Goal: Task Accomplishment & Management: Use online tool/utility

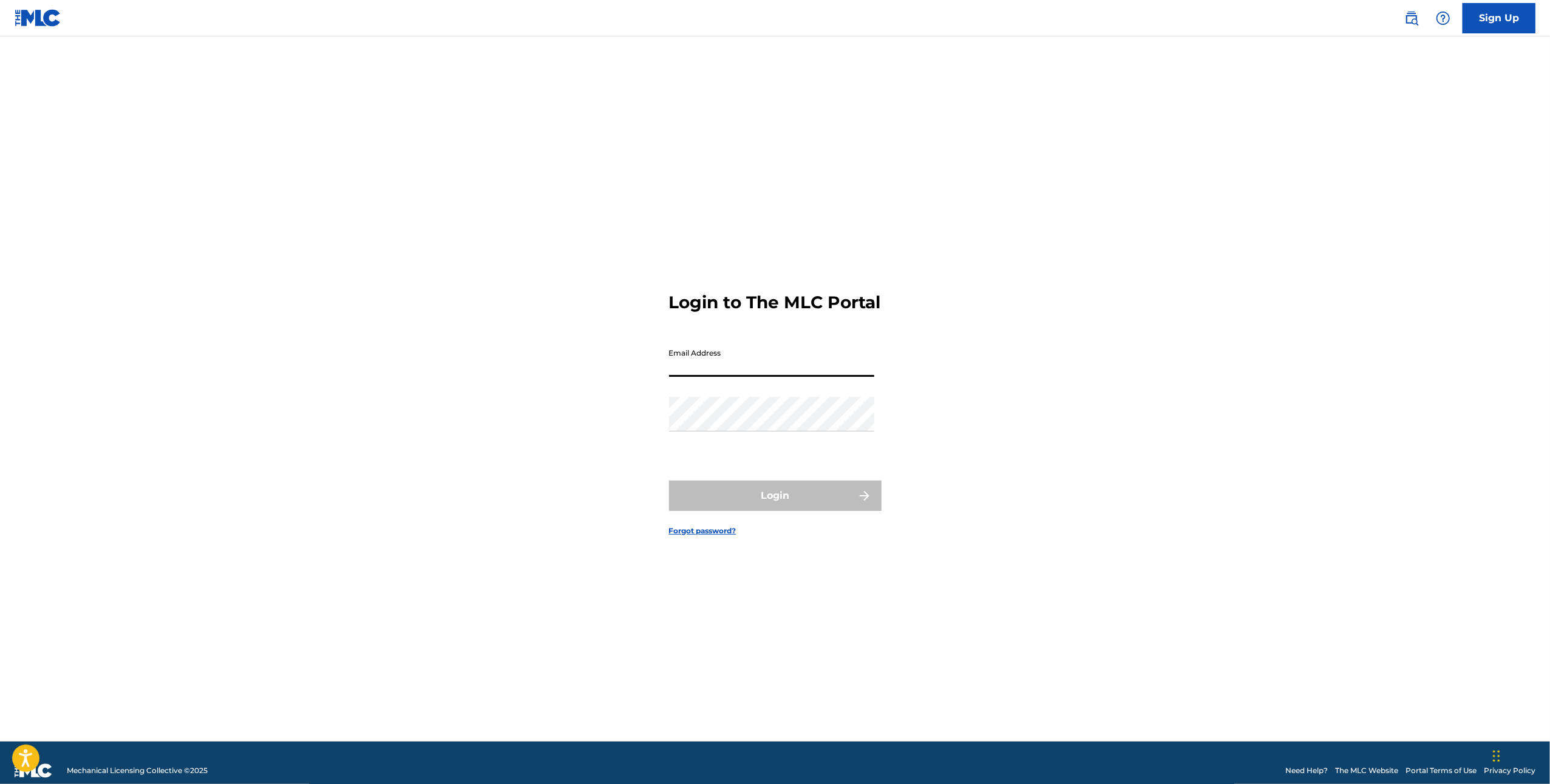
click at [775, 366] on input "Email Address" at bounding box center [771, 359] width 205 height 34
type input "[EMAIL_ADDRESS][DOMAIN_NAME]"
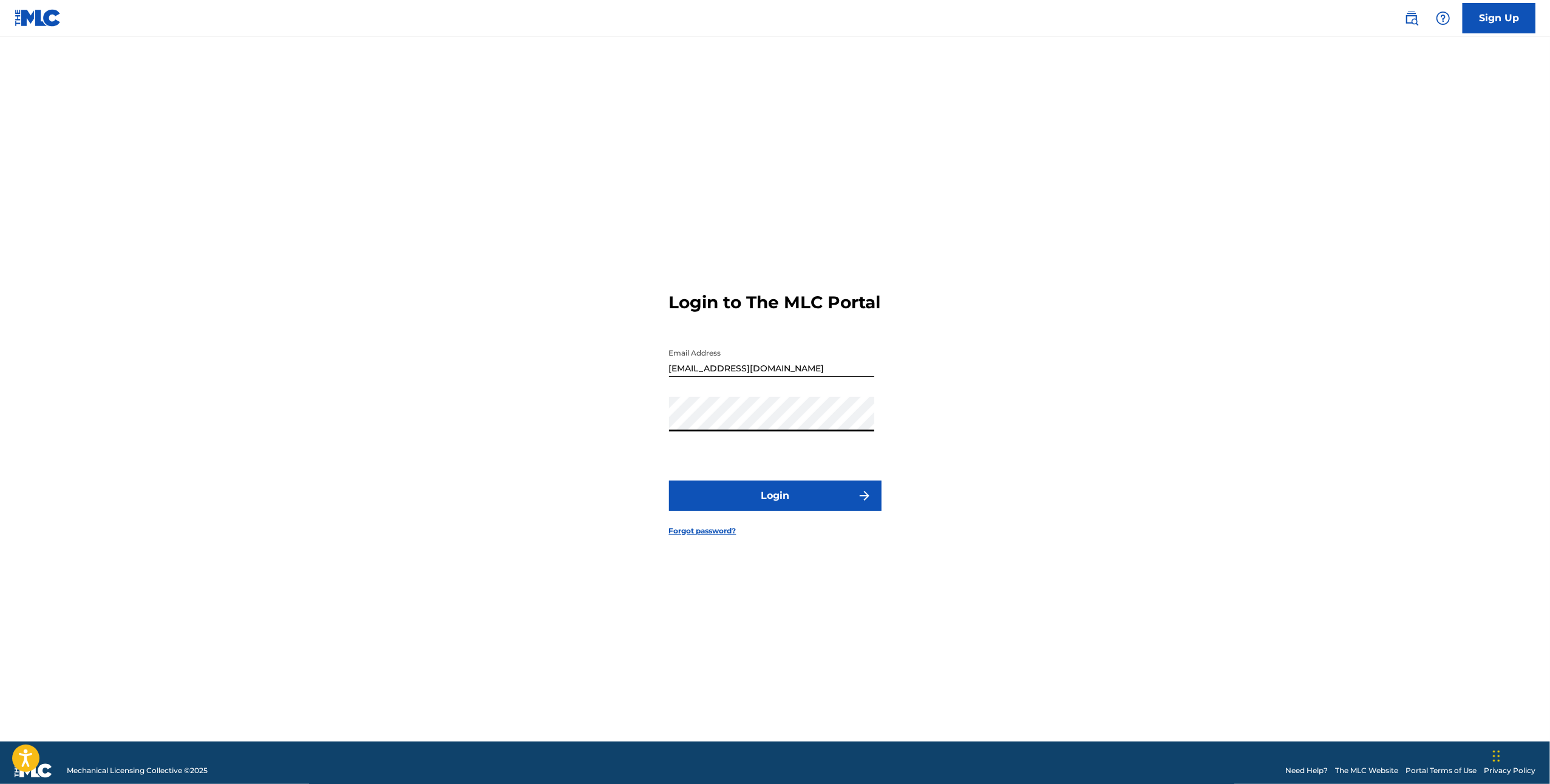
click at [669, 481] on button "Login" at bounding box center [775, 496] width 212 height 31
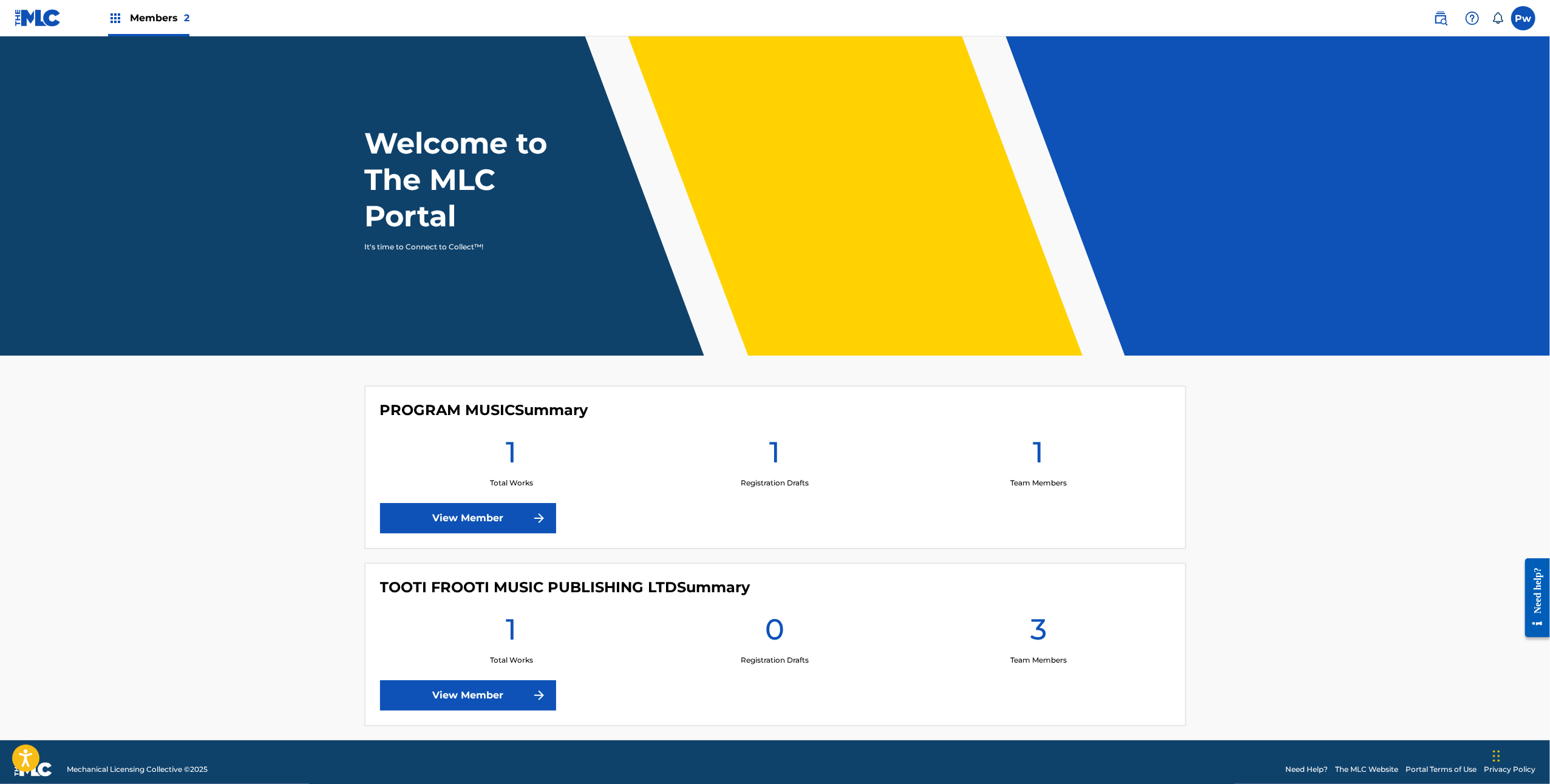
click at [139, 14] on span "Members 2" at bounding box center [160, 17] width 60 height 14
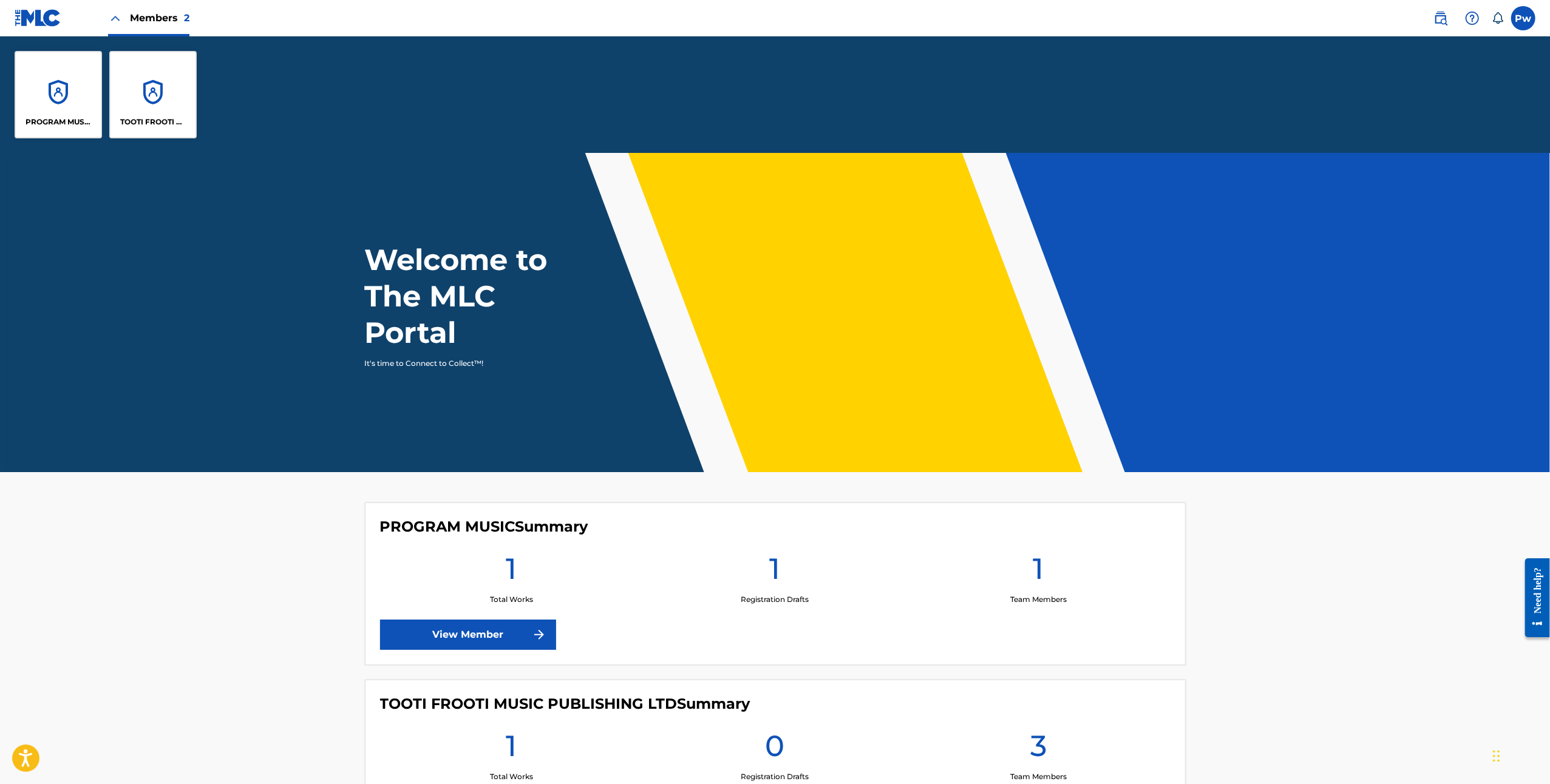
click at [166, 100] on div "TOOTI FROOTI MUSIC PUBLISHING LTD" at bounding box center [153, 94] width 88 height 88
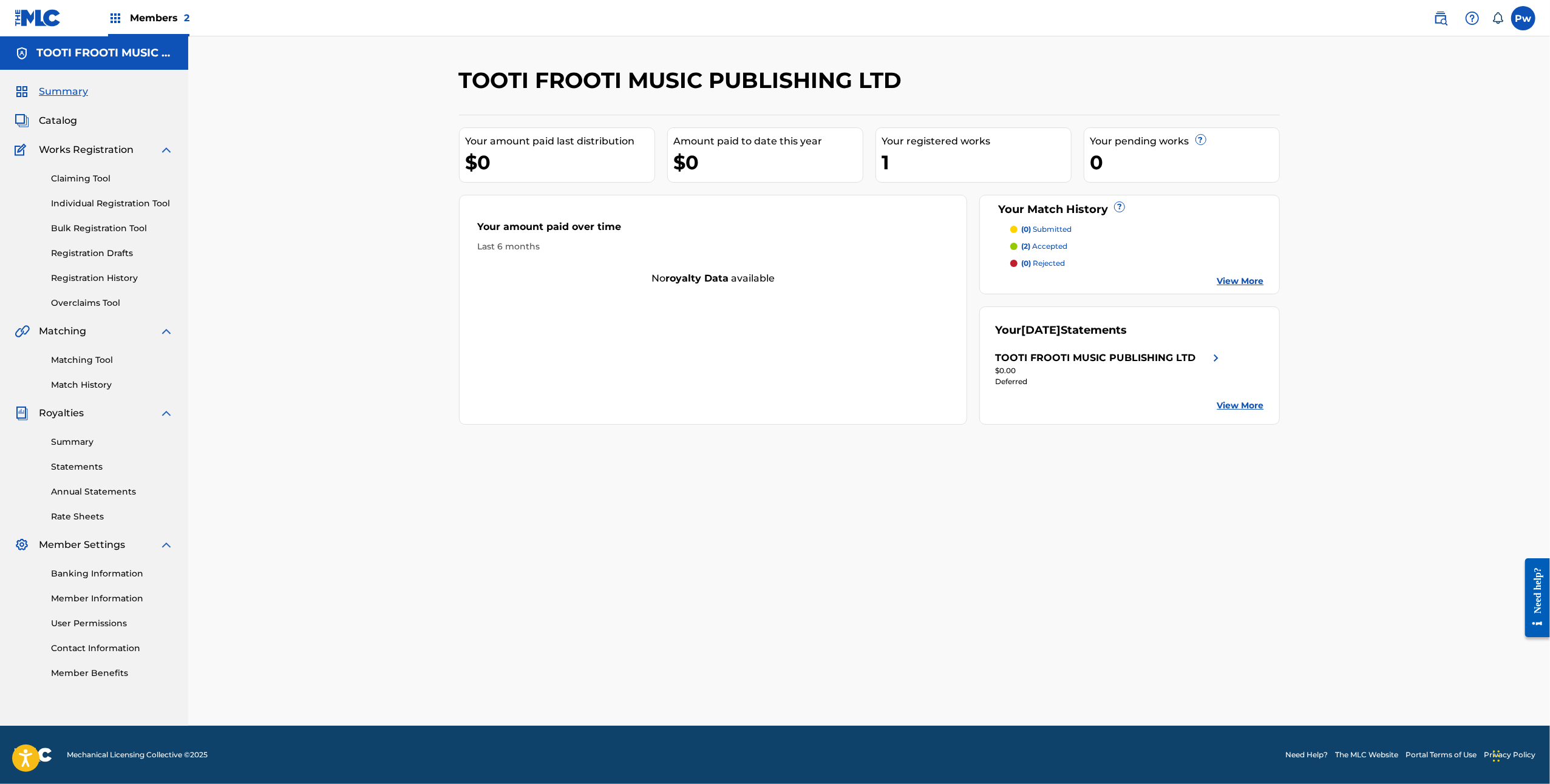
click at [92, 468] on link "Statements" at bounding box center [112, 467] width 123 height 13
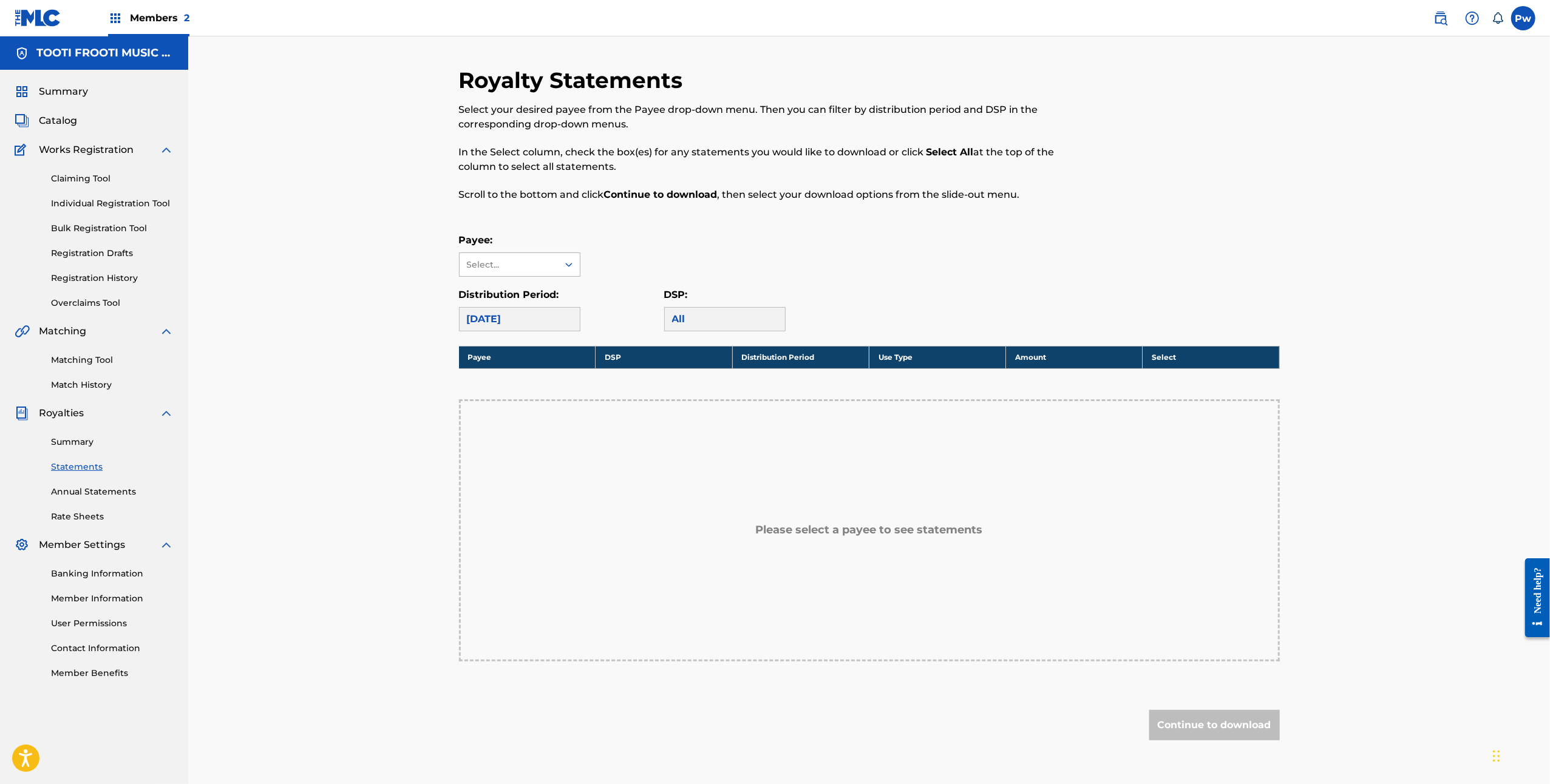
click at [557, 269] on div "Select..." at bounding box center [508, 265] width 99 height 23
click at [549, 304] on div "TOOTI FROOTI MUSIC PUBLISHING LTD" at bounding box center [519, 299] width 120 height 45
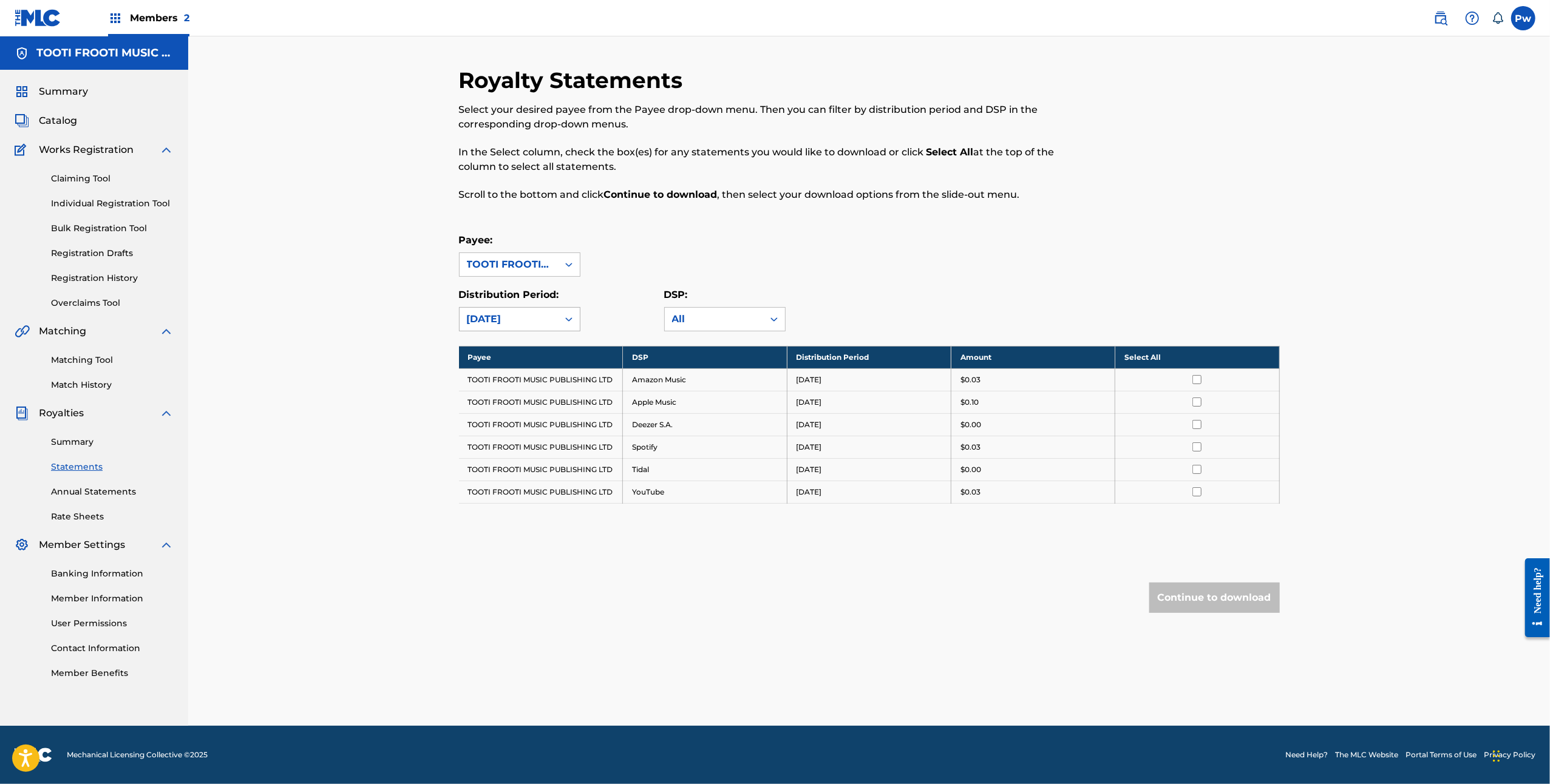
drag, startPoint x: 560, startPoint y: 319, endPoint x: 559, endPoint y: 326, distance: 7.1
click at [559, 319] on div at bounding box center [568, 319] width 22 height 22
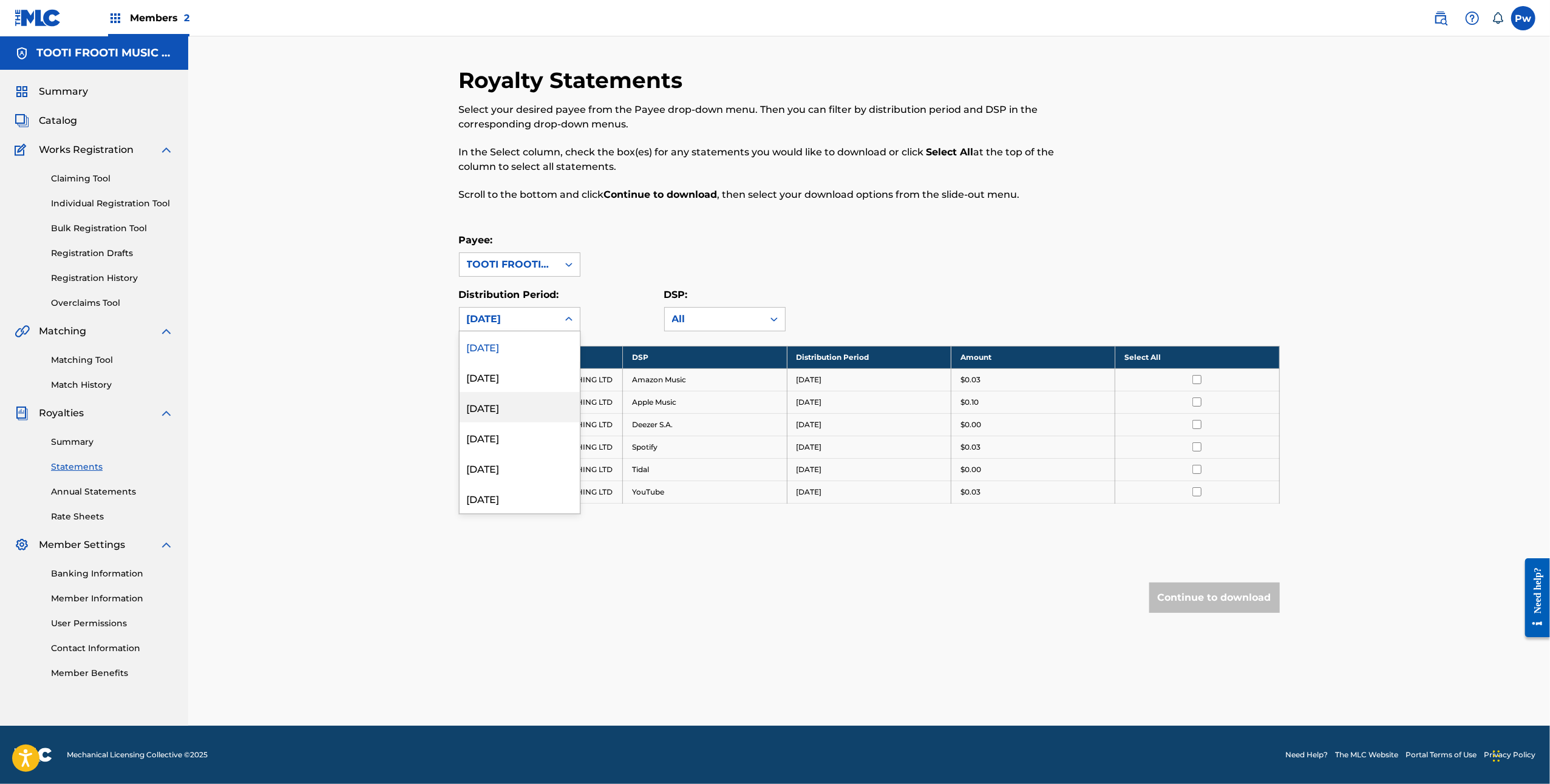
click at [540, 411] on div "July 2025" at bounding box center [519, 407] width 120 height 31
click at [569, 316] on icon at bounding box center [568, 319] width 12 height 12
click at [543, 478] on div "May 2025" at bounding box center [519, 468] width 120 height 31
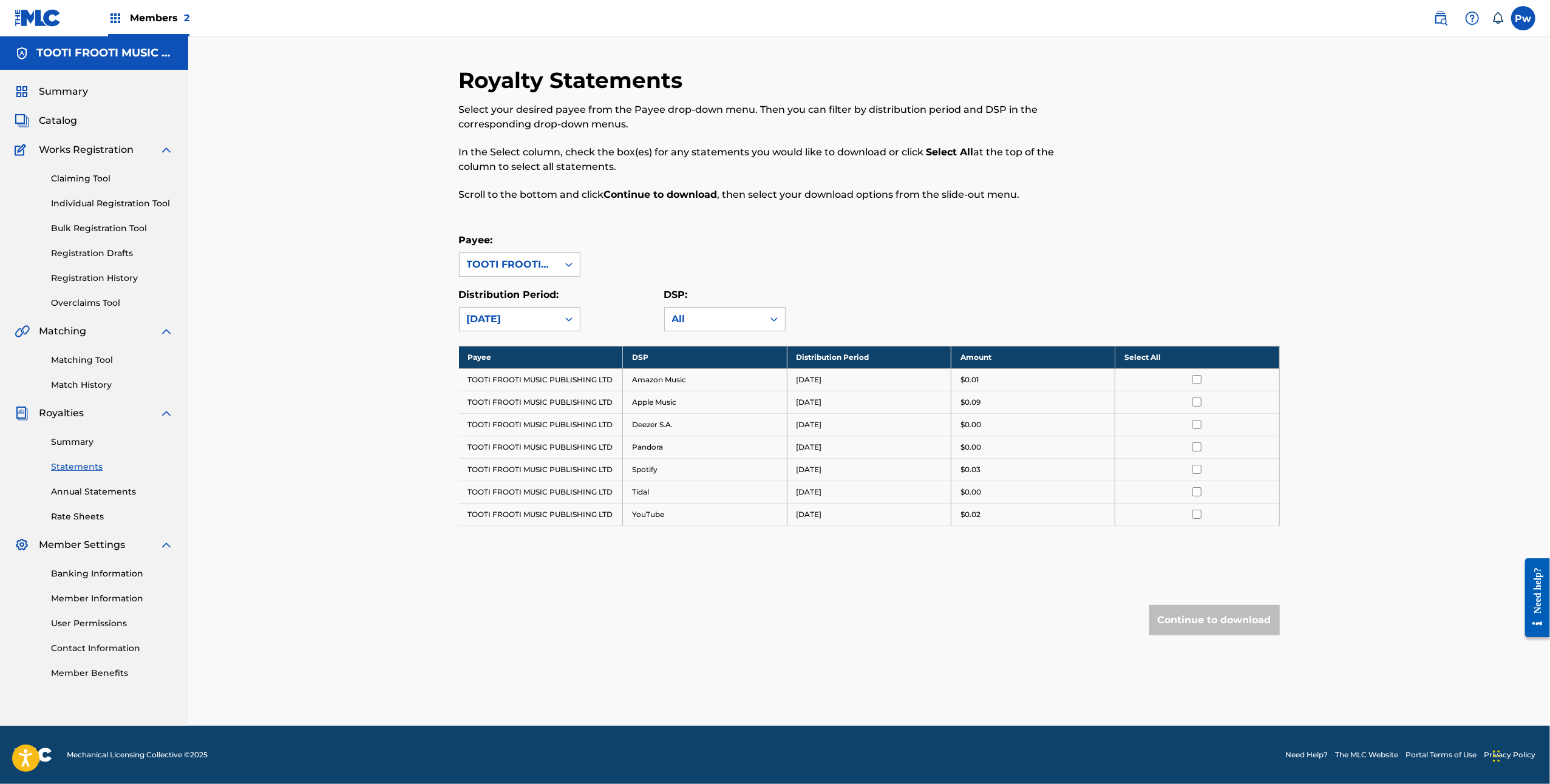
click at [554, 318] on div "May 2025" at bounding box center [508, 320] width 99 height 23
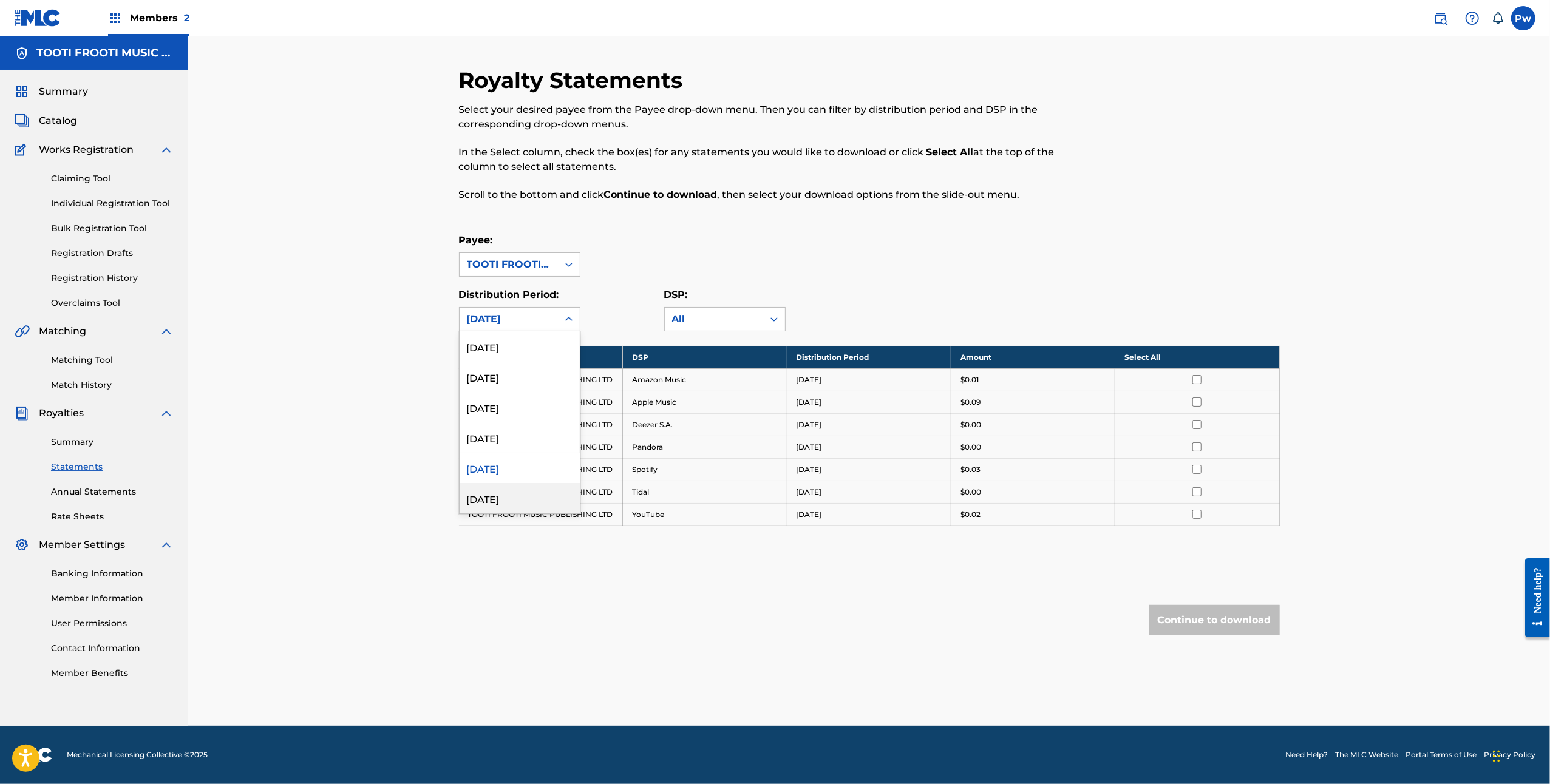
click at [517, 505] on div "April 2025" at bounding box center [519, 499] width 120 height 31
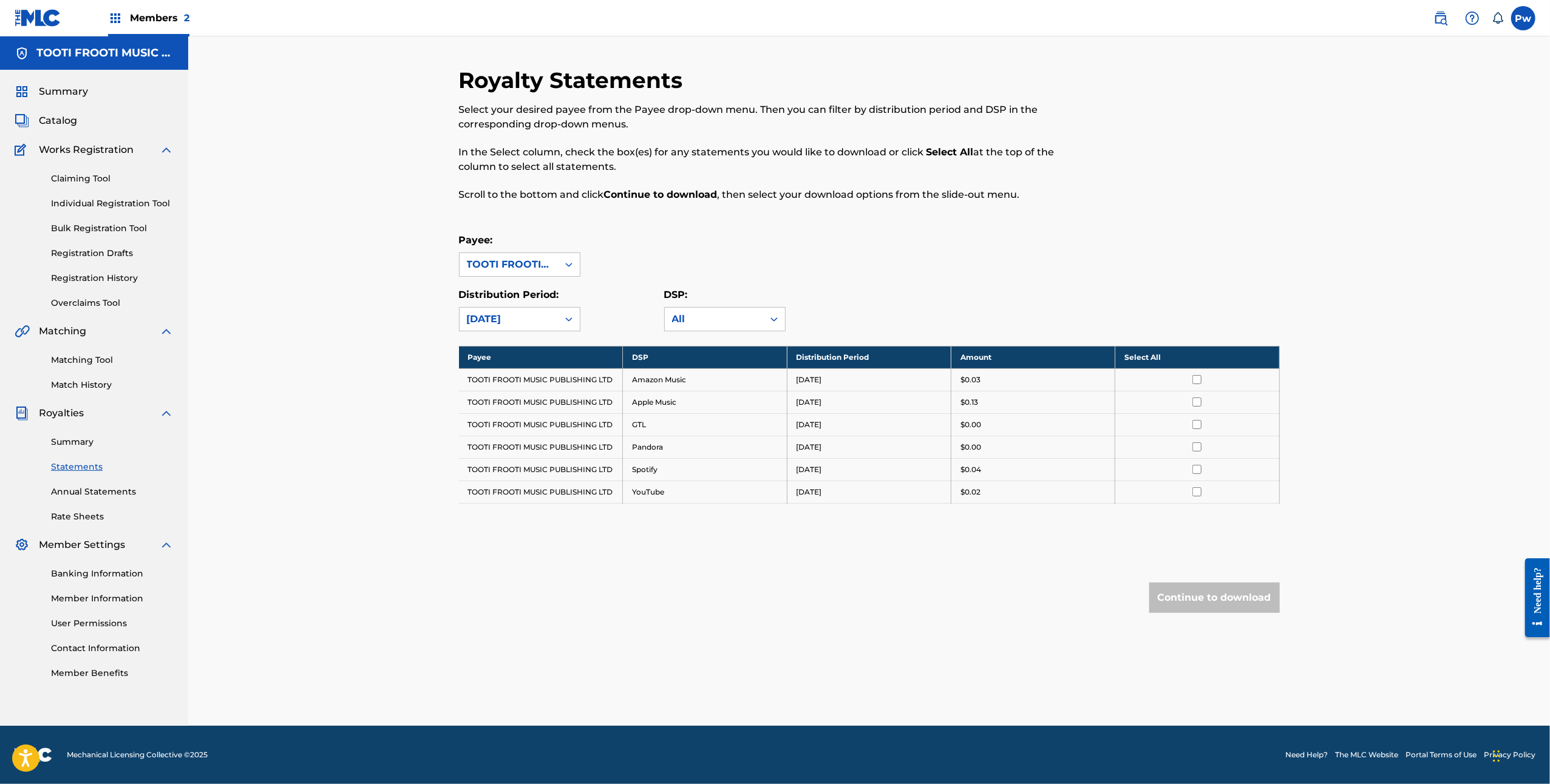
click at [568, 321] on icon at bounding box center [568, 319] width 12 height 12
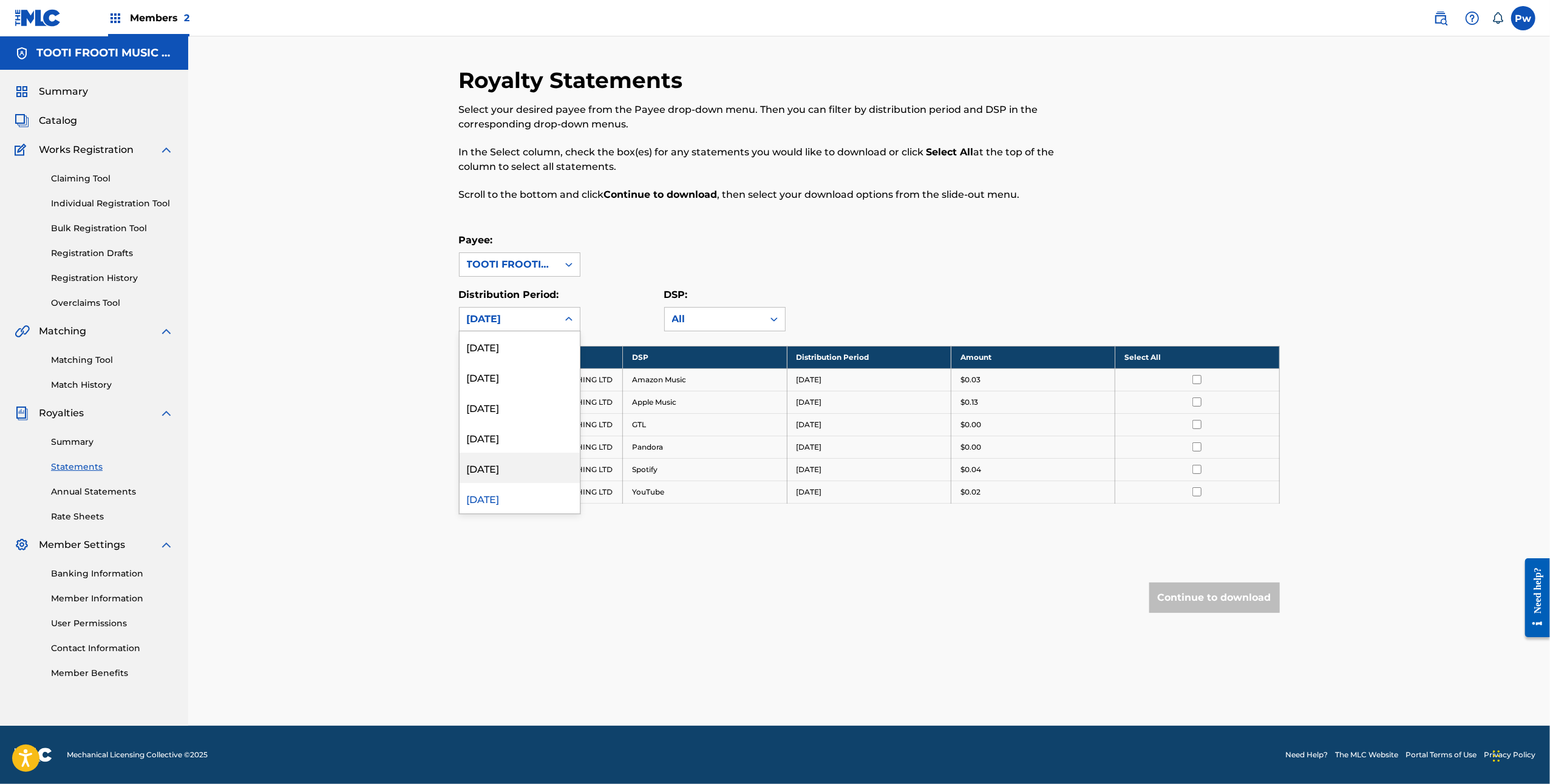
click at [531, 466] on div "May 2025" at bounding box center [519, 468] width 120 height 31
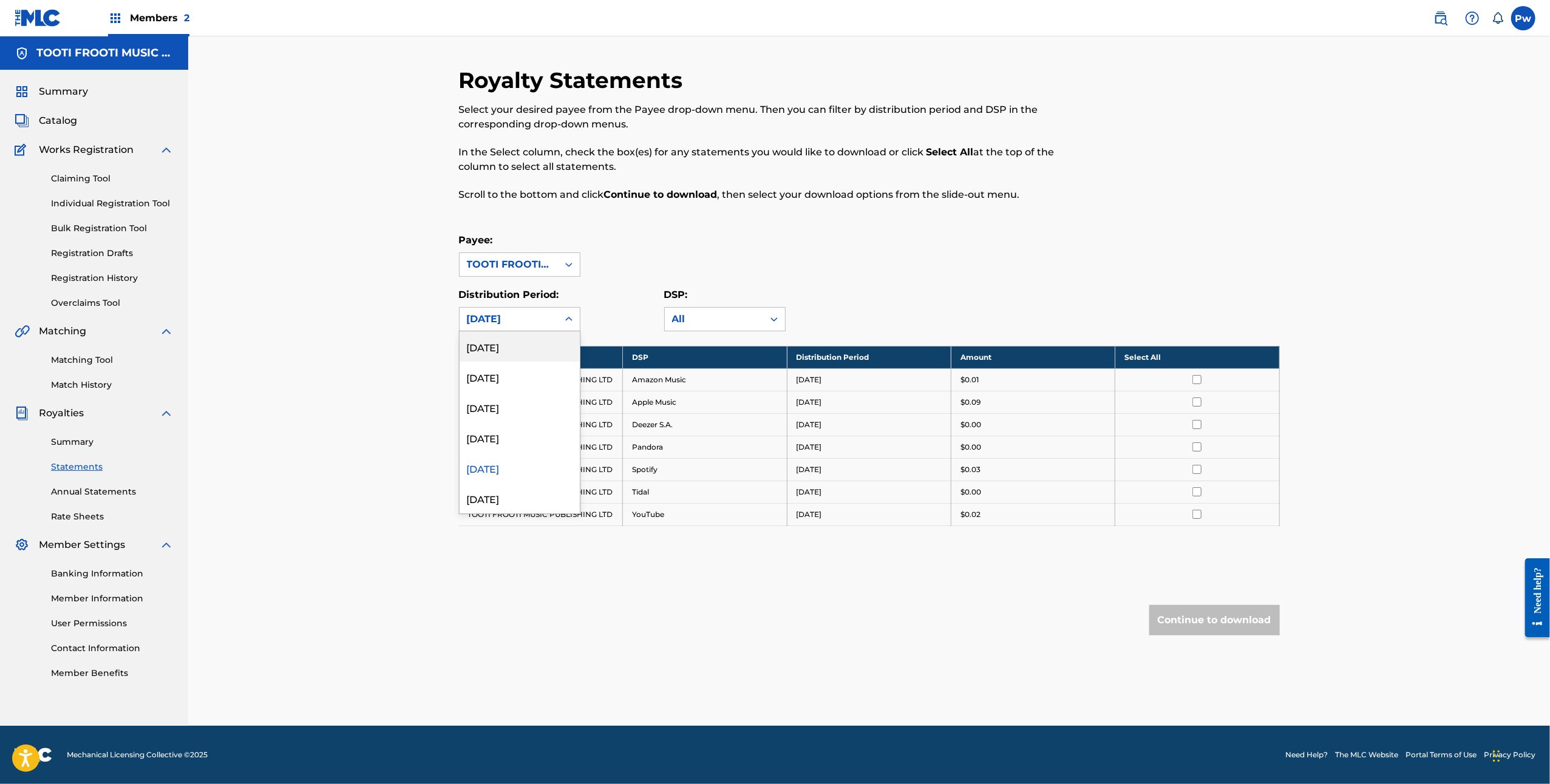
click at [570, 317] on icon at bounding box center [568, 319] width 12 height 12
click at [551, 445] on div "June 2025" at bounding box center [519, 437] width 120 height 31
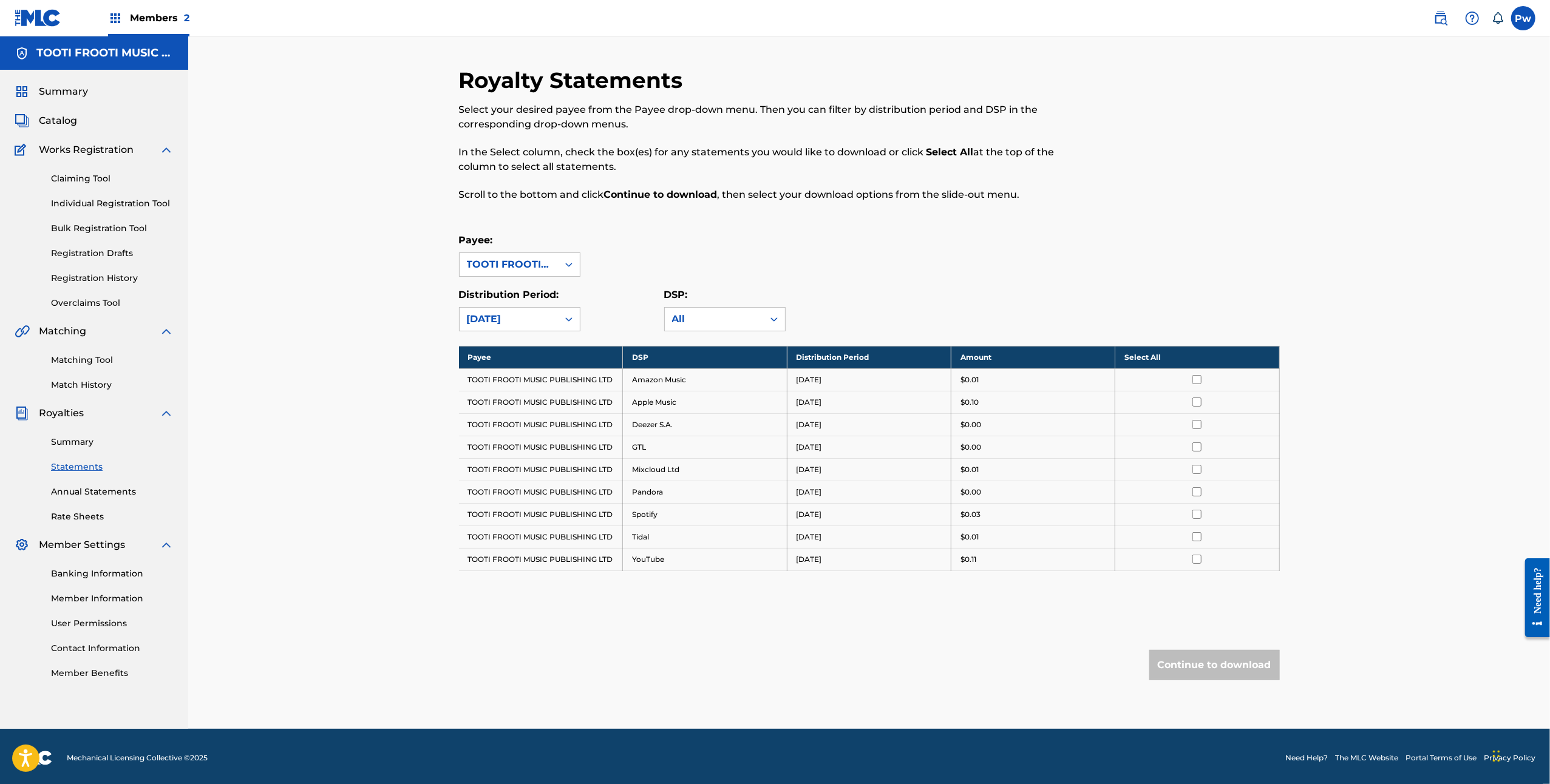
click at [539, 322] on div "June 2025" at bounding box center [508, 319] width 84 height 14
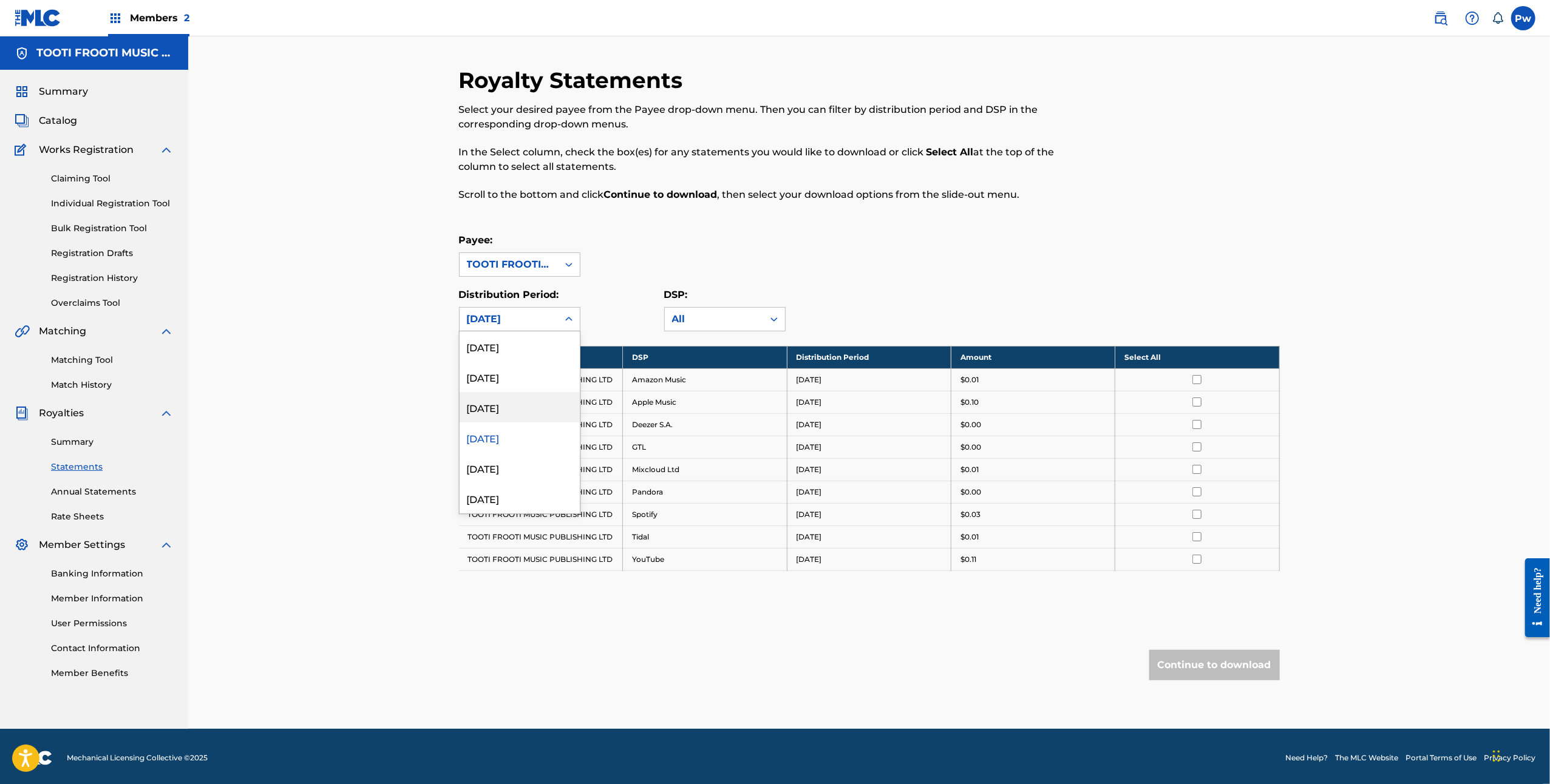
click at [532, 420] on div "July 2025" at bounding box center [519, 407] width 120 height 31
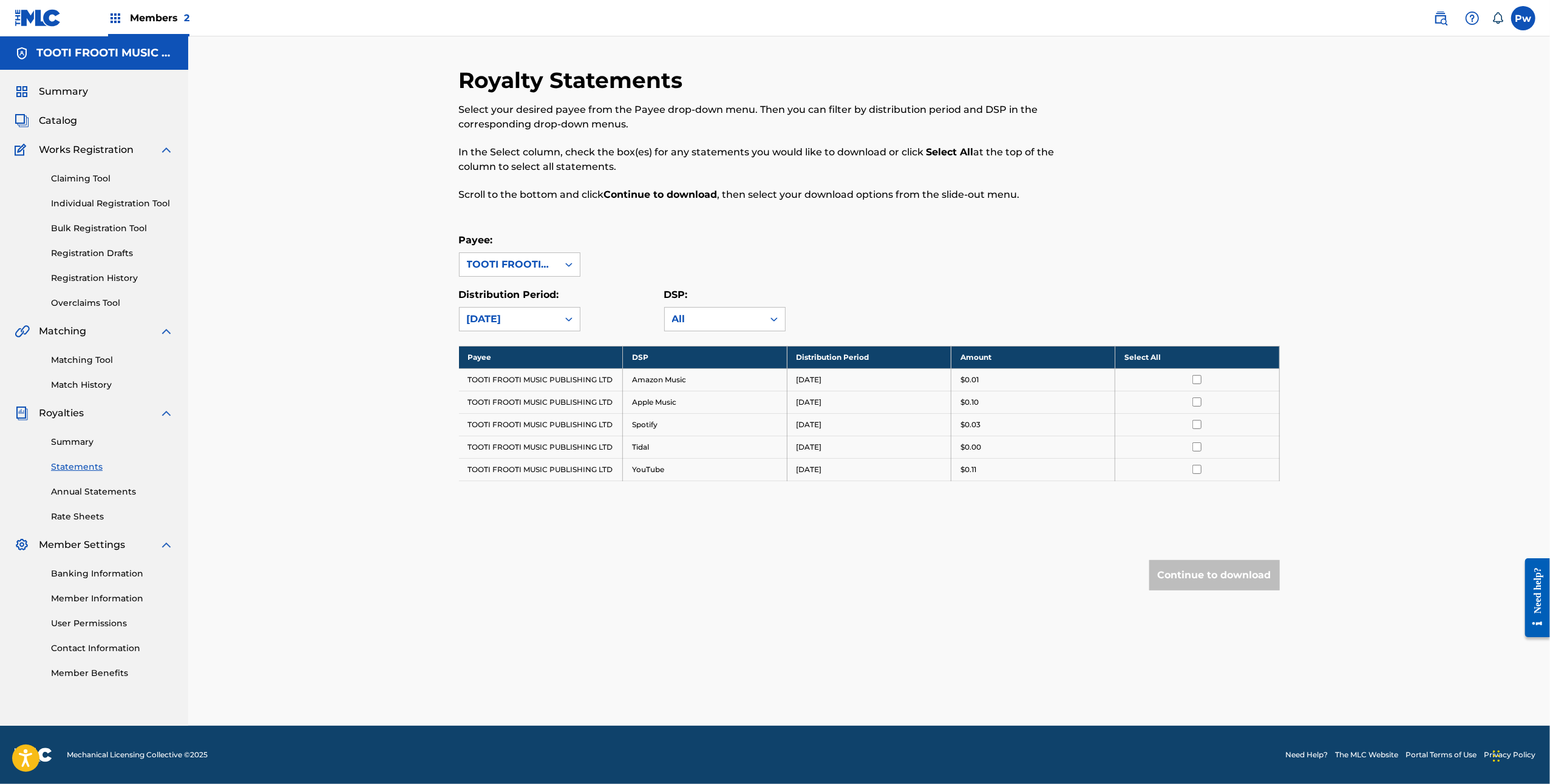
click at [573, 318] on icon at bounding box center [568, 319] width 12 height 12
click at [546, 383] on div "August 2025" at bounding box center [519, 377] width 120 height 31
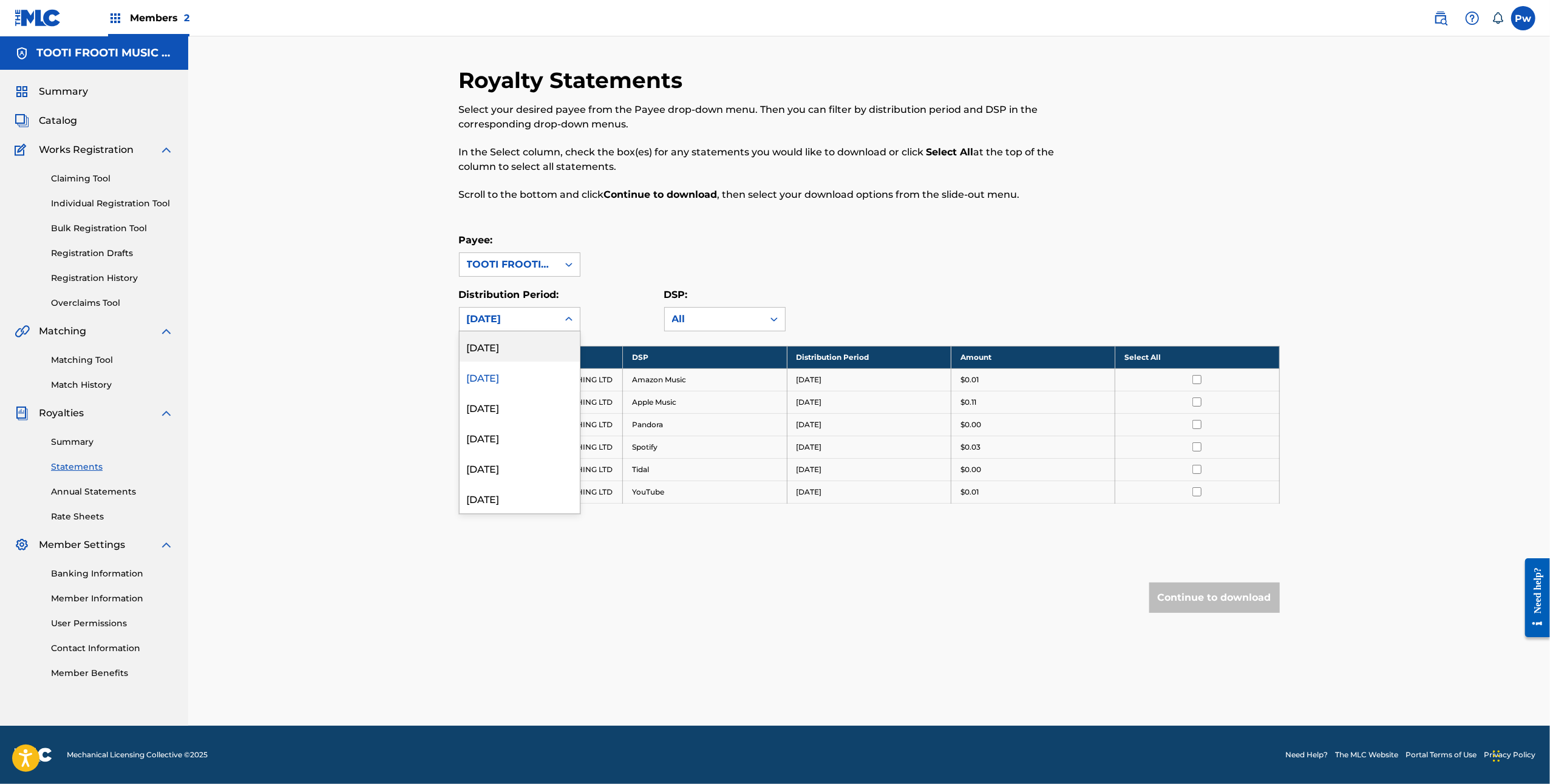
click at [566, 324] on div at bounding box center [568, 319] width 22 height 22
click at [541, 352] on div "September 2025" at bounding box center [519, 347] width 120 height 31
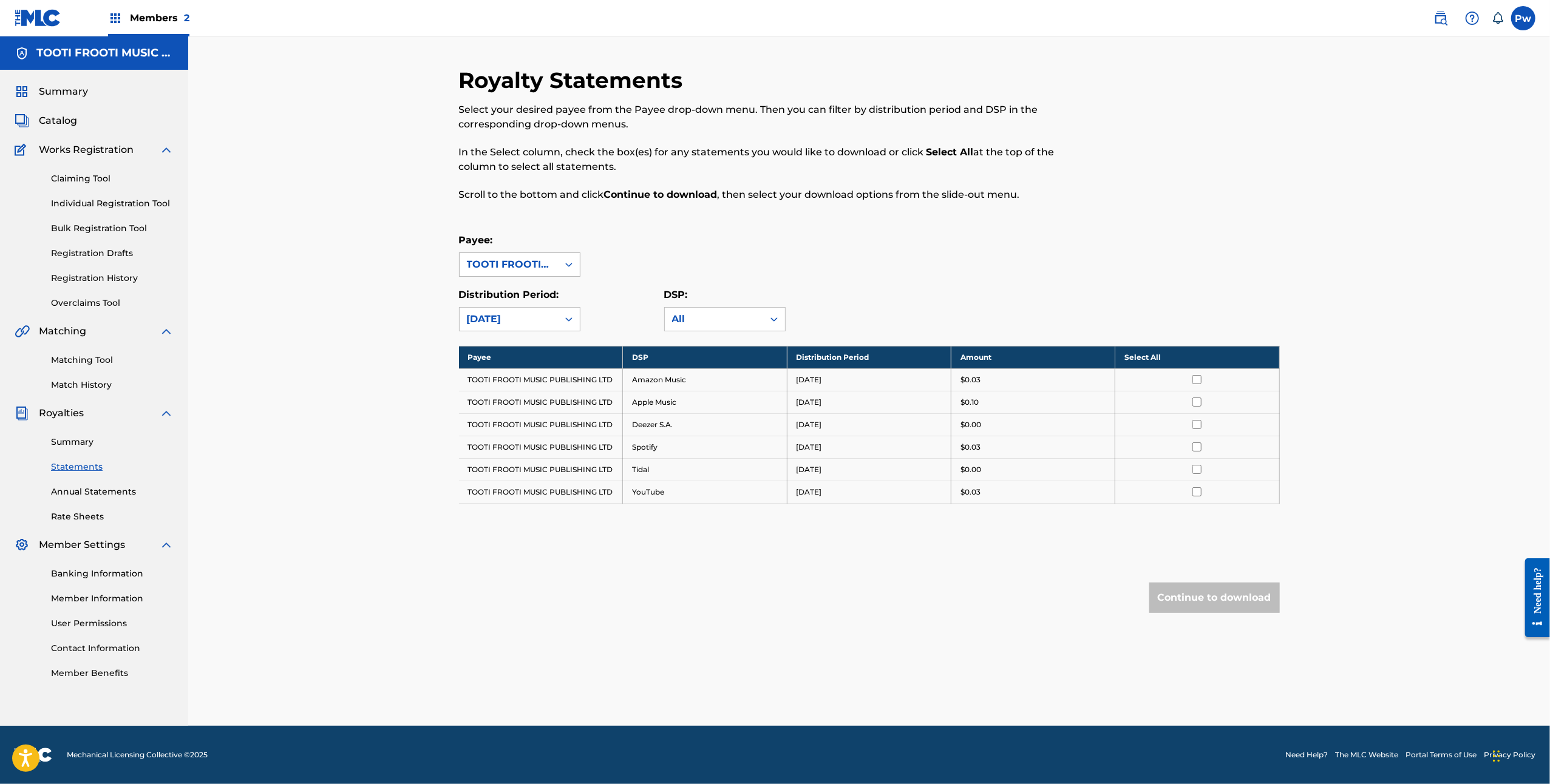
click at [559, 257] on div at bounding box center [568, 265] width 22 height 22
click at [139, 31] on div "Members 2" at bounding box center [149, 18] width 81 height 36
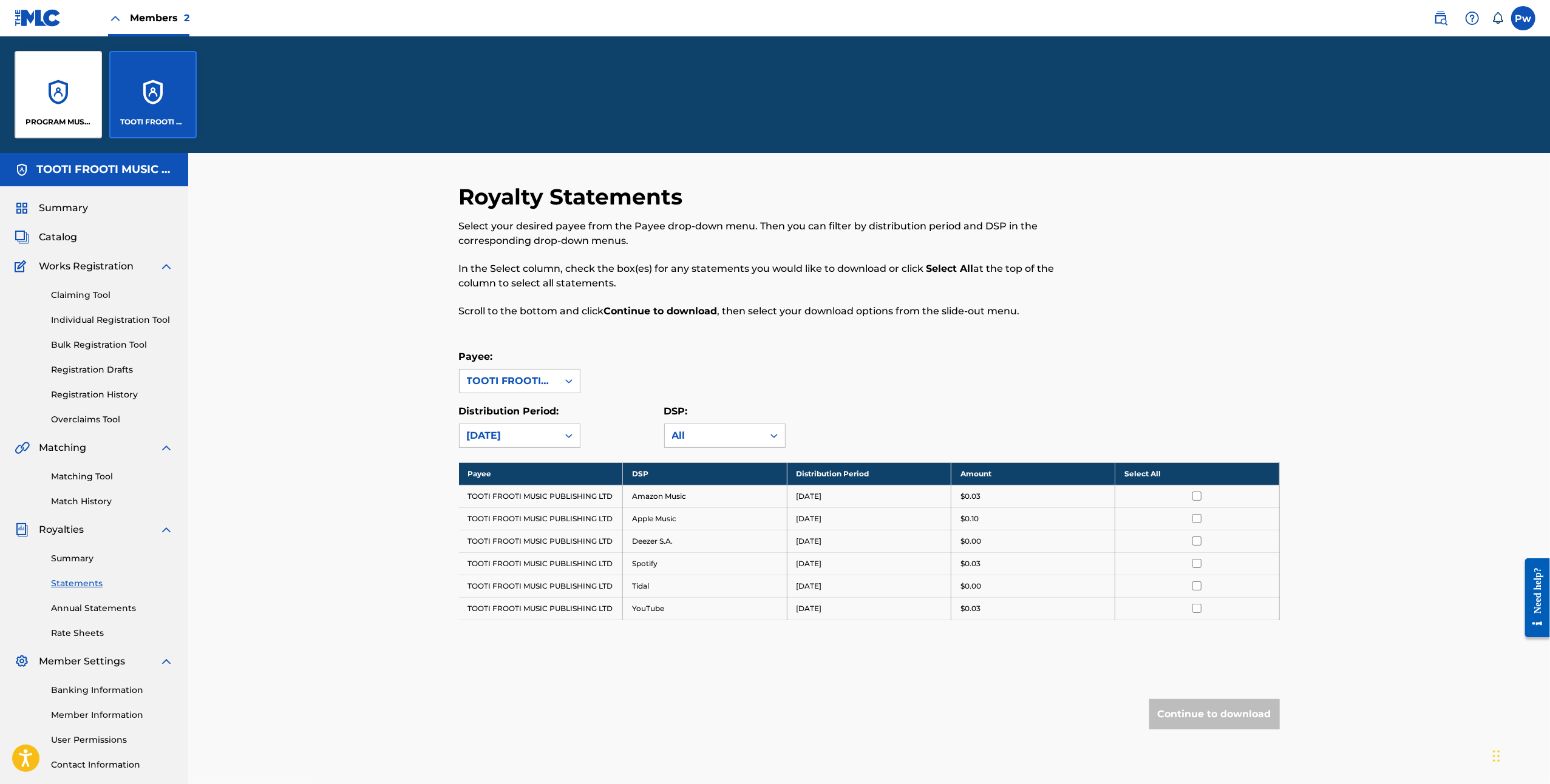
click at [69, 93] on div "PROGRAM MUSIC" at bounding box center [58, 94] width 88 height 88
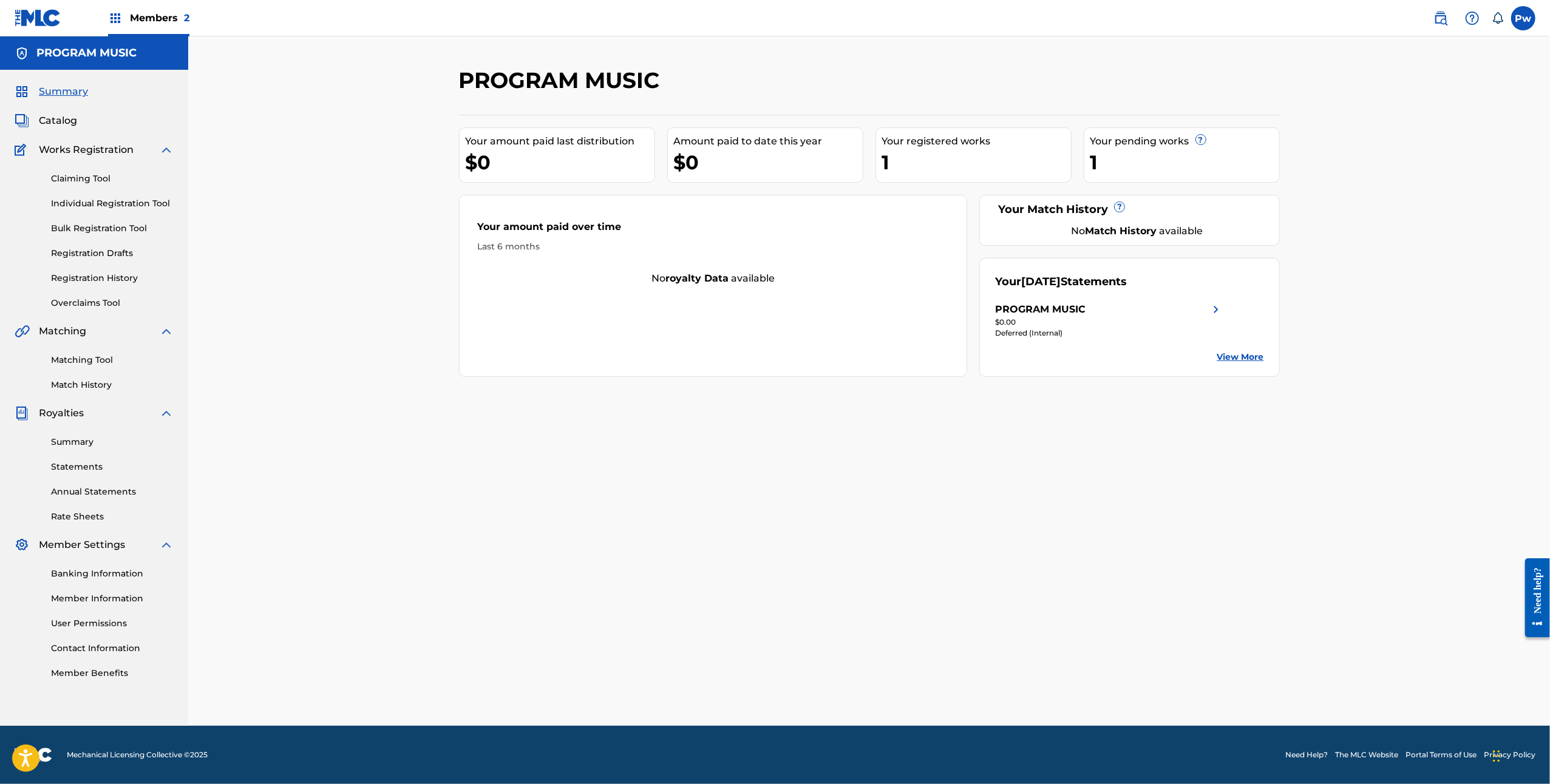
click at [97, 464] on link "Statements" at bounding box center [112, 467] width 123 height 13
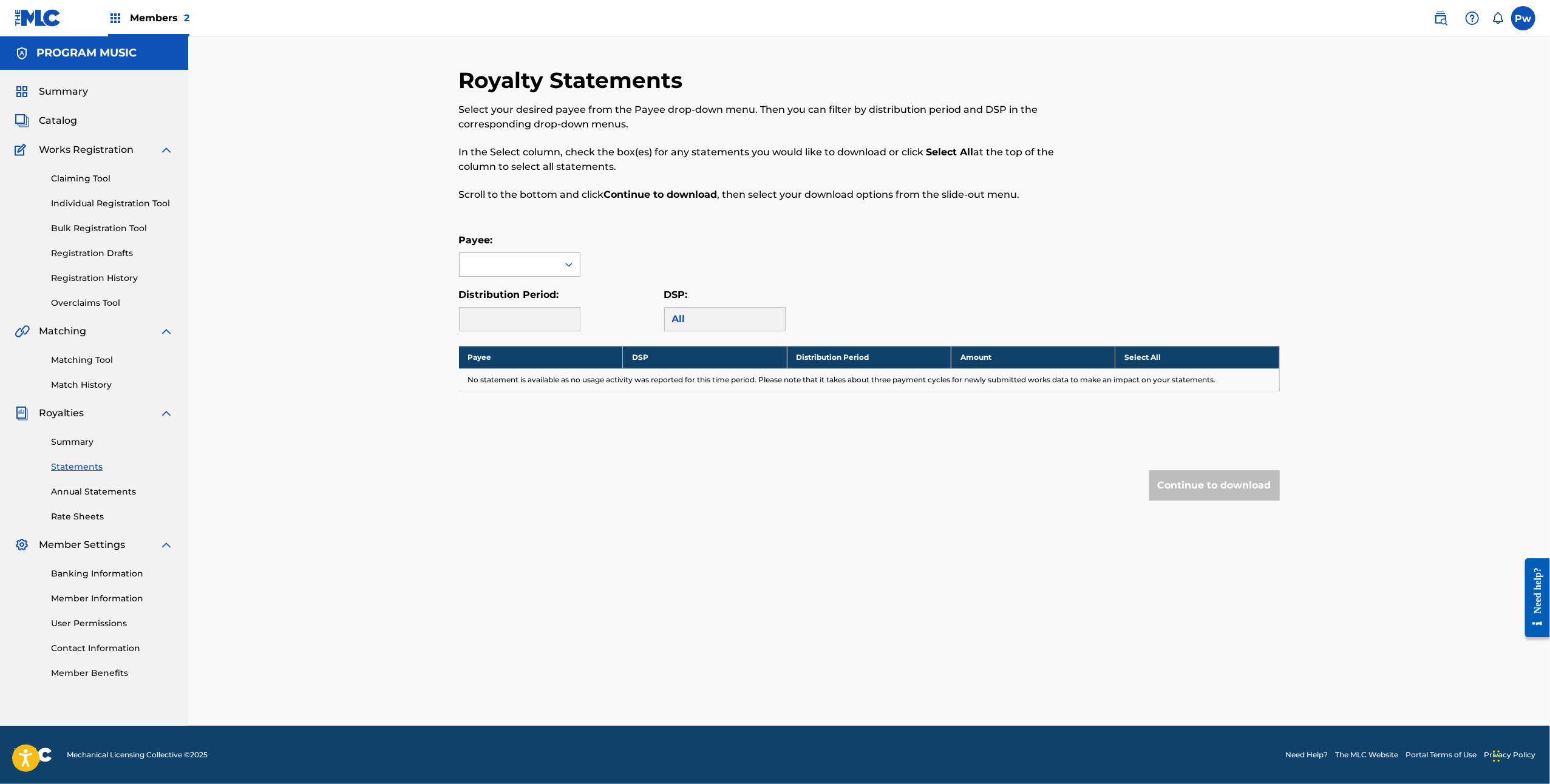
click at [540, 273] on div at bounding box center [508, 265] width 99 height 23
click at [541, 282] on div "PROGRAM MUSIC" at bounding box center [519, 292] width 120 height 31
click at [549, 317] on div "September 2025" at bounding box center [508, 319] width 84 height 14
click at [666, 505] on div "Royalty Statements Select your desired payee from the Payee drop-down menu. The…" at bounding box center [869, 308] width 821 height 482
click at [568, 328] on div at bounding box center [568, 319] width 22 height 22
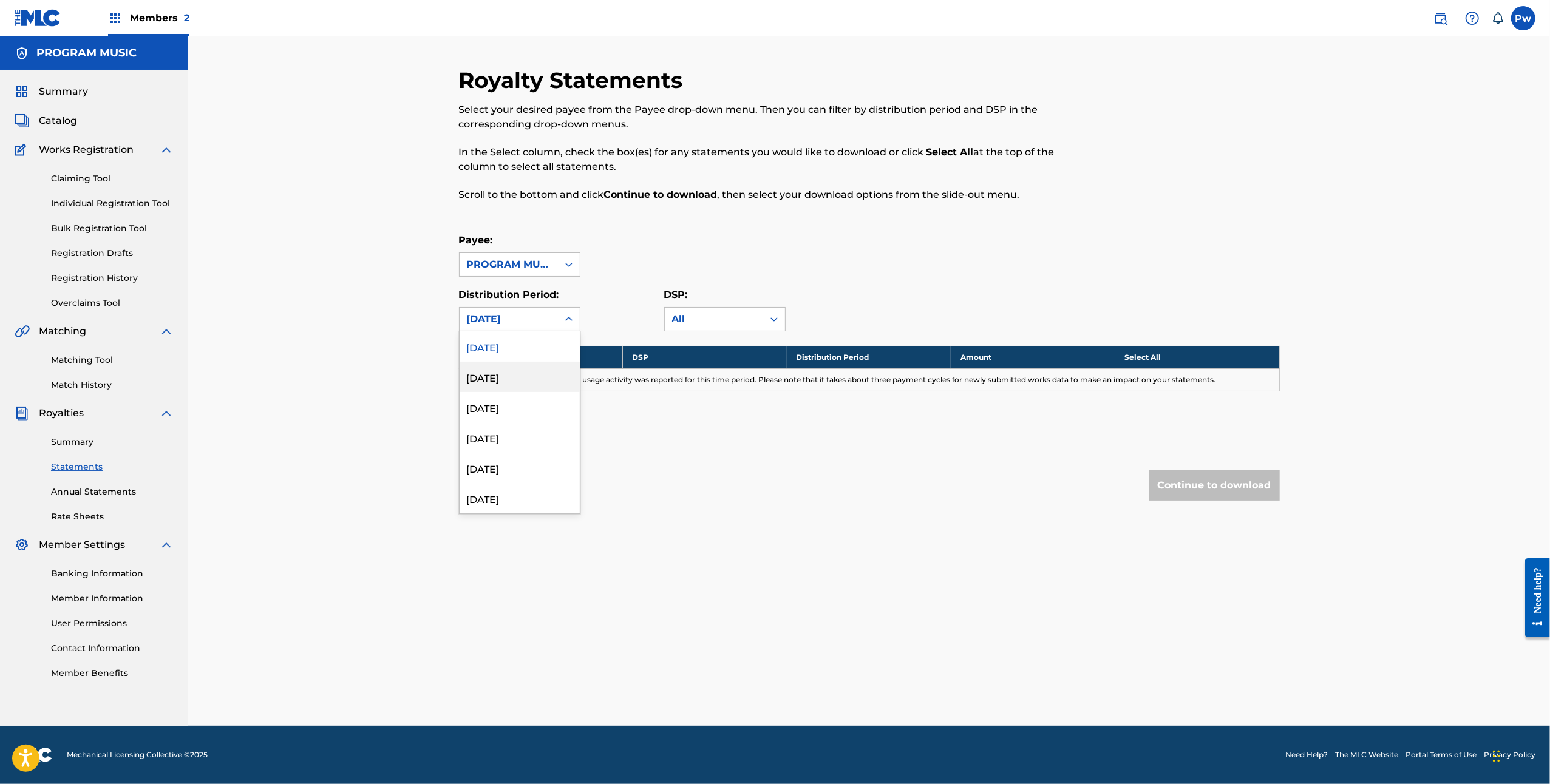
click at [561, 368] on div "August 2025" at bounding box center [519, 377] width 120 height 31
click at [563, 315] on icon at bounding box center [568, 319] width 12 height 12
click at [554, 404] on div "July 2025" at bounding box center [519, 407] width 120 height 31
click at [566, 324] on icon at bounding box center [568, 319] width 12 height 12
click at [539, 446] on div "June 2025" at bounding box center [519, 437] width 120 height 31
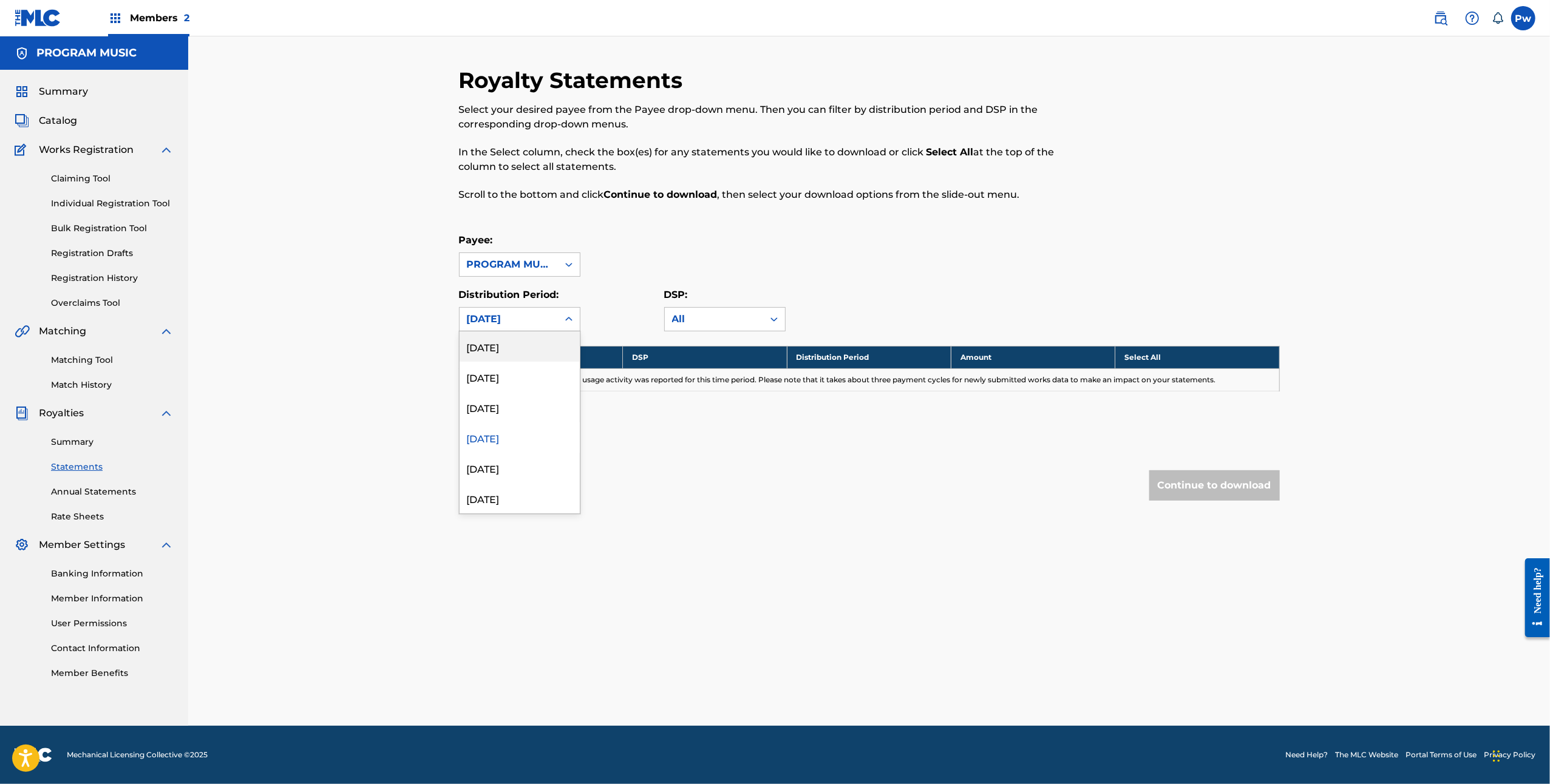
click at [551, 314] on div "June 2025" at bounding box center [508, 320] width 99 height 23
click at [556, 472] on div "May 2025" at bounding box center [519, 468] width 120 height 31
click at [577, 319] on div at bounding box center [568, 319] width 22 height 22
click at [544, 499] on div "April 2025" at bounding box center [519, 499] width 120 height 31
click at [132, 23] on span "Members 2" at bounding box center [160, 17] width 60 height 14
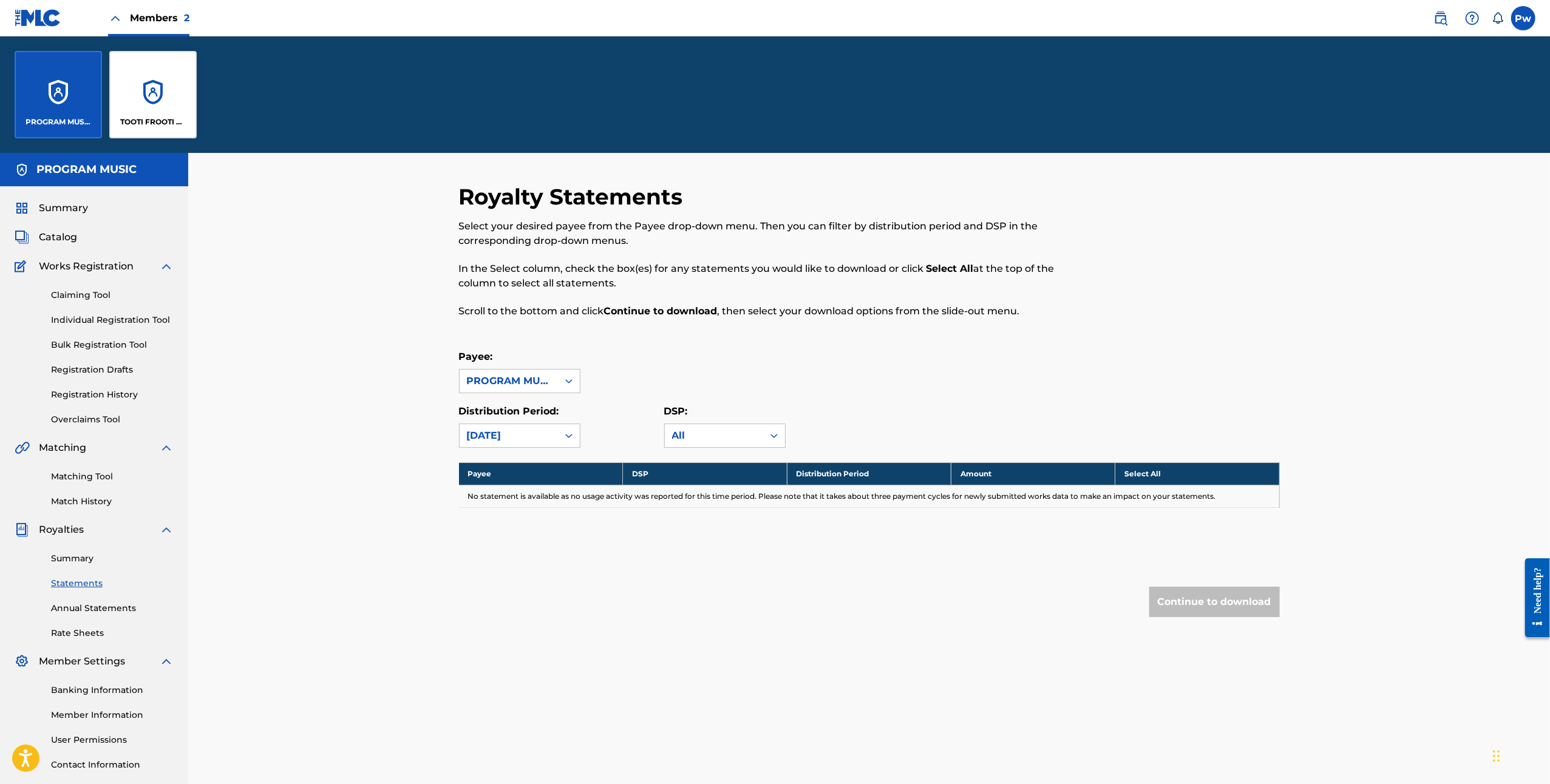
click at [75, 633] on link "Rate Sheets" at bounding box center [112, 633] width 123 height 13
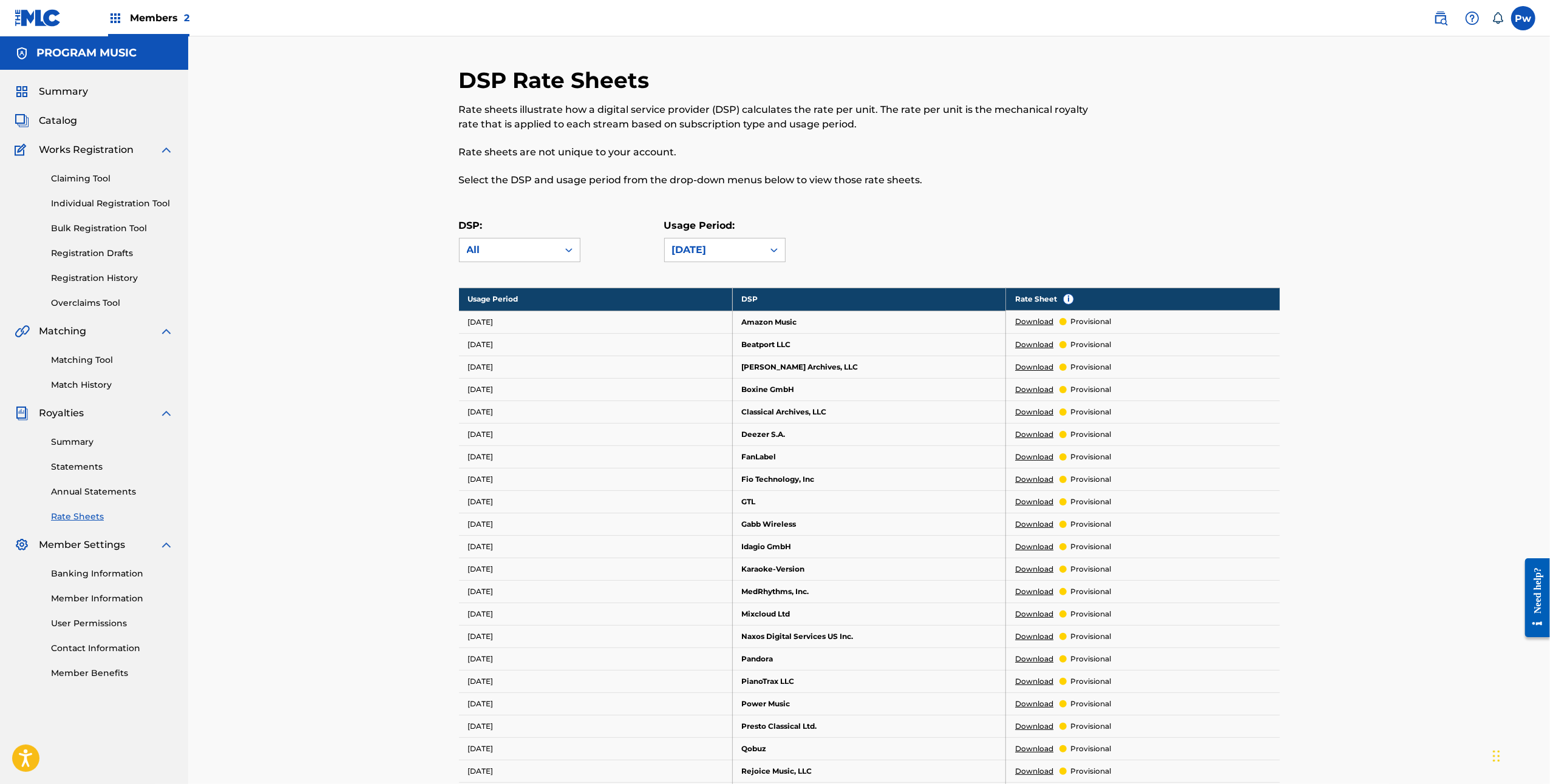
click at [83, 369] on div "Matching Tool Match History" at bounding box center [94, 365] width 159 height 52
click at [83, 359] on link "Matching Tool" at bounding box center [112, 360] width 123 height 13
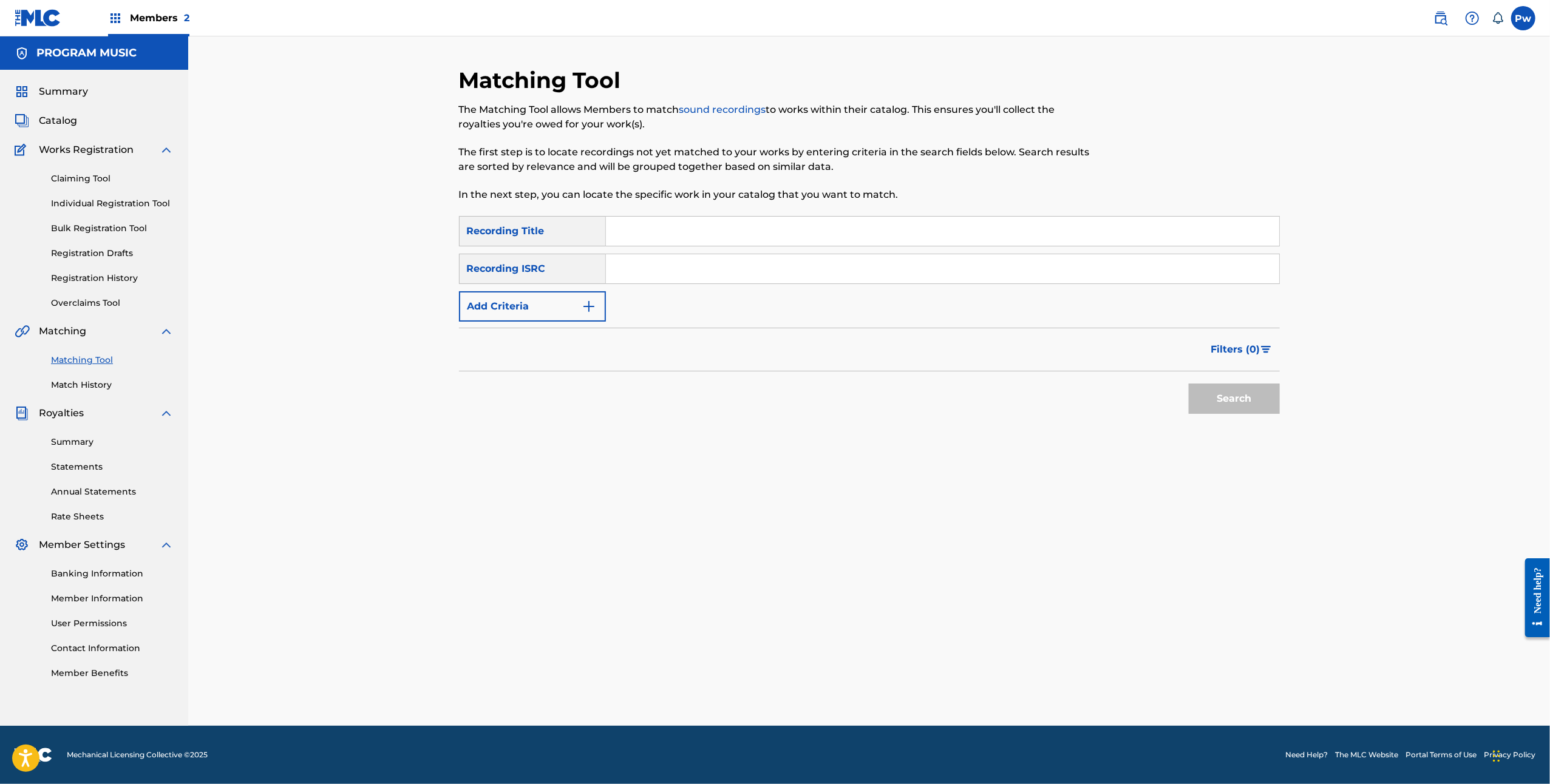
click at [722, 232] on input "Search Form" at bounding box center [942, 231] width 673 height 29
type input "d"
type input "song 2"
drag, startPoint x: 1262, startPoint y: 396, endPoint x: 1254, endPoint y: 403, distance: 10.6
click at [1262, 396] on button "Search" at bounding box center [1234, 398] width 91 height 31
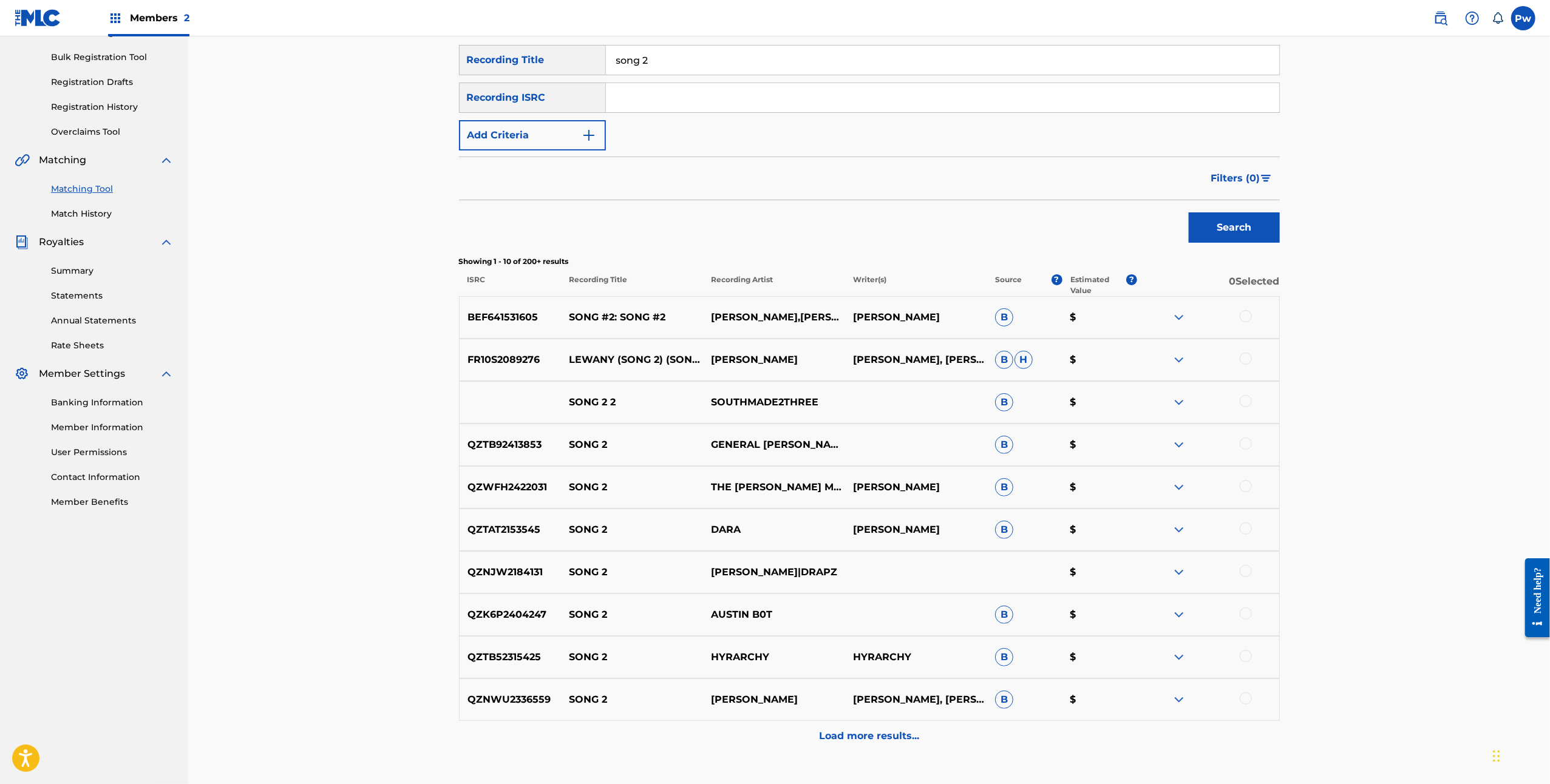
scroll to position [243, 0]
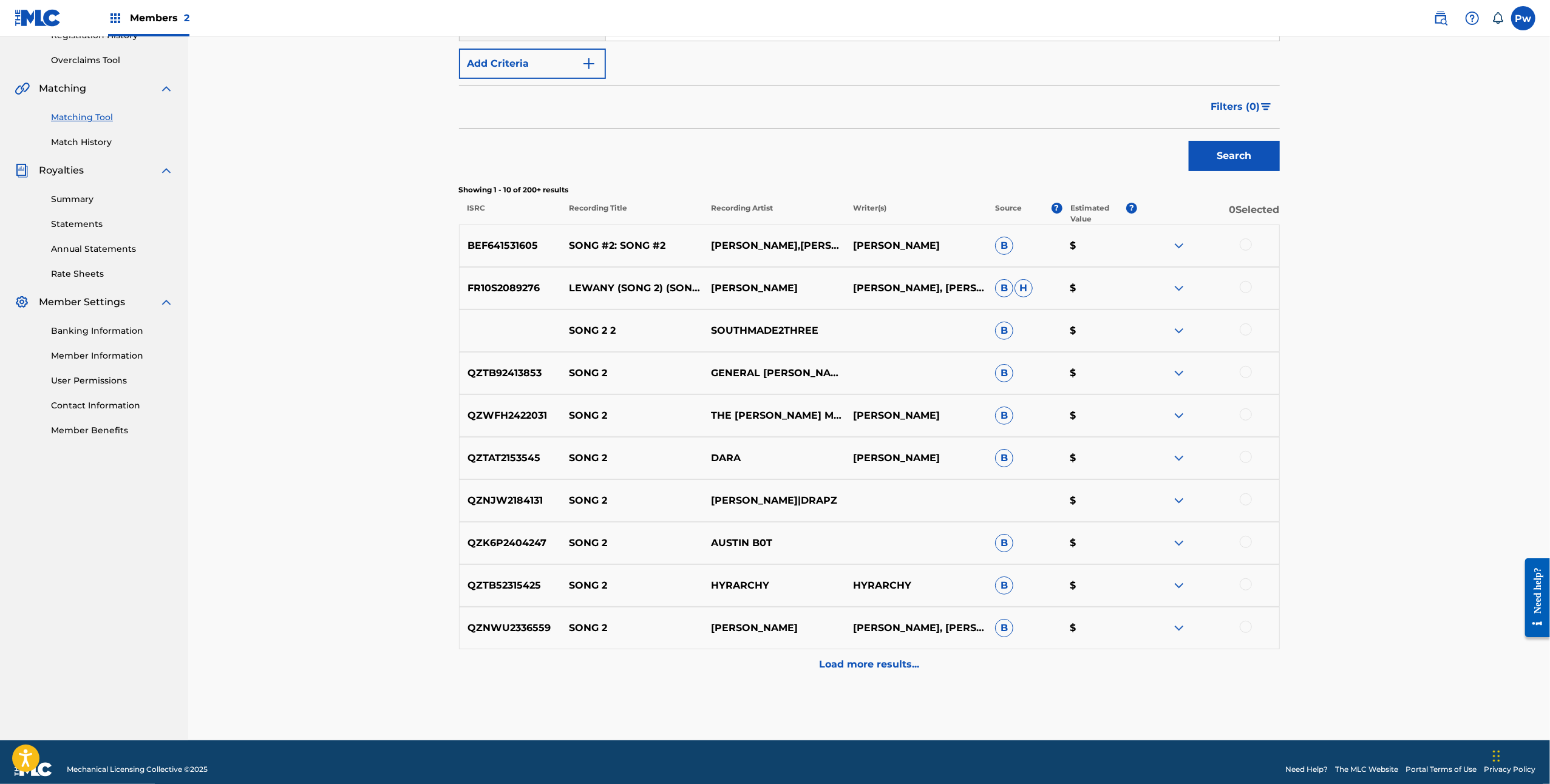
click at [875, 664] on p "Load more results..." at bounding box center [869, 664] width 100 height 14
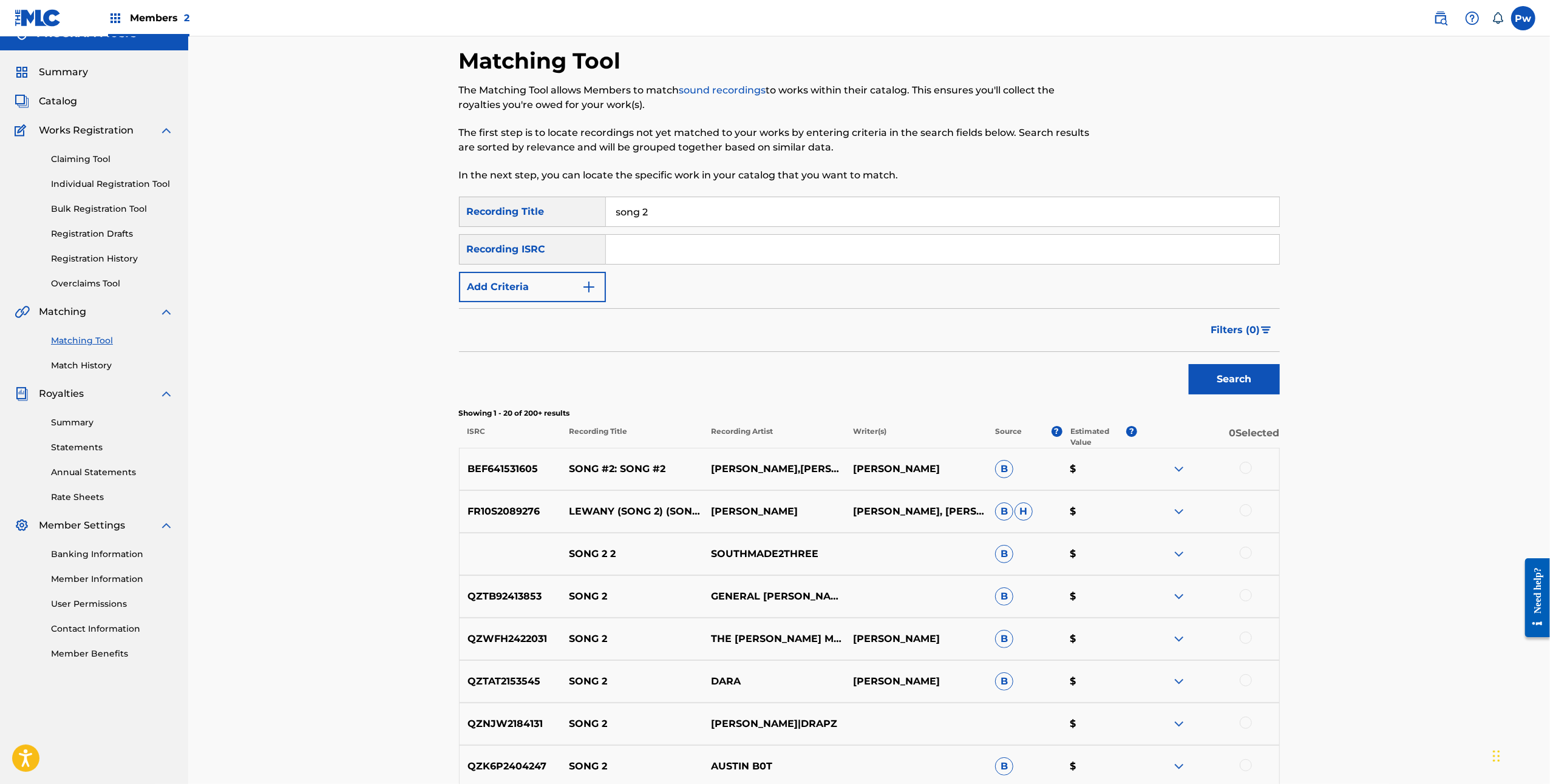
scroll to position [0, 0]
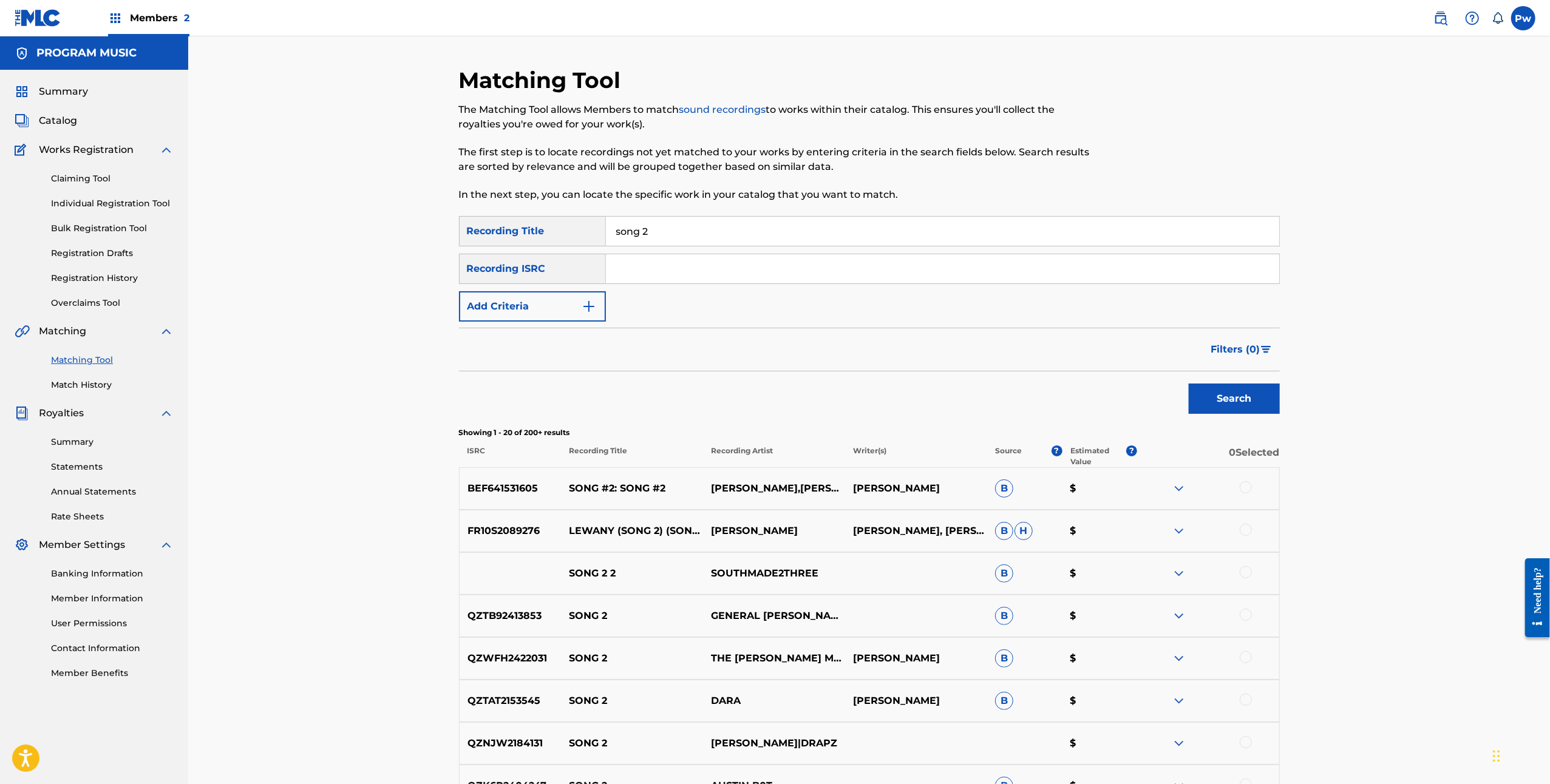
click at [704, 257] on input "Search Form" at bounding box center [942, 268] width 673 height 29
paste input "GBAYE1200348"
click at [1221, 387] on button "Search" at bounding box center [1234, 398] width 91 height 31
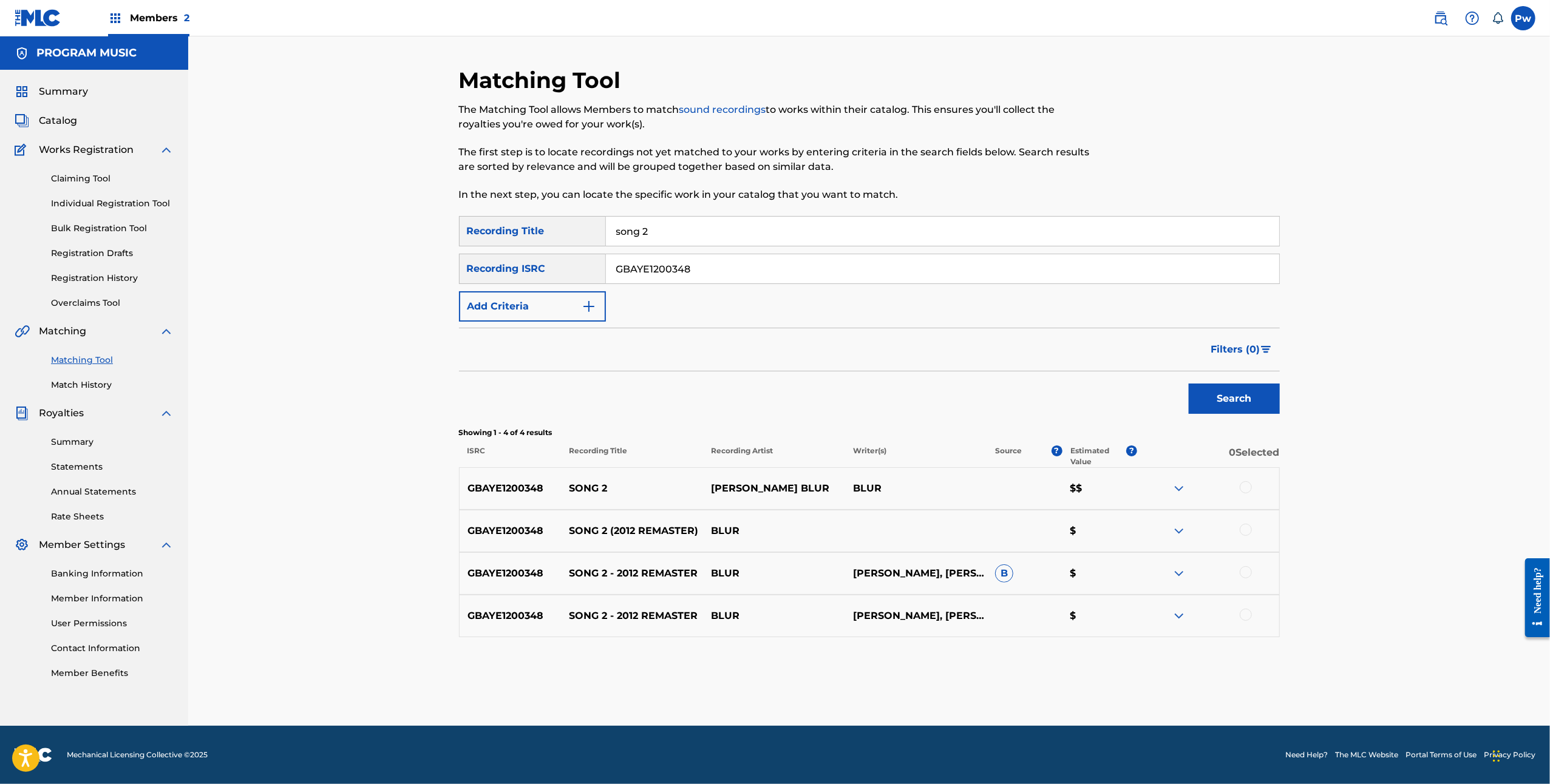
click at [1179, 566] on img at bounding box center [1179, 574] width 14 height 14
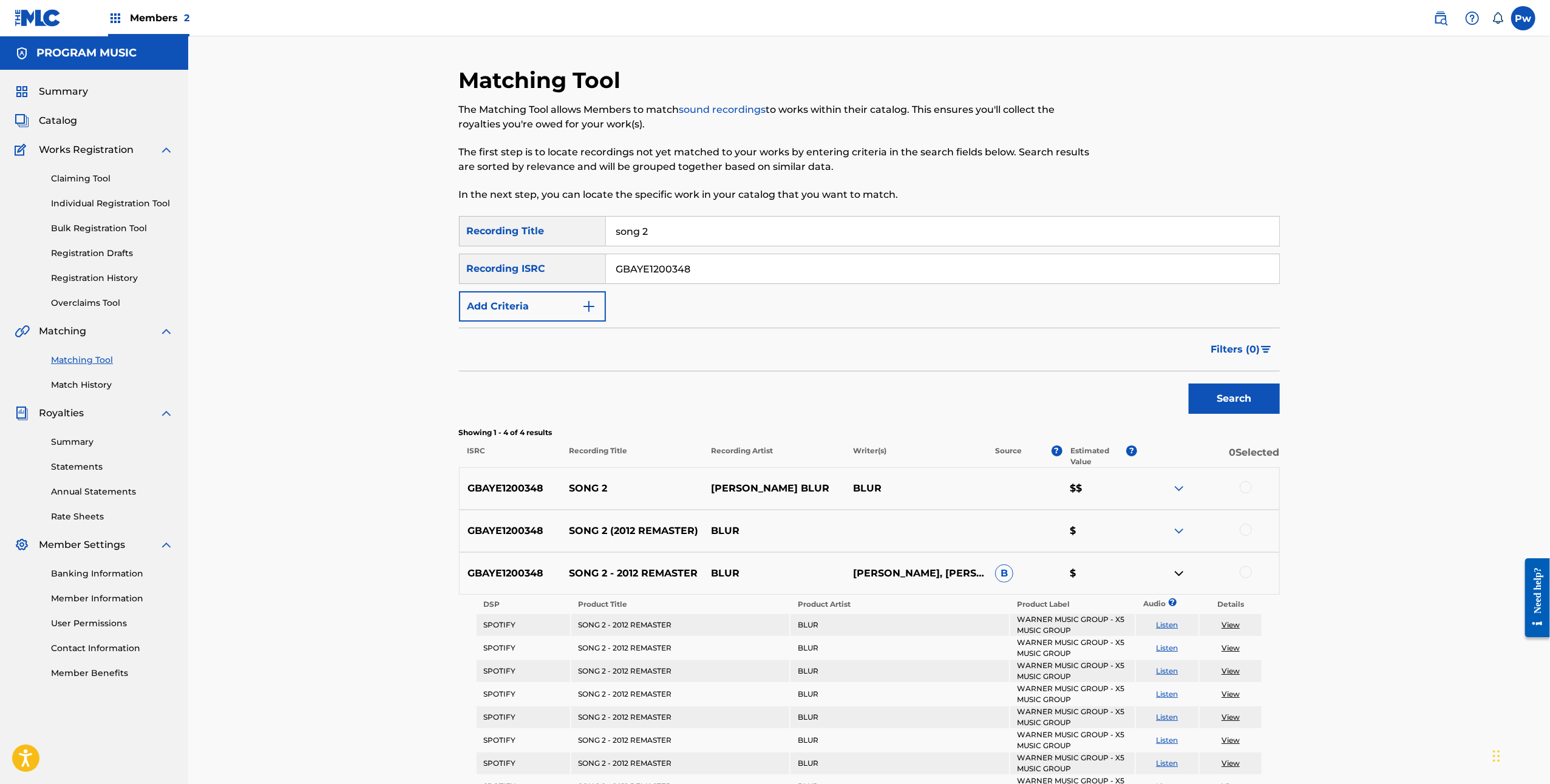
click at [1180, 487] on img at bounding box center [1179, 489] width 14 height 14
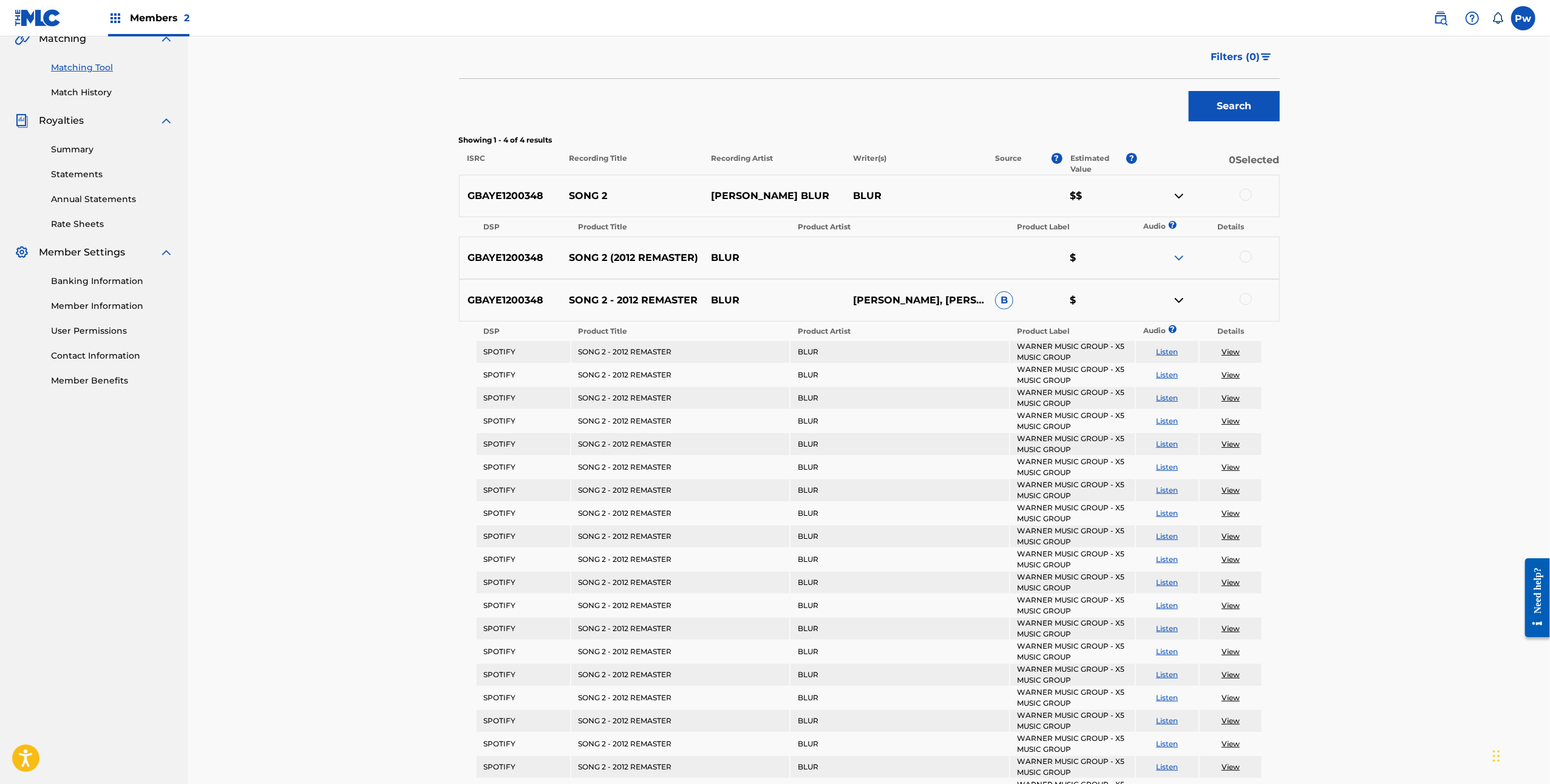
scroll to position [168, 0]
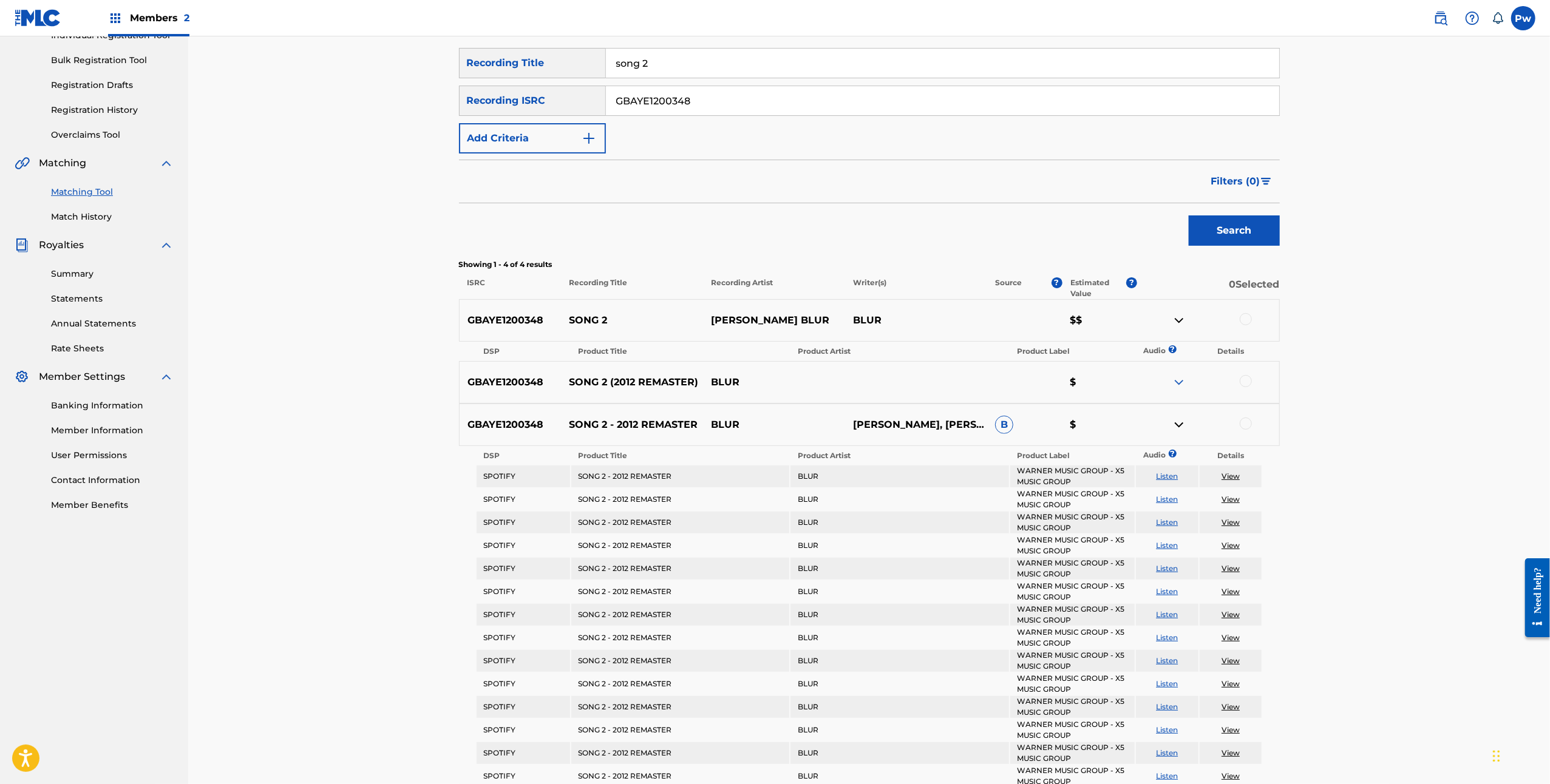
click at [1226, 476] on link "View" at bounding box center [1230, 476] width 18 height 9
drag, startPoint x: 749, startPoint y: 117, endPoint x: 545, endPoint y: 128, distance: 204.3
click at [545, 128] on div "SearchWithCriteria1afc04ad-f014-493f-9241-8efbb9f3603c Recording Title song 2 S…" at bounding box center [869, 100] width 821 height 106
drag, startPoint x: 668, startPoint y: 98, endPoint x: 545, endPoint y: 96, distance: 123.0
click at [545, 96] on div "SearchWithCriteria75dd66ad-2b03-4363-9abb-7cf91bc308a8 Recording ISRC GBAYE1200…" at bounding box center [869, 101] width 821 height 31
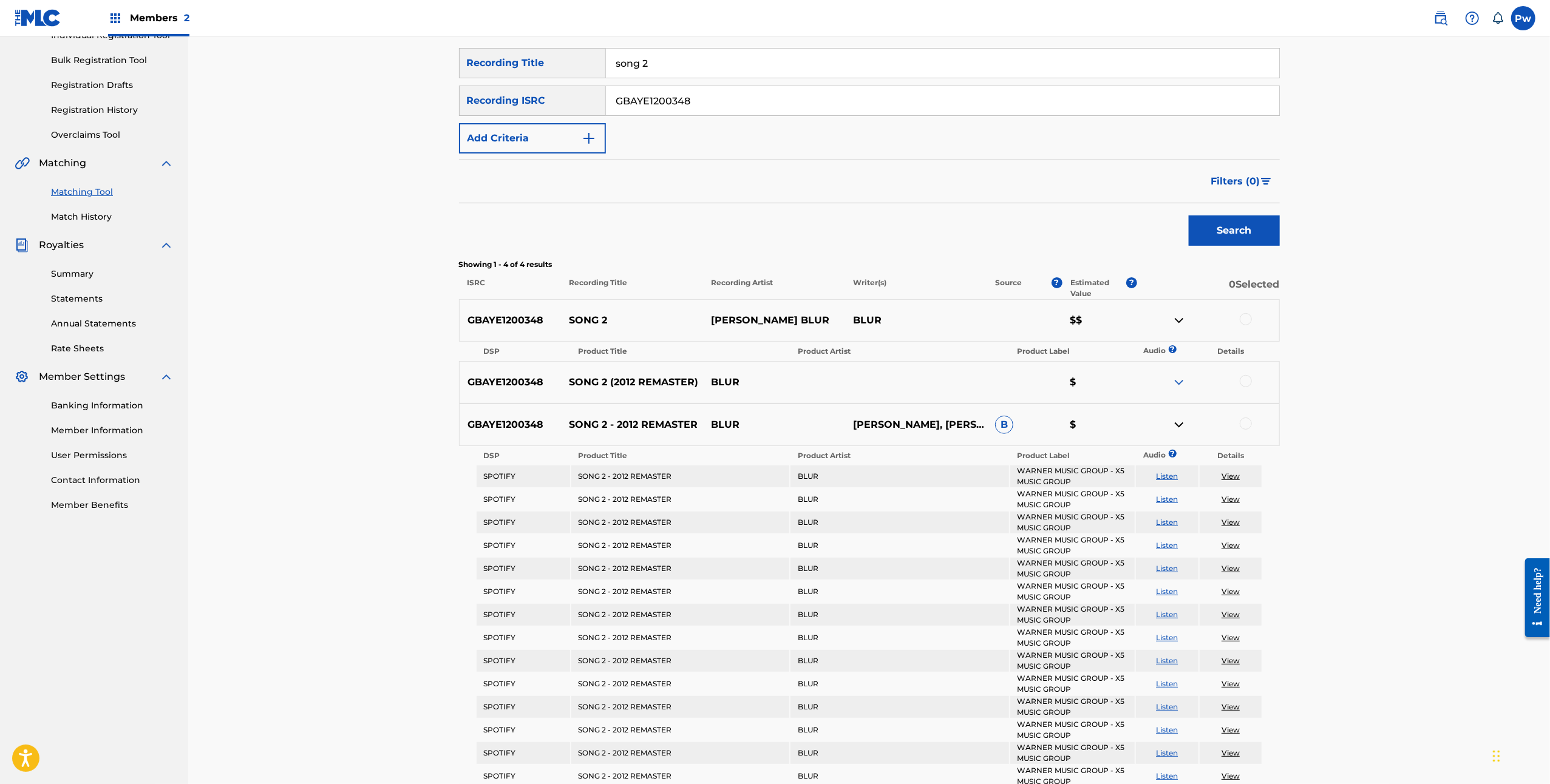
paste input "EMIDD0588246"
click at [1251, 227] on button "Search" at bounding box center [1234, 230] width 91 height 31
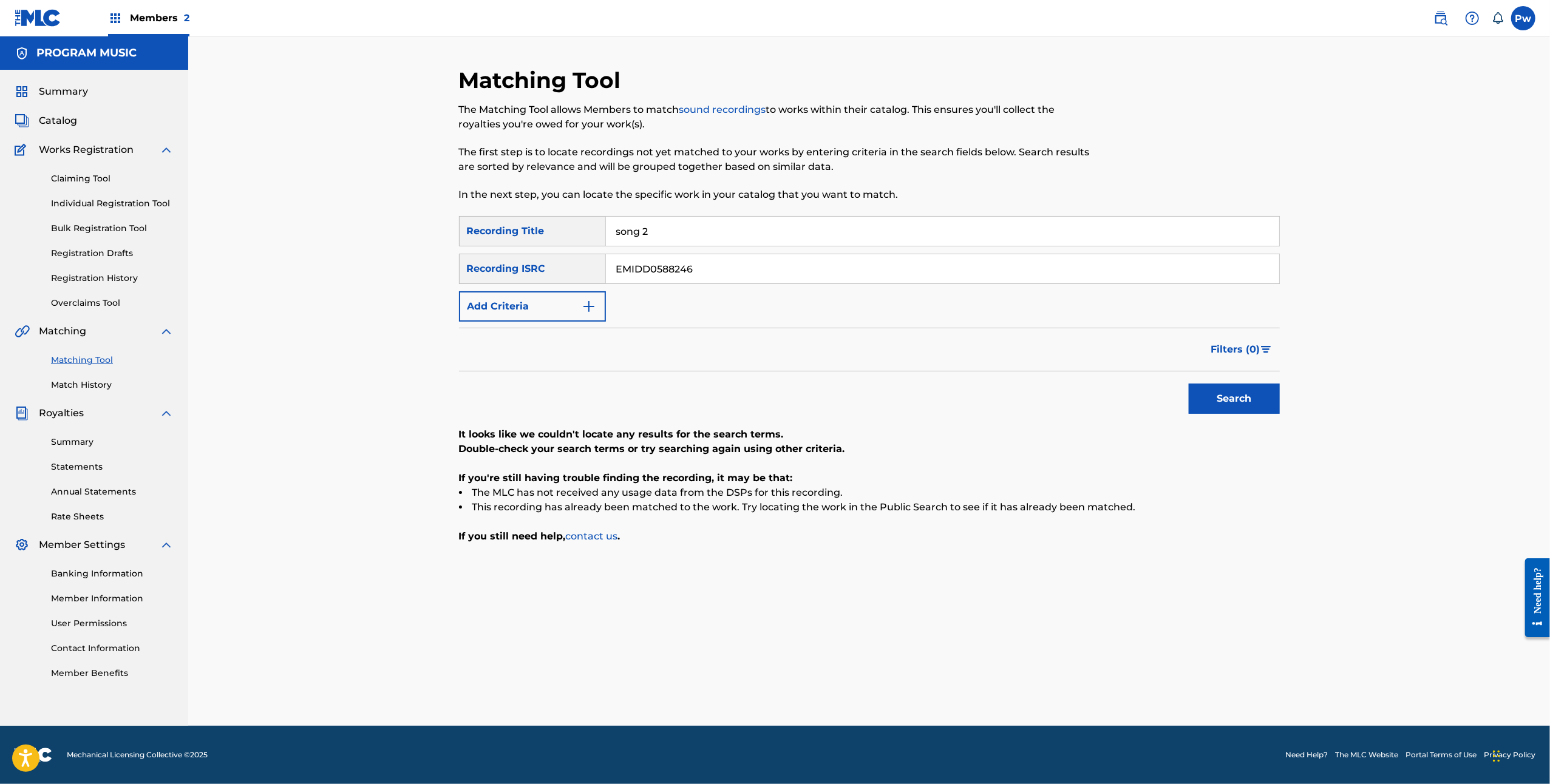
click at [616, 268] on input "EMIDD0588246" at bounding box center [942, 268] width 673 height 29
click at [1234, 395] on button "Search" at bounding box center [1234, 398] width 91 height 31
click at [709, 247] on div "SearchWithCriteria1afc04ad-f014-493f-9241-8efbb9f3603c Recording Title song 2 S…" at bounding box center [869, 268] width 821 height 106
drag, startPoint x: 602, startPoint y: 258, endPoint x: 279, endPoint y: 259, distance: 323.0
click at [279, 259] on div "Matching Tool The Matching Tool allows Members to match sound recordings to wor…" at bounding box center [869, 380] width 1361 height 689
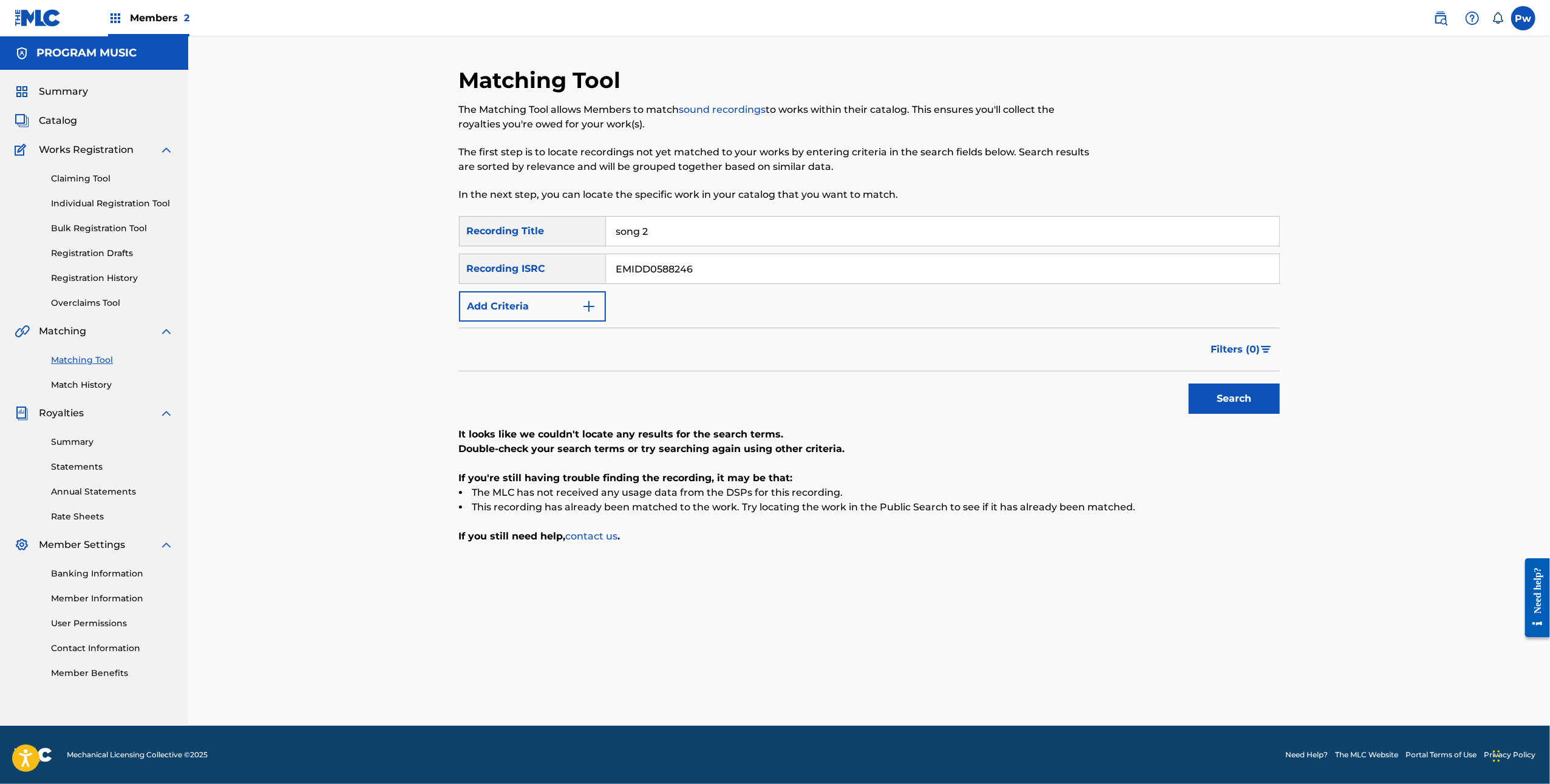
paste input "GBAYE1200581"
type input "GBAYE1200581"
drag, startPoint x: 687, startPoint y: 232, endPoint x: 515, endPoint y: 228, distance: 172.0
click at [515, 228] on div "SearchWithCriteria1afc04ad-f014-493f-9241-8efbb9f3603c Recording Title song 2" at bounding box center [869, 231] width 821 height 31
type input "Far out"
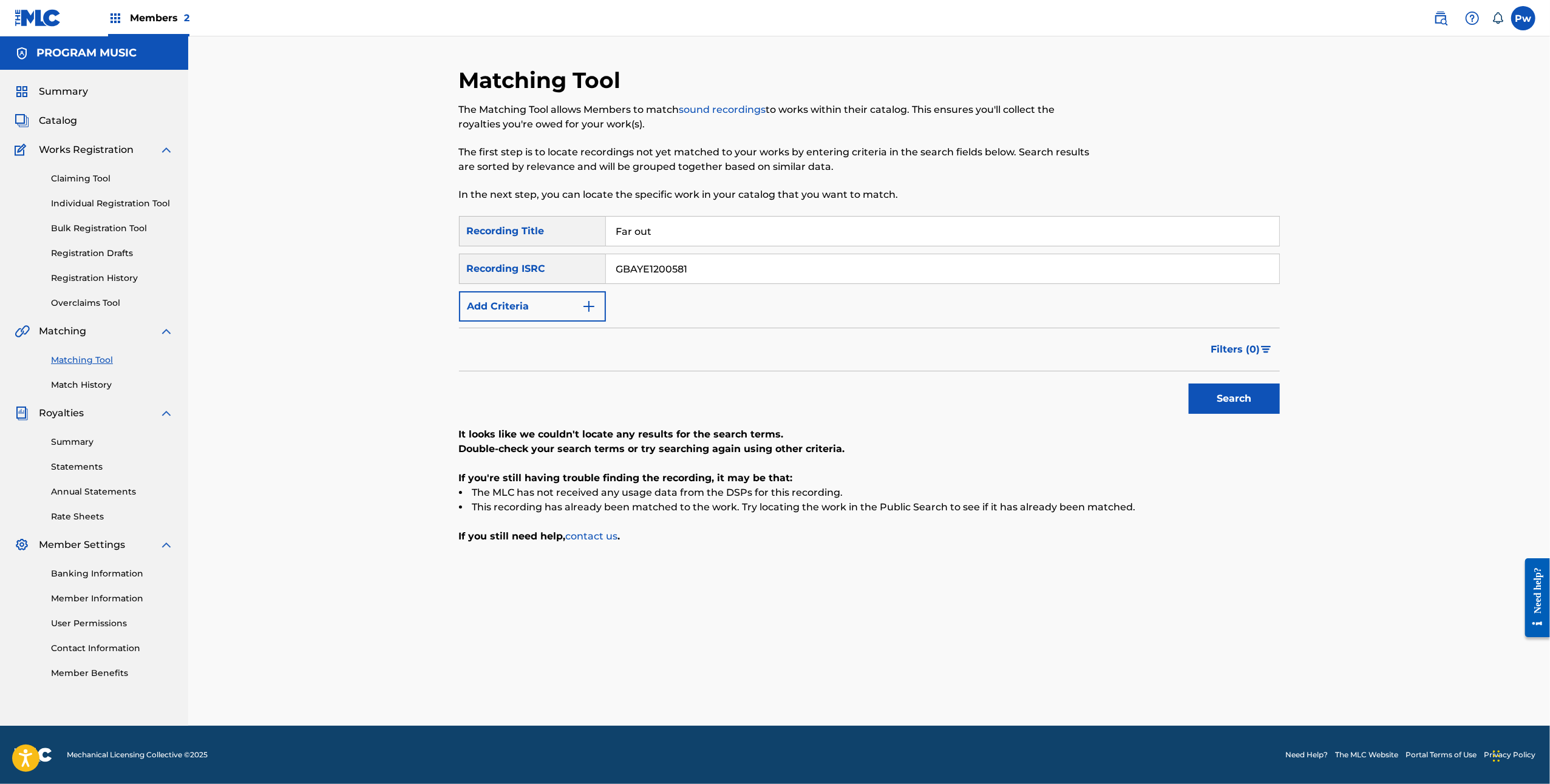
click at [1188, 383] on button "Search" at bounding box center [1234, 398] width 91 height 31
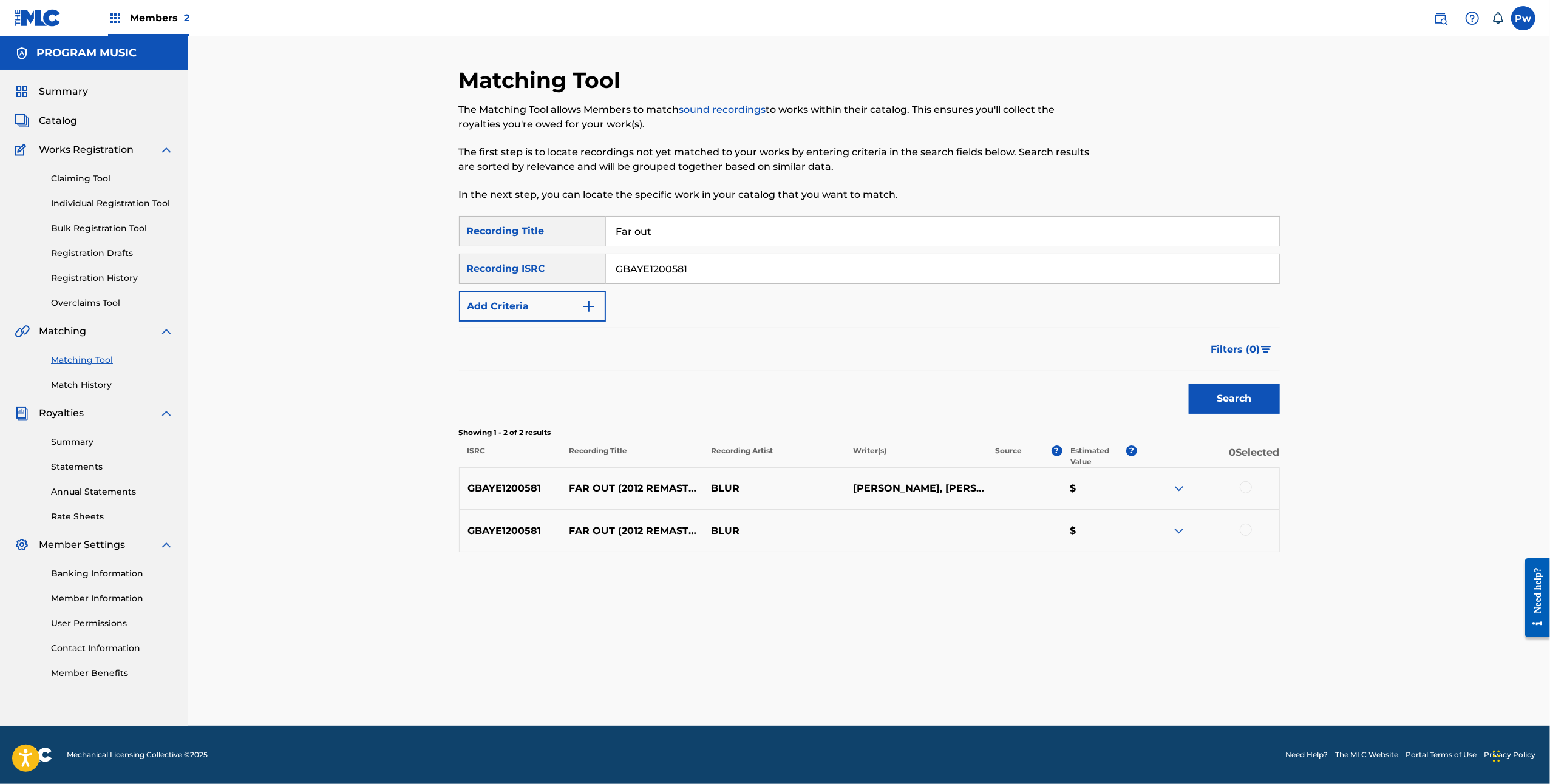
click at [1180, 483] on img at bounding box center [1179, 489] width 14 height 14
click at [1185, 555] on img at bounding box center [1179, 550] width 14 height 14
click at [919, 630] on div "Matching Tool The Matching Tool allows Members to match sound recordings to wor…" at bounding box center [869, 396] width 821 height 658
drag, startPoint x: 515, startPoint y: 253, endPoint x: 443, endPoint y: 259, distance: 72.2
click at [443, 259] on div "Matching Tool The Matching Tool allows Members to match sound recordings to wor…" at bounding box center [869, 380] width 1361 height 689
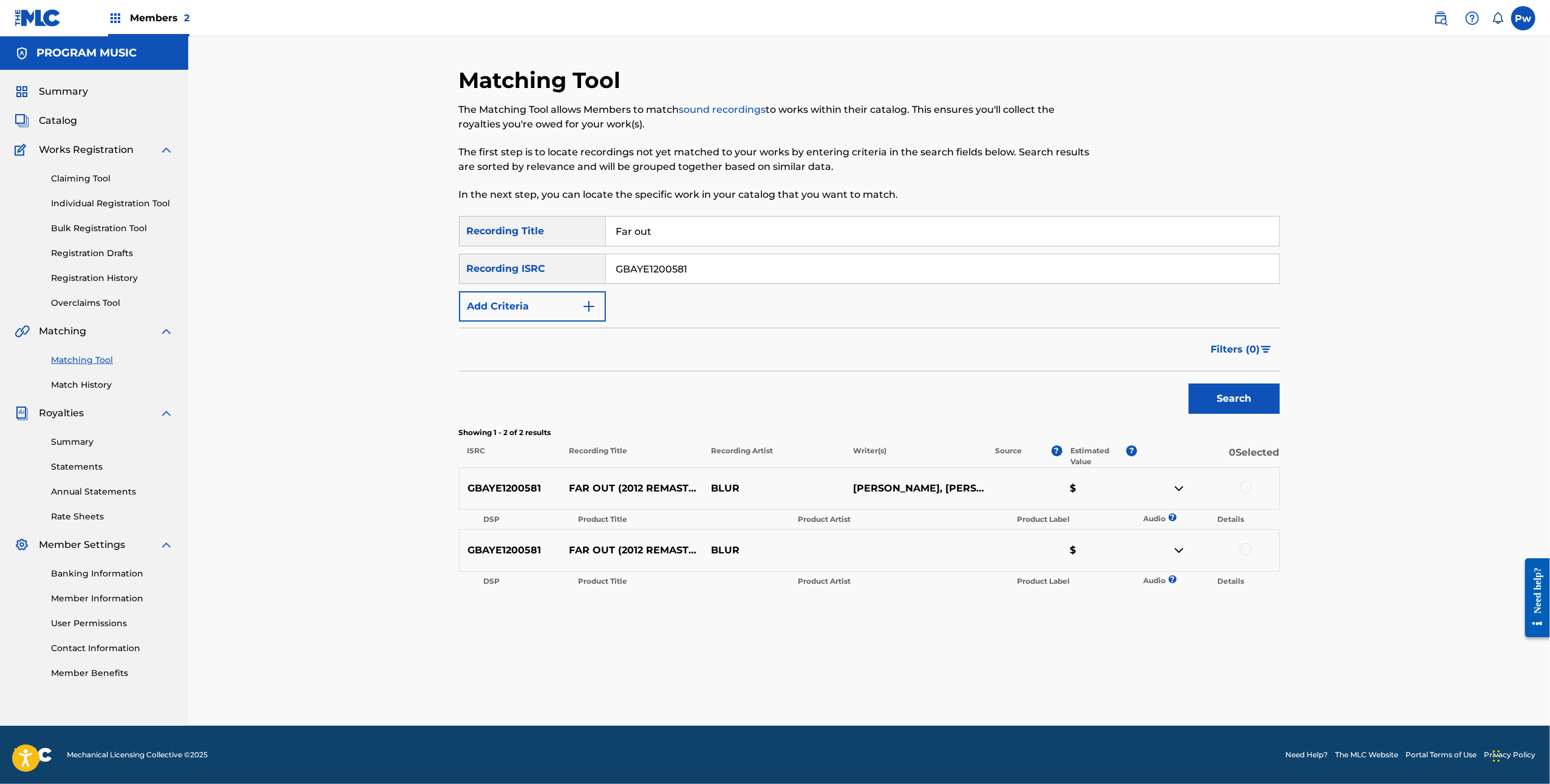
click at [1225, 407] on button "Search" at bounding box center [1234, 398] width 91 height 31
drag, startPoint x: 681, startPoint y: 267, endPoint x: 375, endPoint y: 265, distance: 306.0
click at [375, 265] on div "Matching Tool The Matching Tool allows Members to match sound recordings to wor…" at bounding box center [869, 380] width 1361 height 689
paste input "GBAYE1200964"
click at [1254, 392] on button "Search" at bounding box center [1234, 398] width 91 height 31
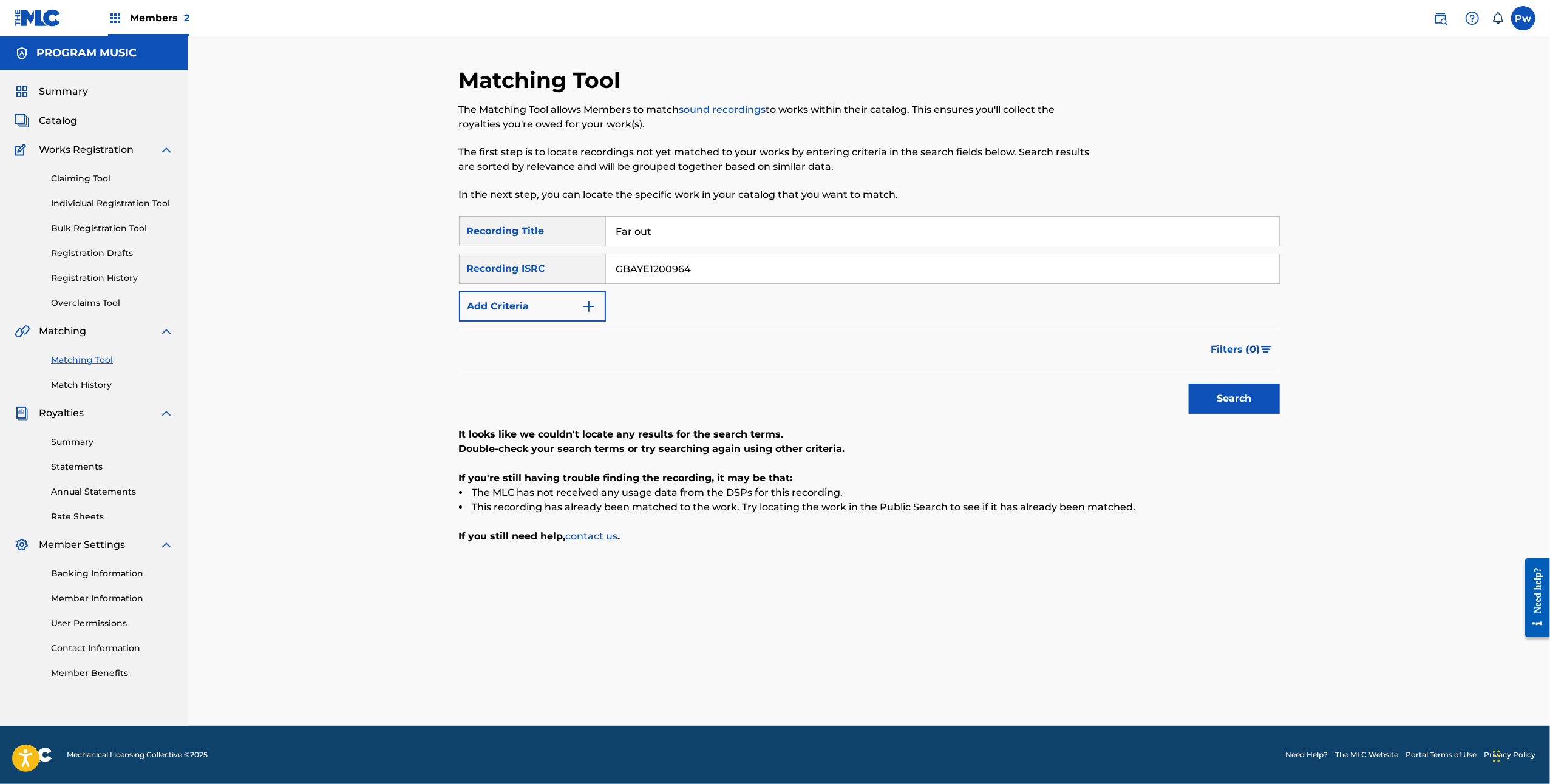
click at [618, 269] on input "GBAYE1200964" at bounding box center [942, 268] width 673 height 29
click at [1207, 397] on button "Search" at bounding box center [1234, 398] width 91 height 31
drag, startPoint x: 743, startPoint y: 288, endPoint x: 660, endPoint y: 275, distance: 84.0
click at [655, 281] on div "SearchWithCriteria1afc04ad-f014-493f-9241-8efbb9f3603c Recording Title Far out …" at bounding box center [869, 268] width 821 height 106
click at [688, 272] on input "GBAYE1200964" at bounding box center [942, 268] width 673 height 29
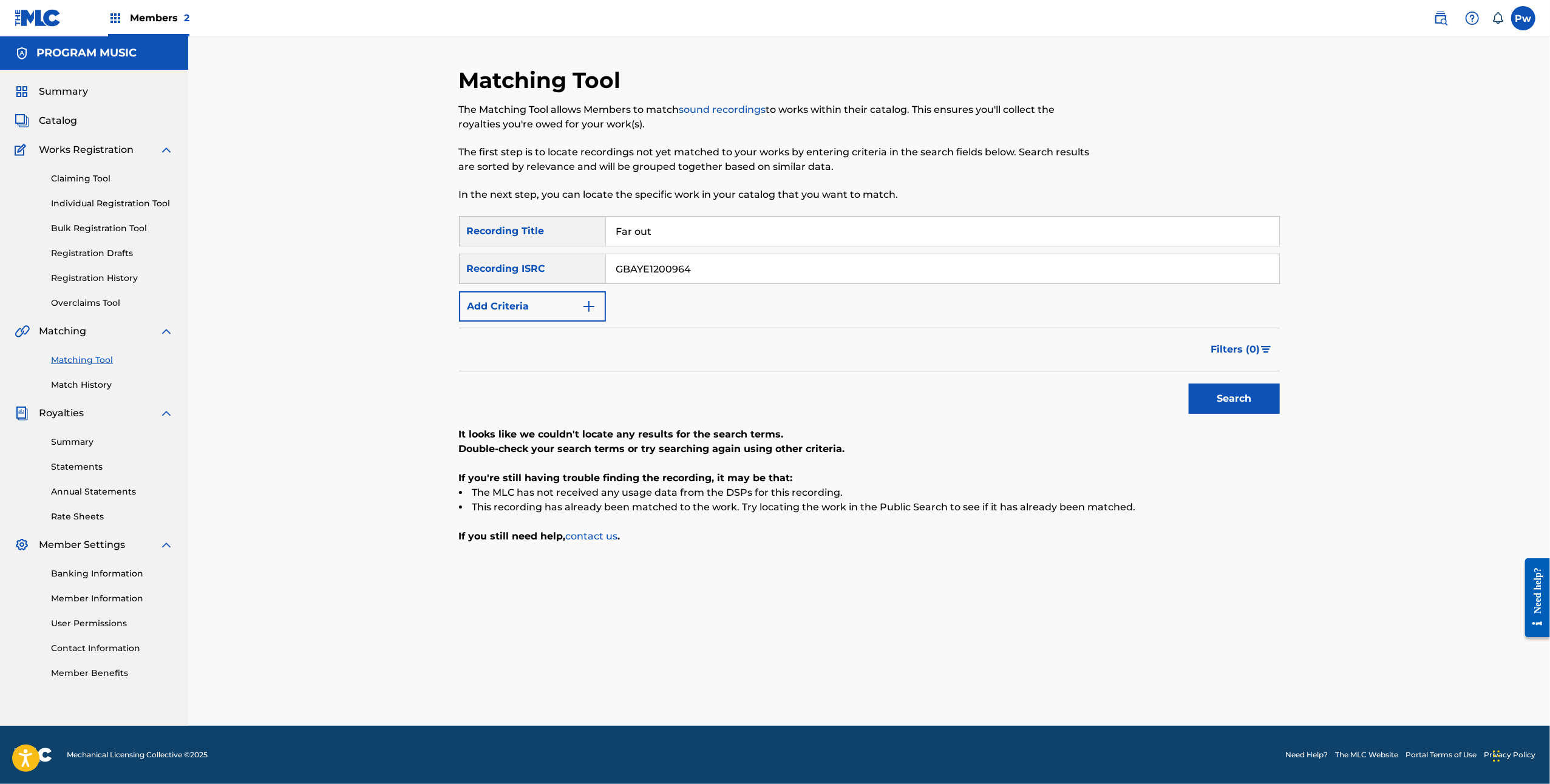
drag, startPoint x: 653, startPoint y: 269, endPoint x: 522, endPoint y: 273, distance: 131.1
click at [522, 273] on div "SearchWithCriteria75dd66ad-2b03-4363-9abb-7cf91bc308a8 Recording ISRC GBAYE1200…" at bounding box center [869, 269] width 821 height 31
paste input "GBAYE1400790"
type input "GBAYE1400790"
click at [1251, 400] on button "Search" at bounding box center [1234, 398] width 91 height 31
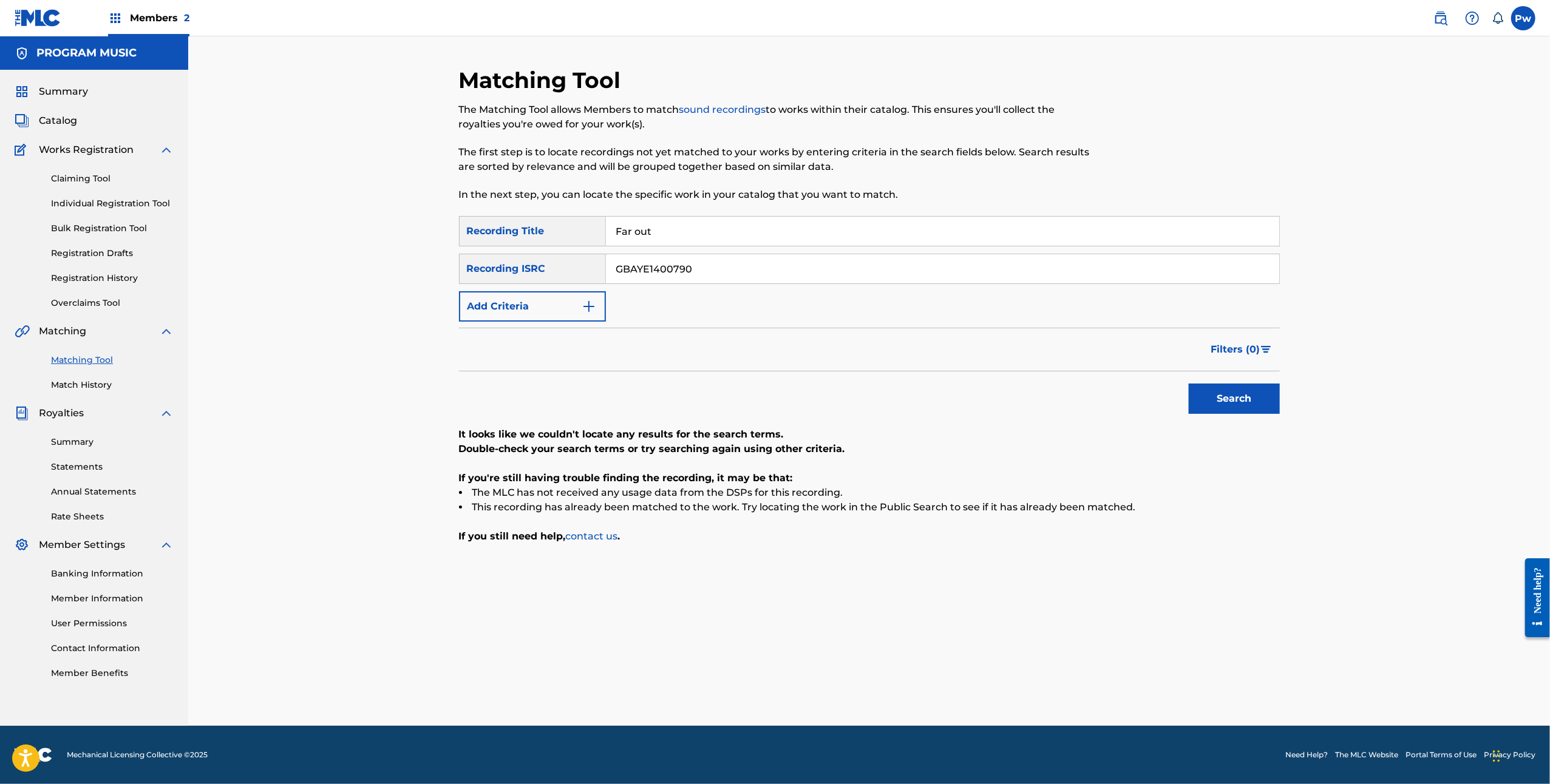
click at [698, 248] on div "SearchWithCriteria1afc04ad-f014-493f-9241-8efbb9f3603c Recording Title Far out …" at bounding box center [869, 268] width 821 height 106
drag, startPoint x: 592, startPoint y: 229, endPoint x: 571, endPoint y: 232, distance: 21.2
click at [571, 232] on div "SearchWithCriteria1afc04ad-f014-493f-9241-8efbb9f3603c Recording Title Far out" at bounding box center [869, 231] width 821 height 31
type input "song 2"
drag, startPoint x: 938, startPoint y: 248, endPoint x: 308, endPoint y: 298, distance: 632.0
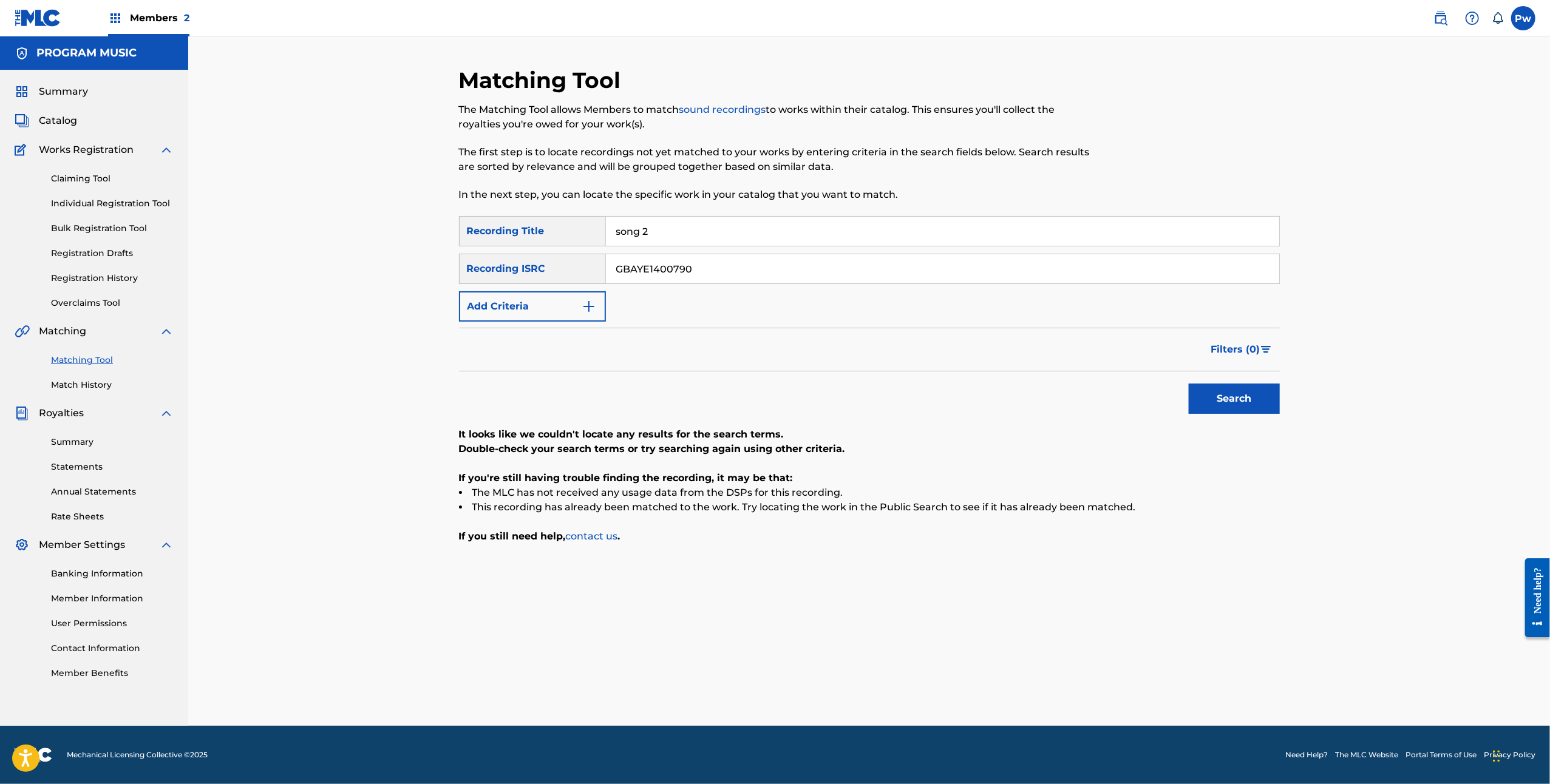
click at [308, 298] on div "Matching Tool The Matching Tool allows Members to match sound recordings to wor…" at bounding box center [869, 380] width 1361 height 689
click at [1239, 398] on button "Search" at bounding box center [1234, 398] width 91 height 31
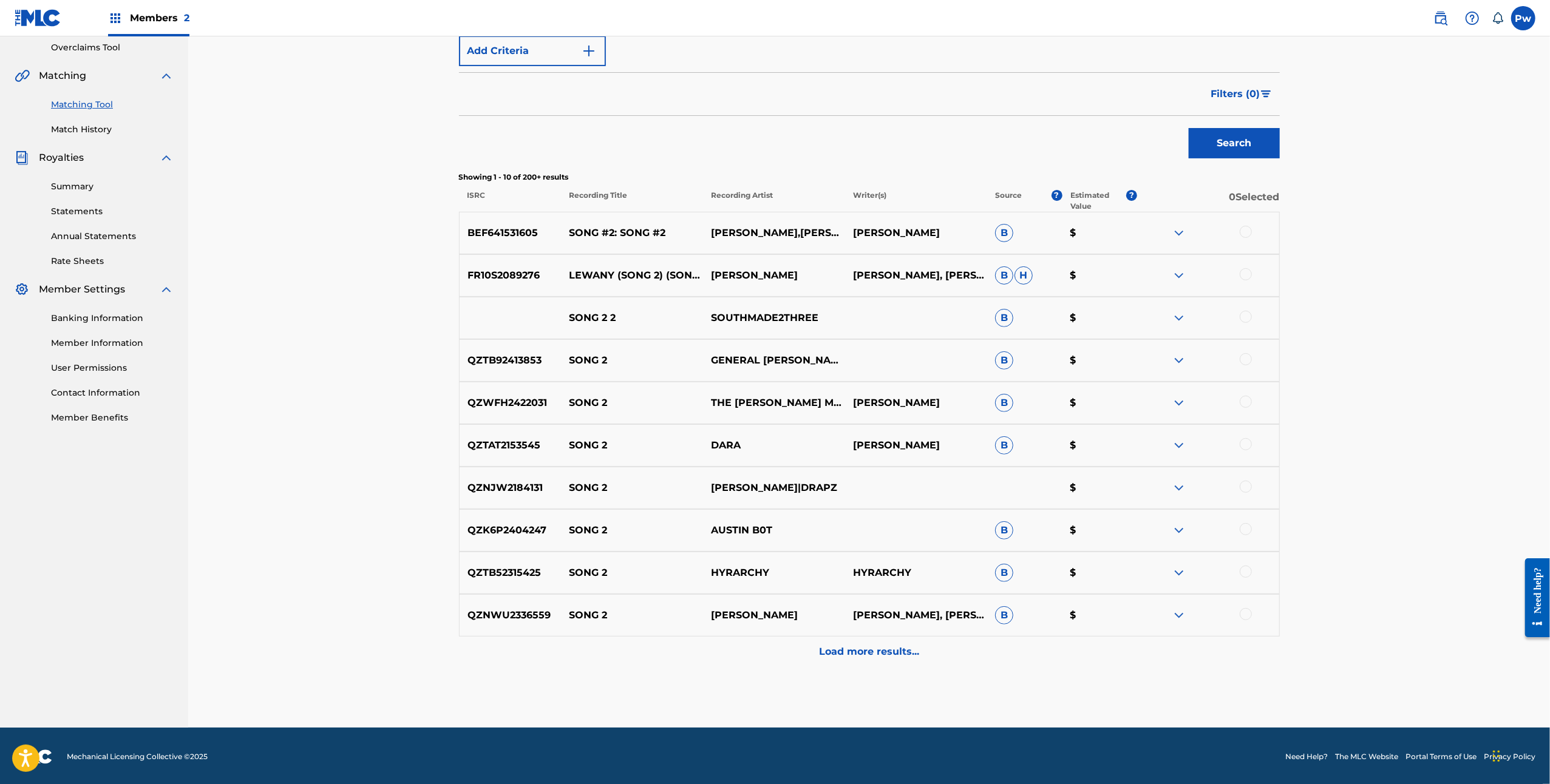
scroll to position [257, 0]
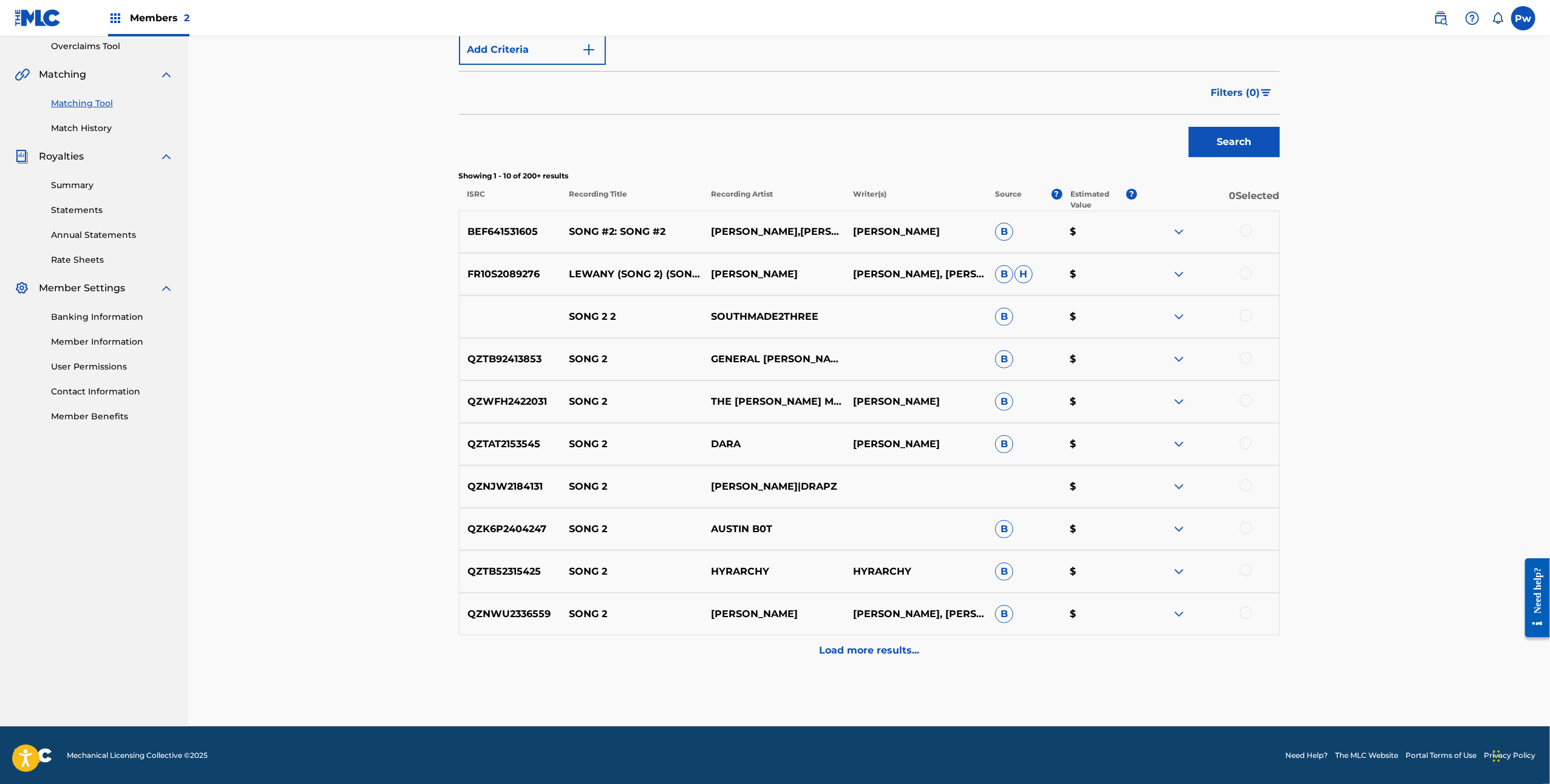
click at [870, 650] on p "Load more results..." at bounding box center [869, 650] width 100 height 14
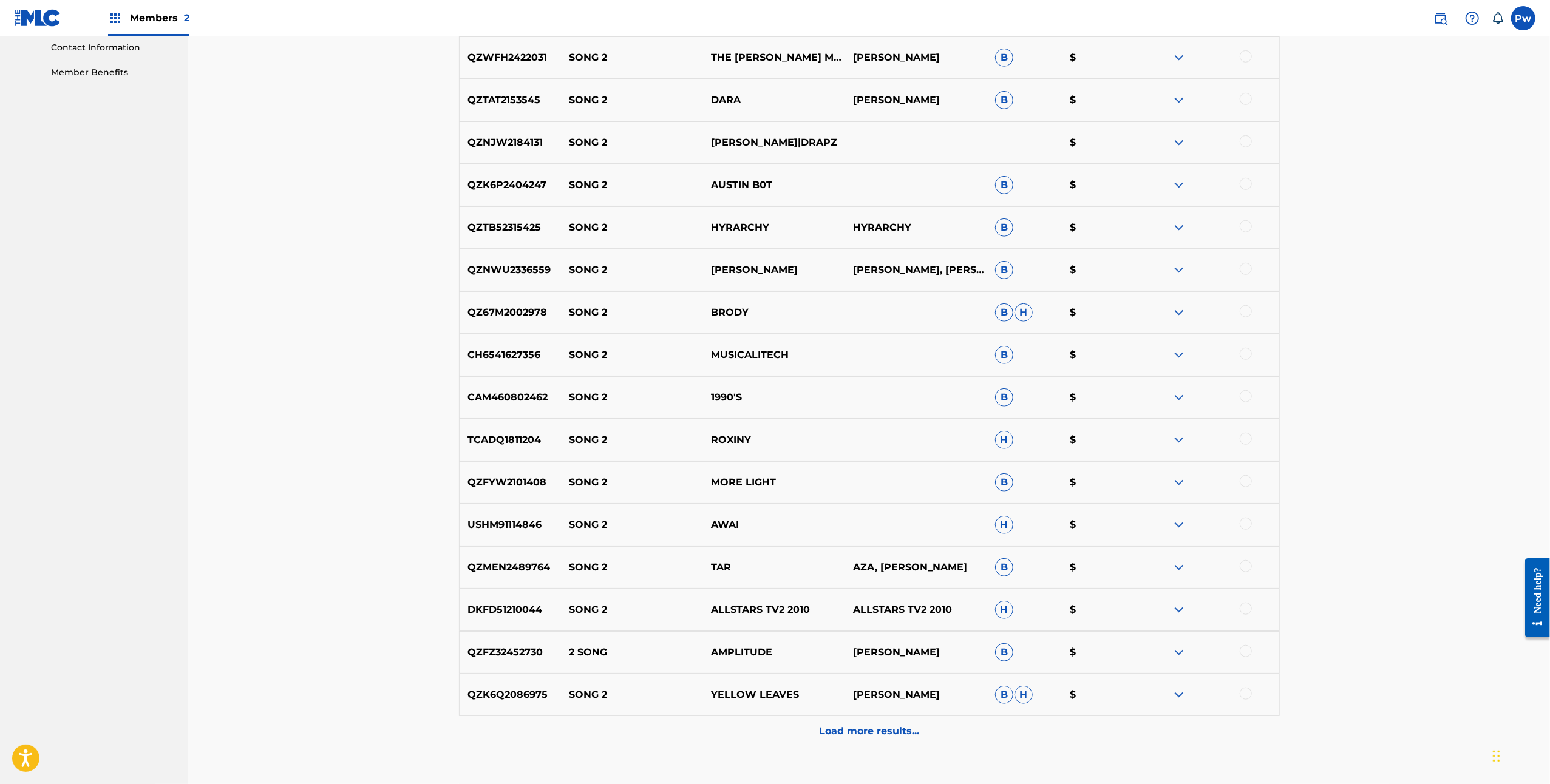
scroll to position [681, 0]
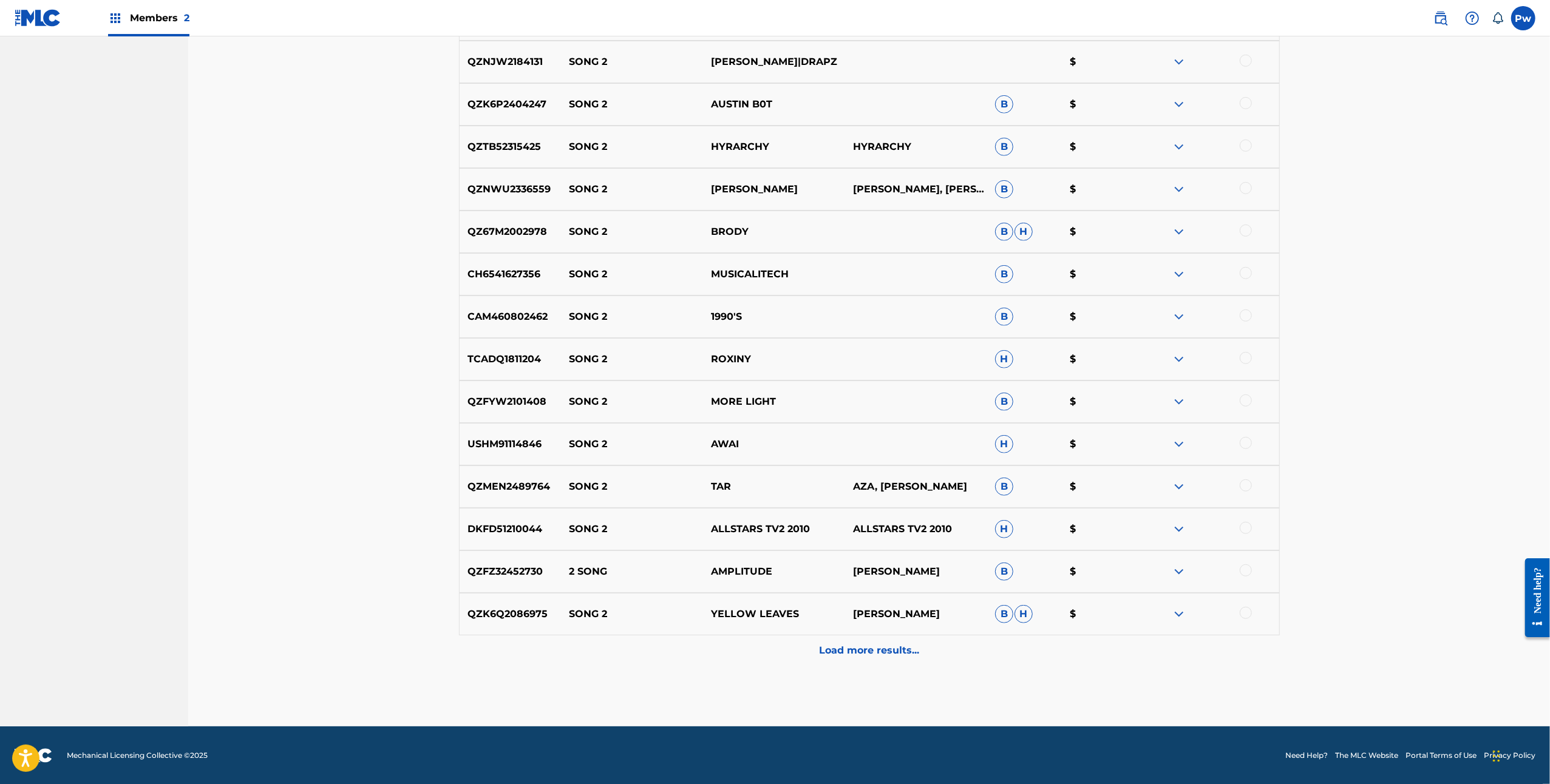
click at [865, 658] on div "Load more results..." at bounding box center [869, 650] width 821 height 31
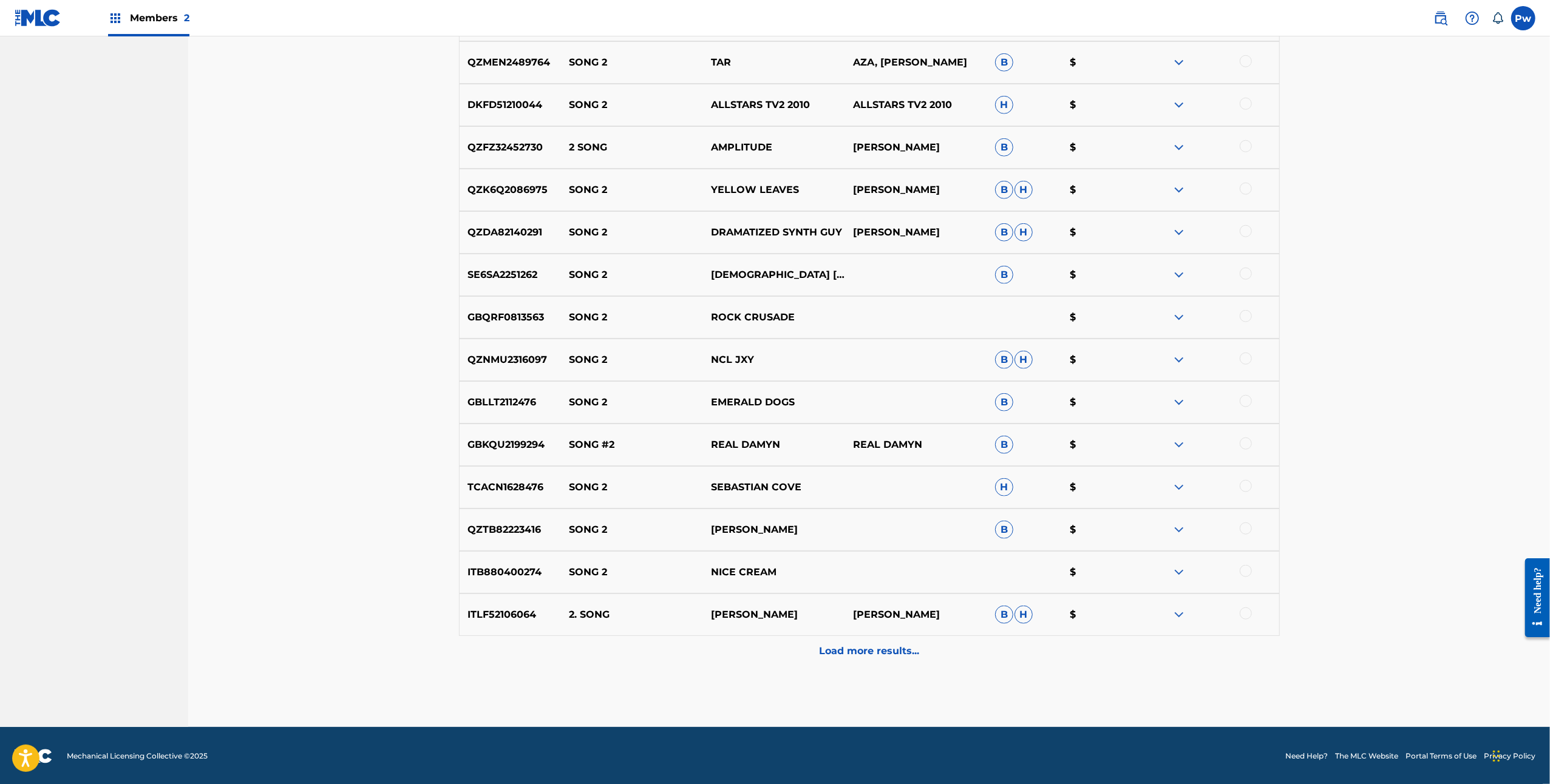
scroll to position [1106, 0]
click at [878, 660] on div "Load more results..." at bounding box center [869, 650] width 821 height 31
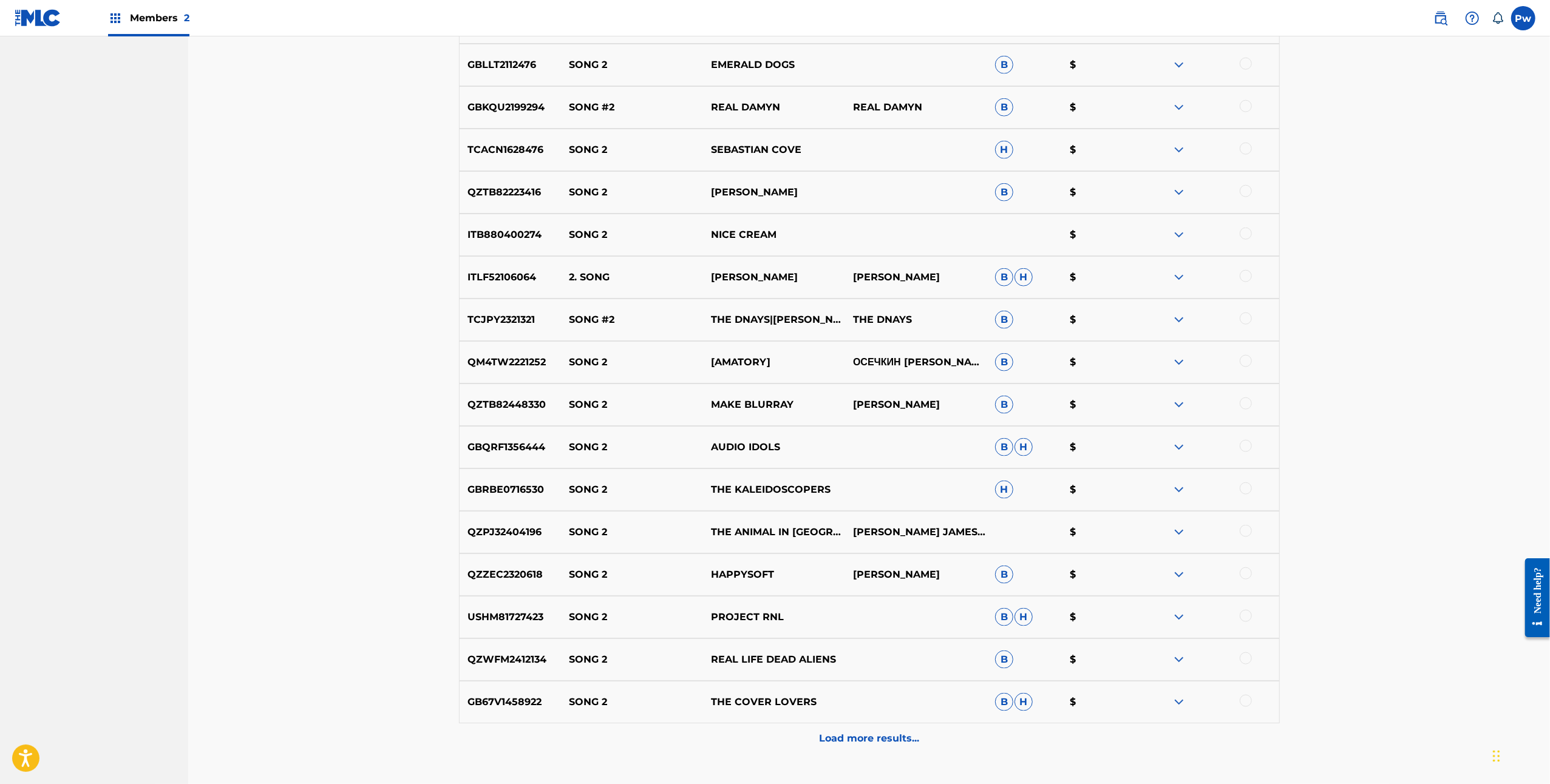
scroll to position [1530, 0]
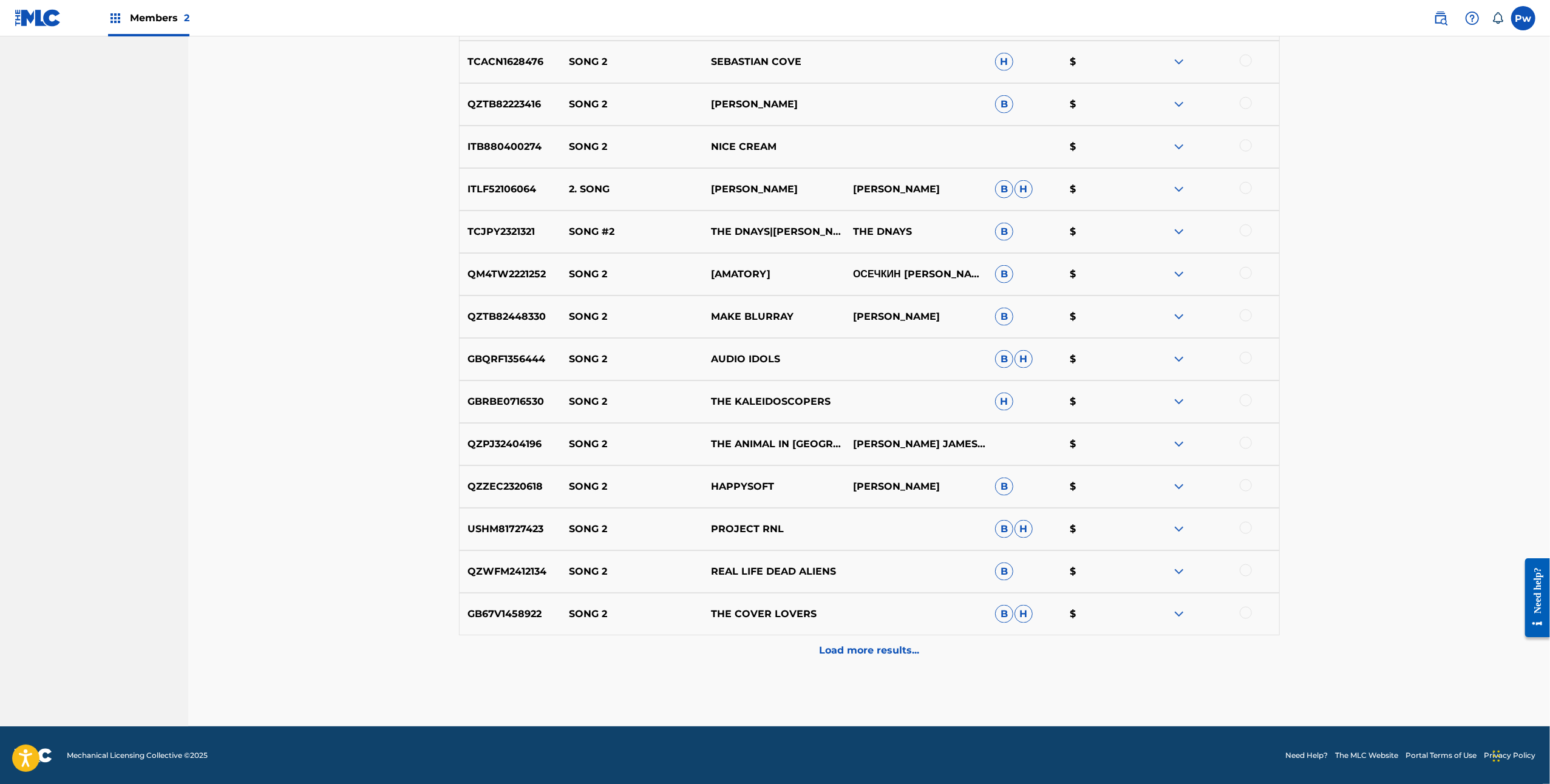
click at [881, 650] on p "Load more results..." at bounding box center [869, 650] width 100 height 14
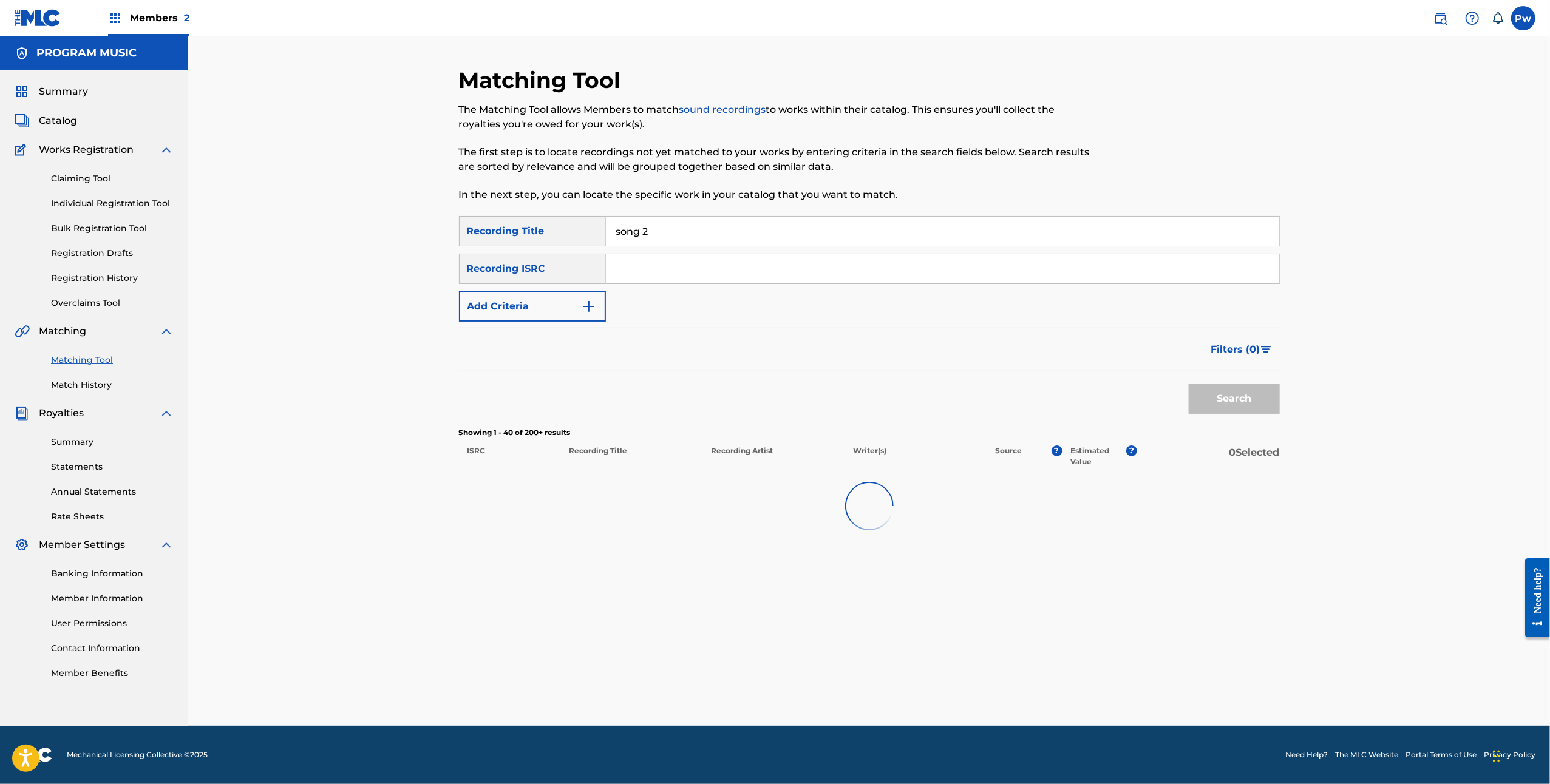
scroll to position [0, 0]
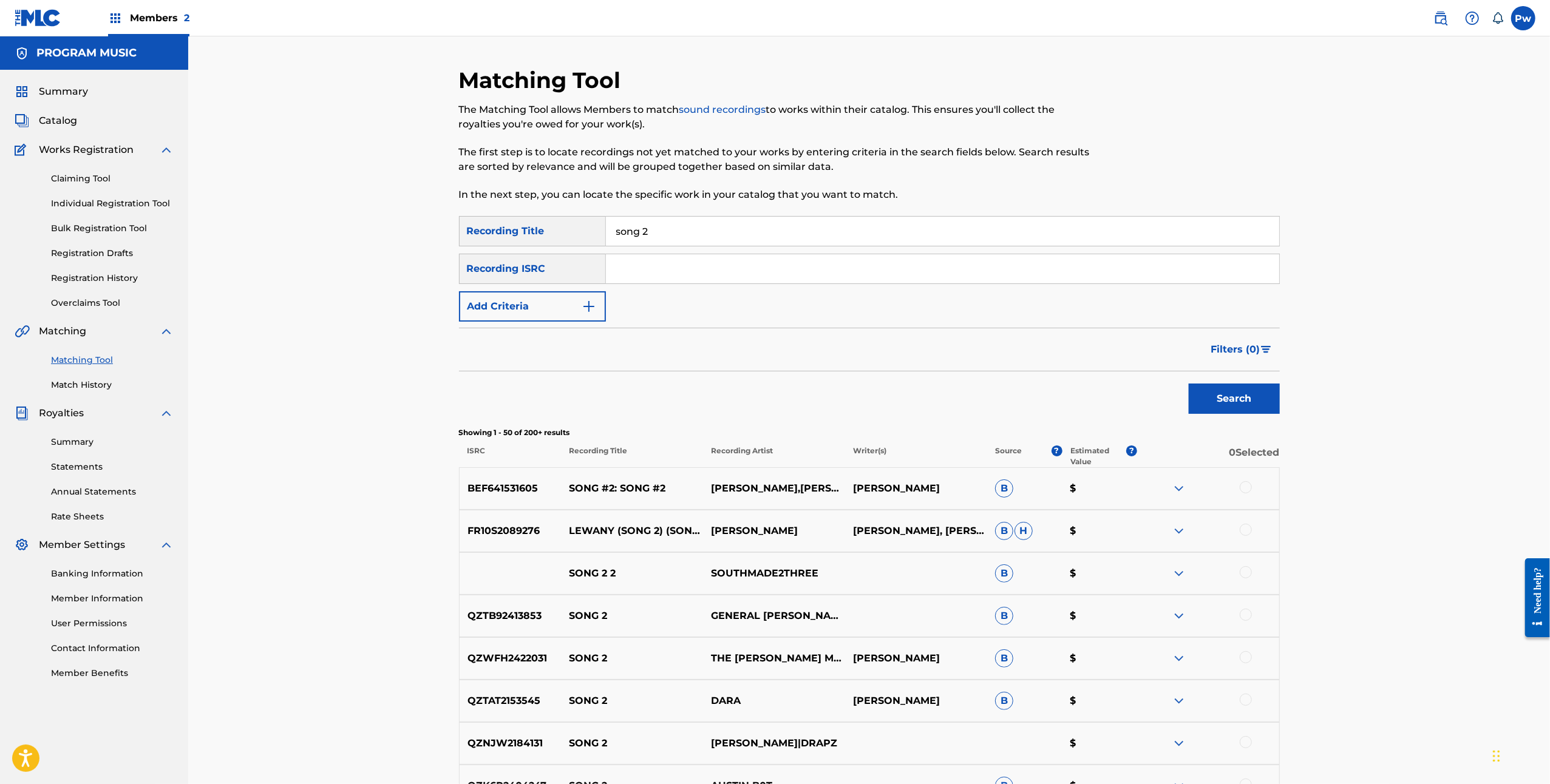
click at [1265, 354] on button "Filters ( 0 )" at bounding box center [1242, 350] width 76 height 31
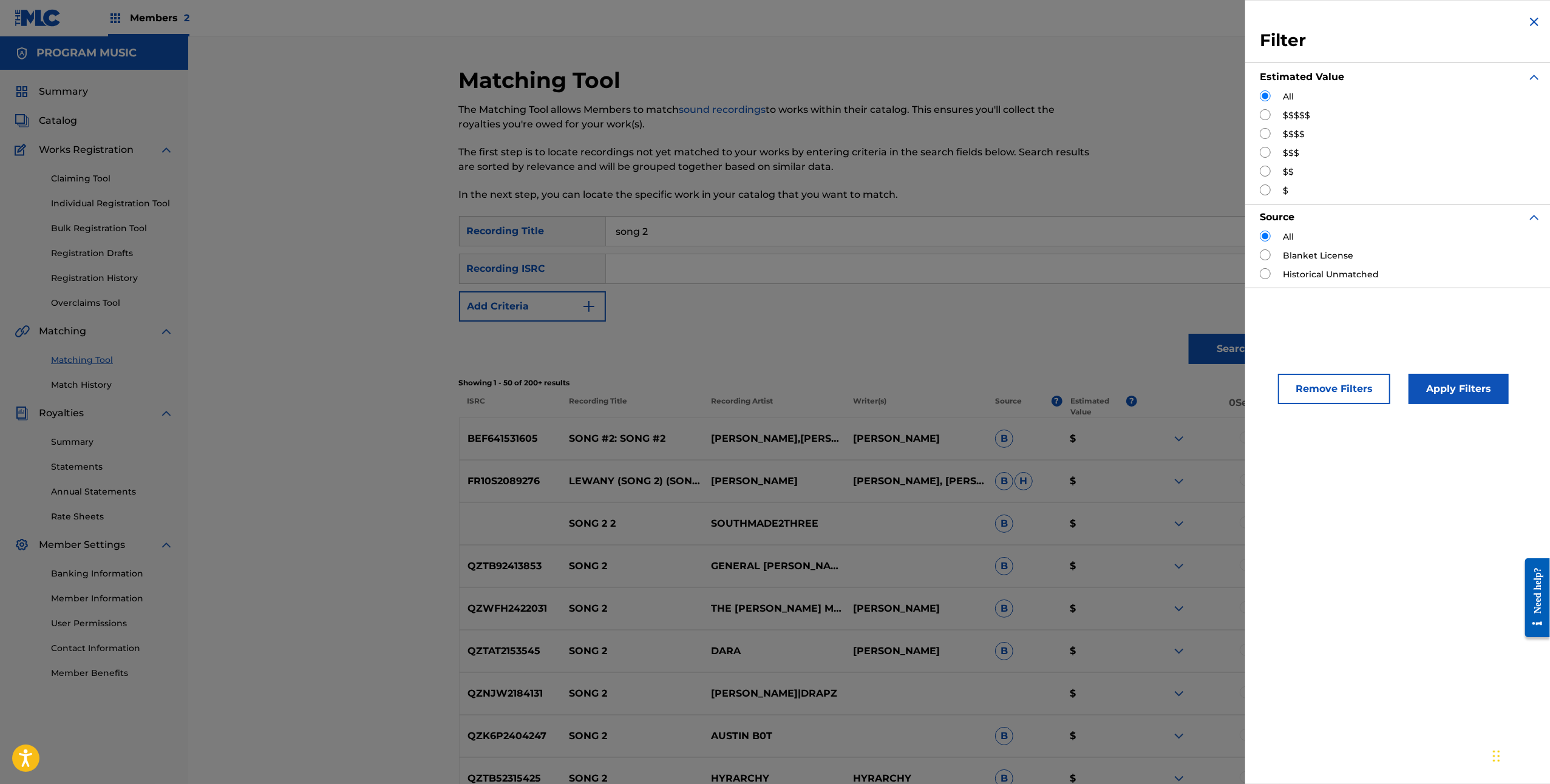
click at [1263, 116] on input "Search Form" at bounding box center [1265, 115] width 11 height 11
radio input "true"
click at [1447, 379] on button "Apply Filters" at bounding box center [1458, 389] width 100 height 31
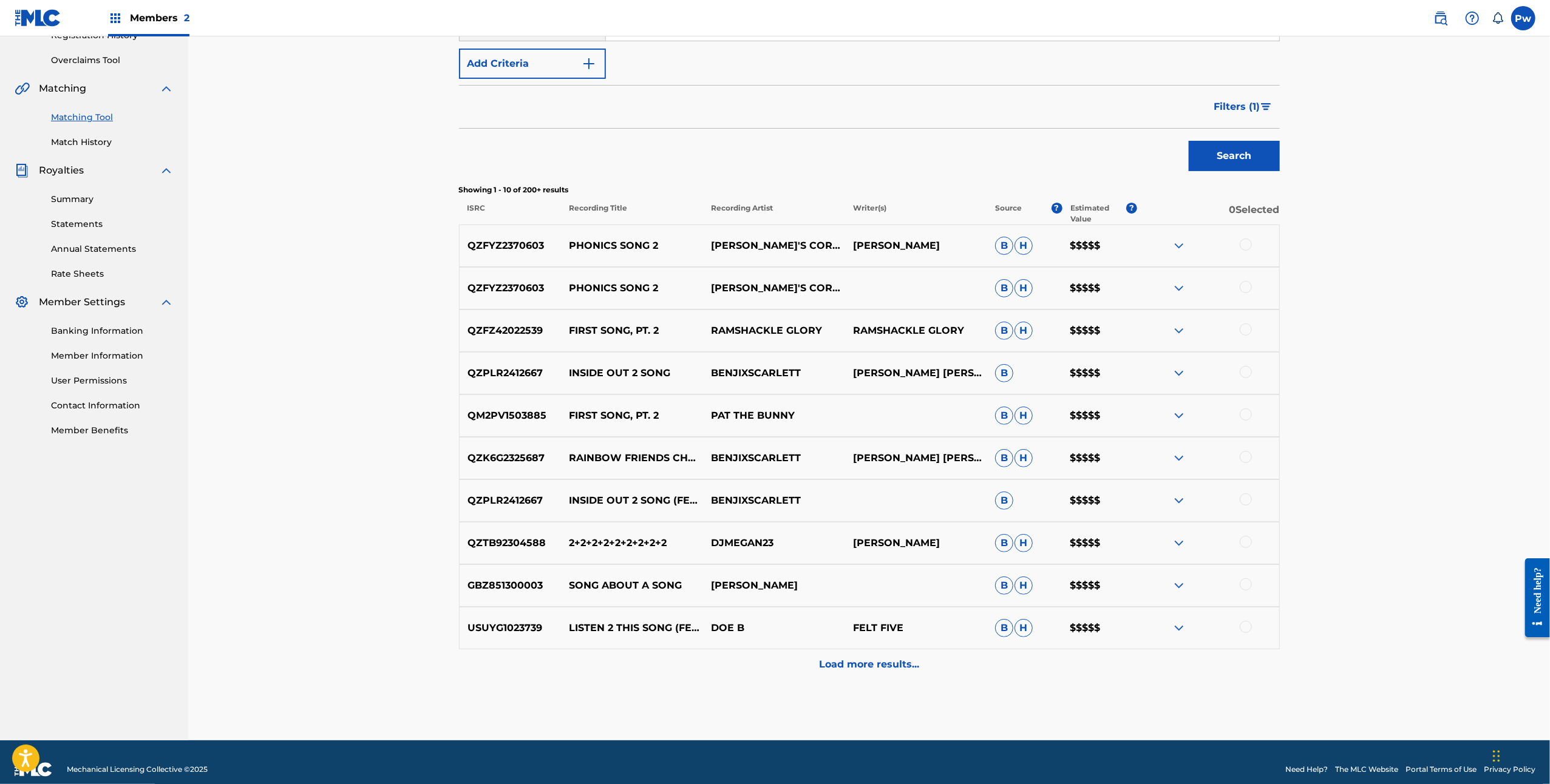
scroll to position [257, 0]
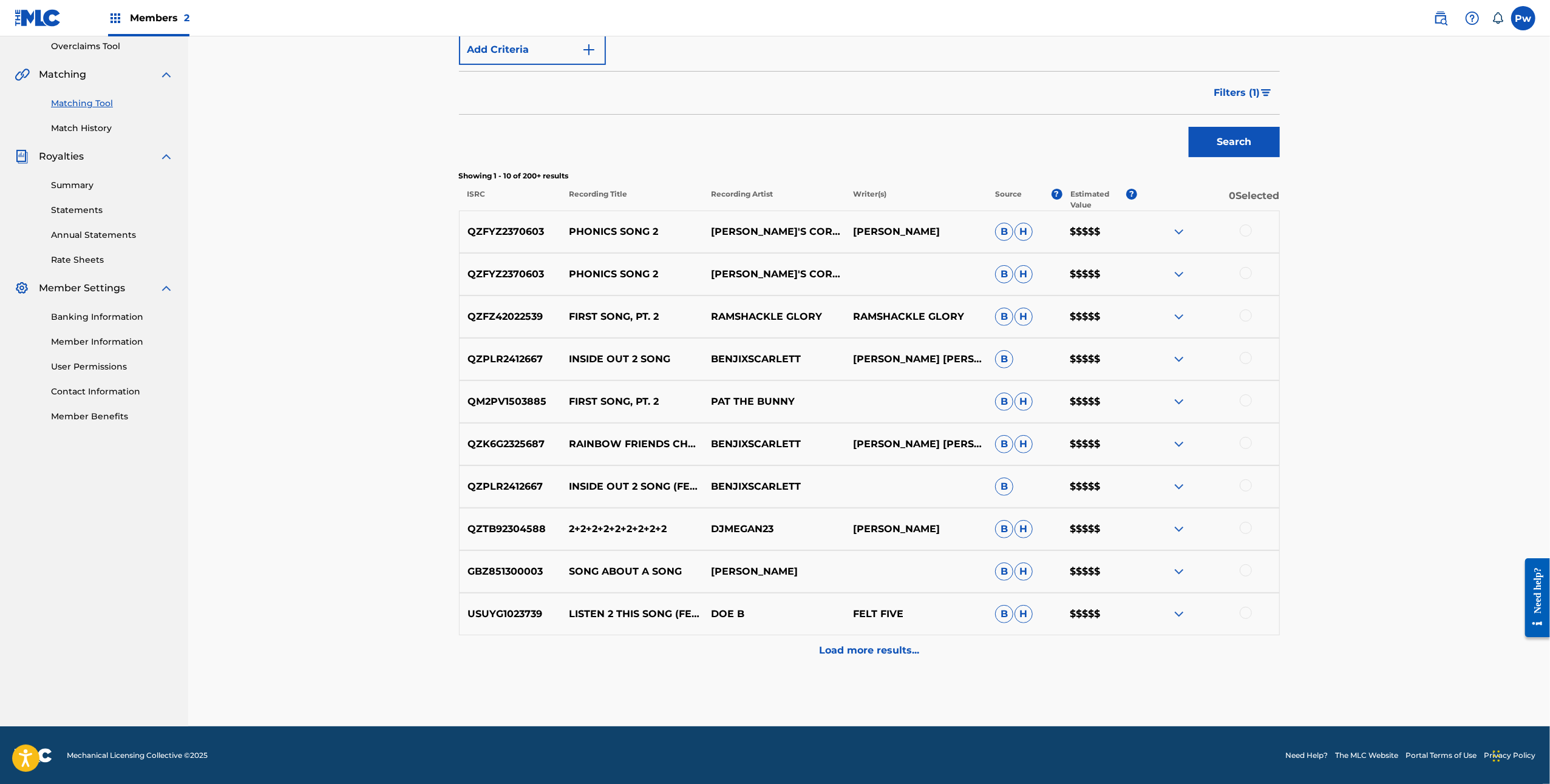
click at [1183, 400] on img at bounding box center [1179, 402] width 14 height 14
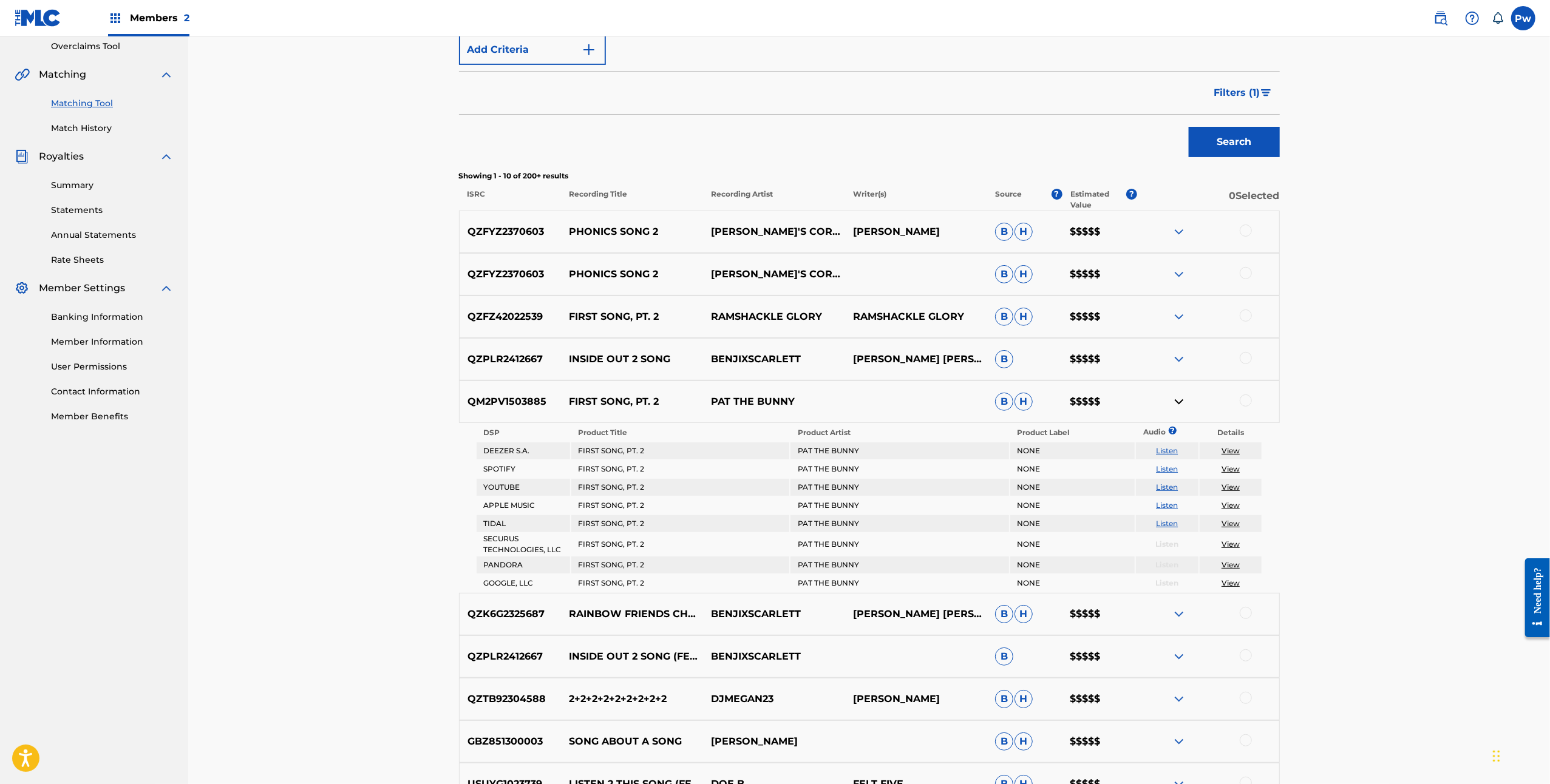
click at [1185, 398] on img at bounding box center [1179, 402] width 14 height 14
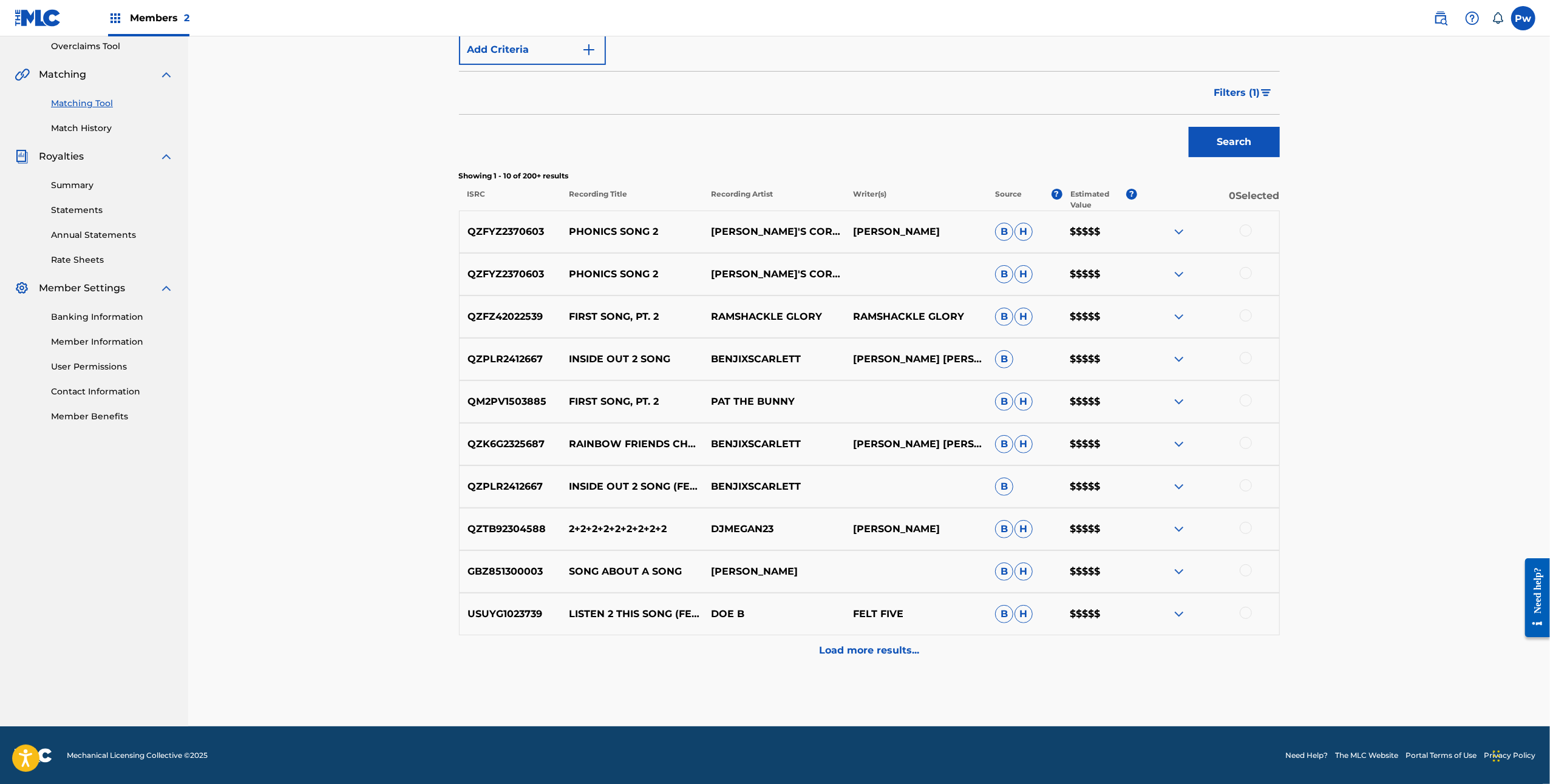
click at [867, 655] on p "Load more results..." at bounding box center [869, 650] width 100 height 14
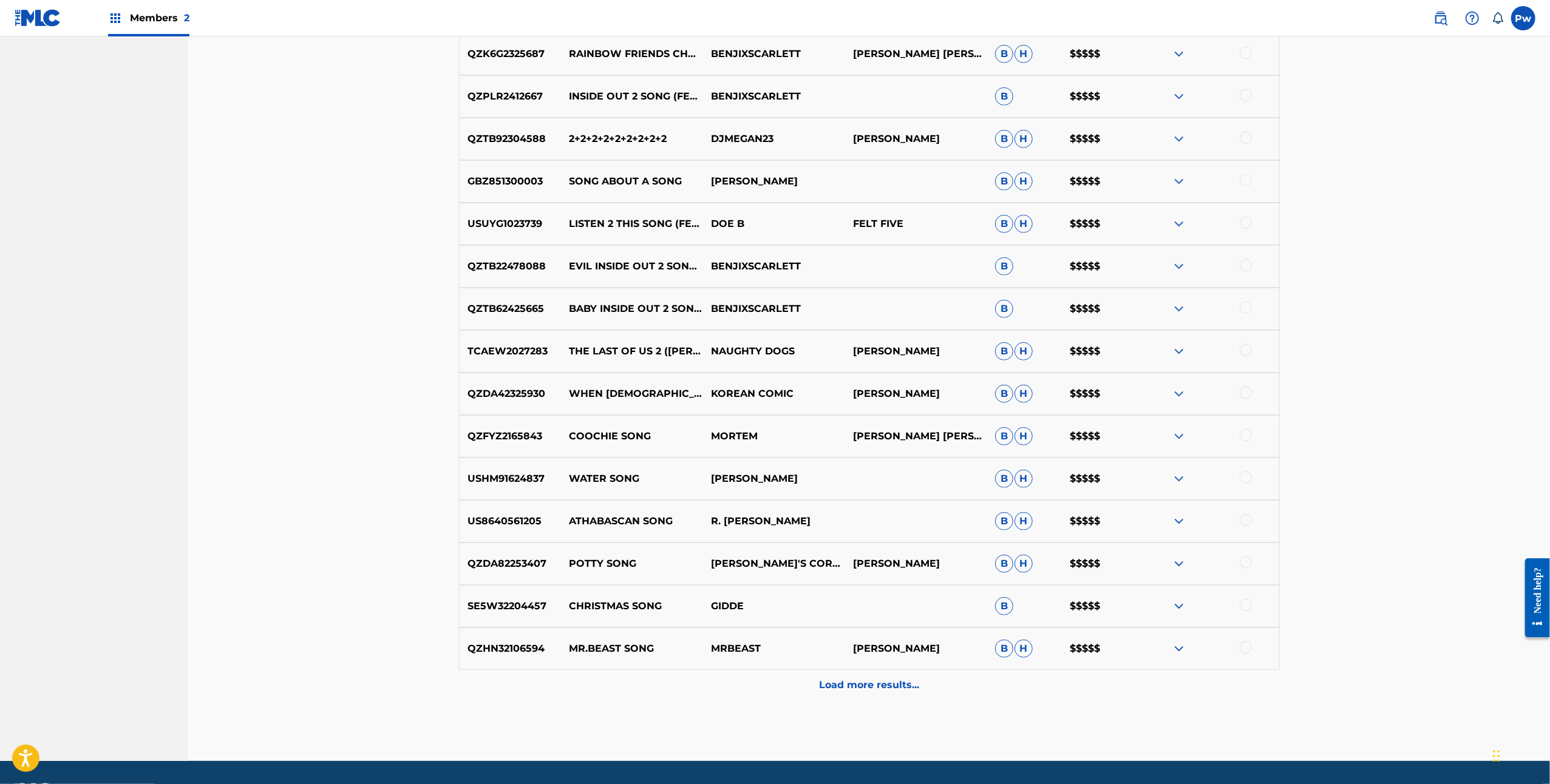
scroll to position [647, 0]
click at [876, 683] on p "Load more results..." at bounding box center [869, 685] width 100 height 14
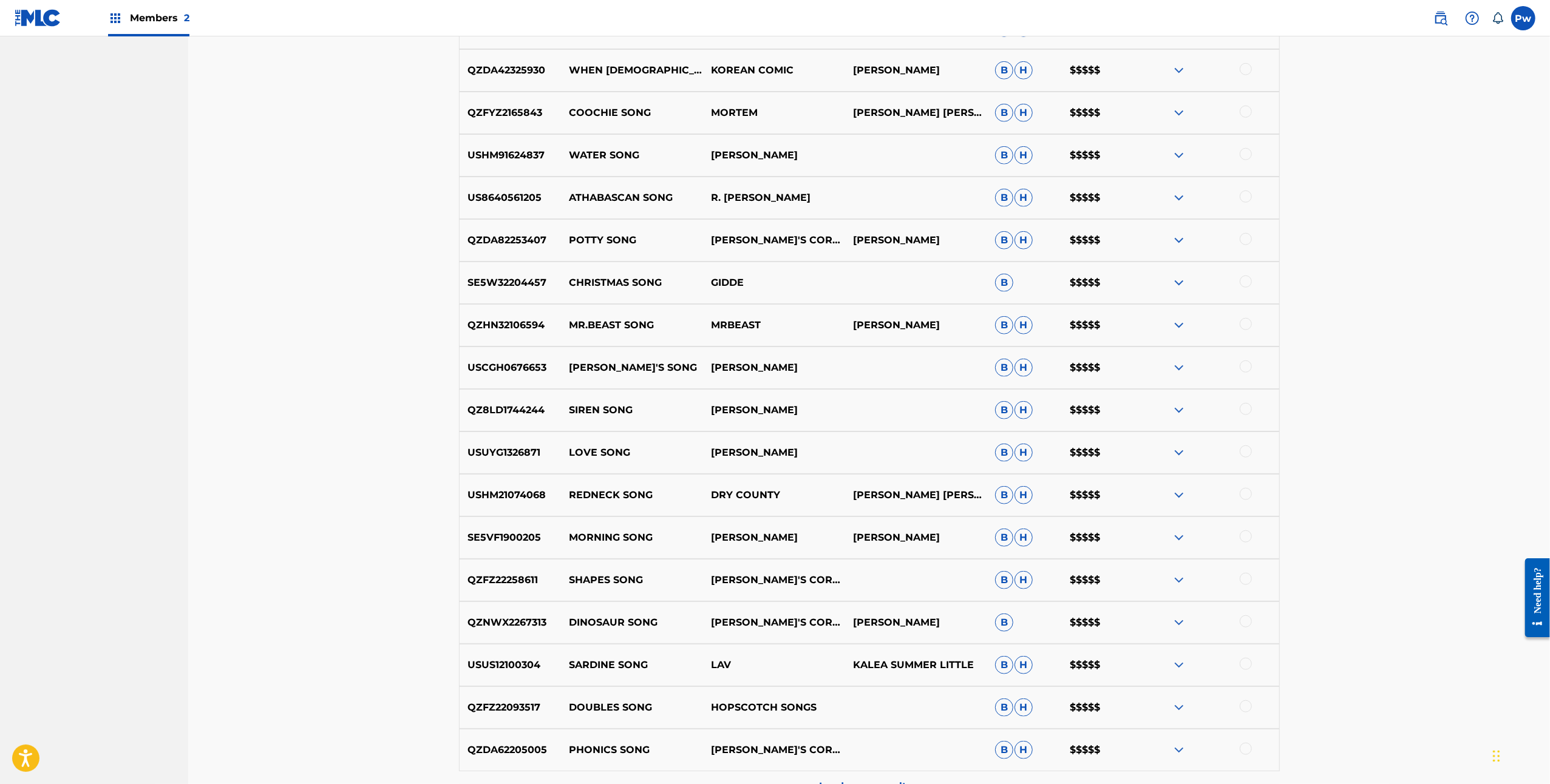
scroll to position [1051, 0]
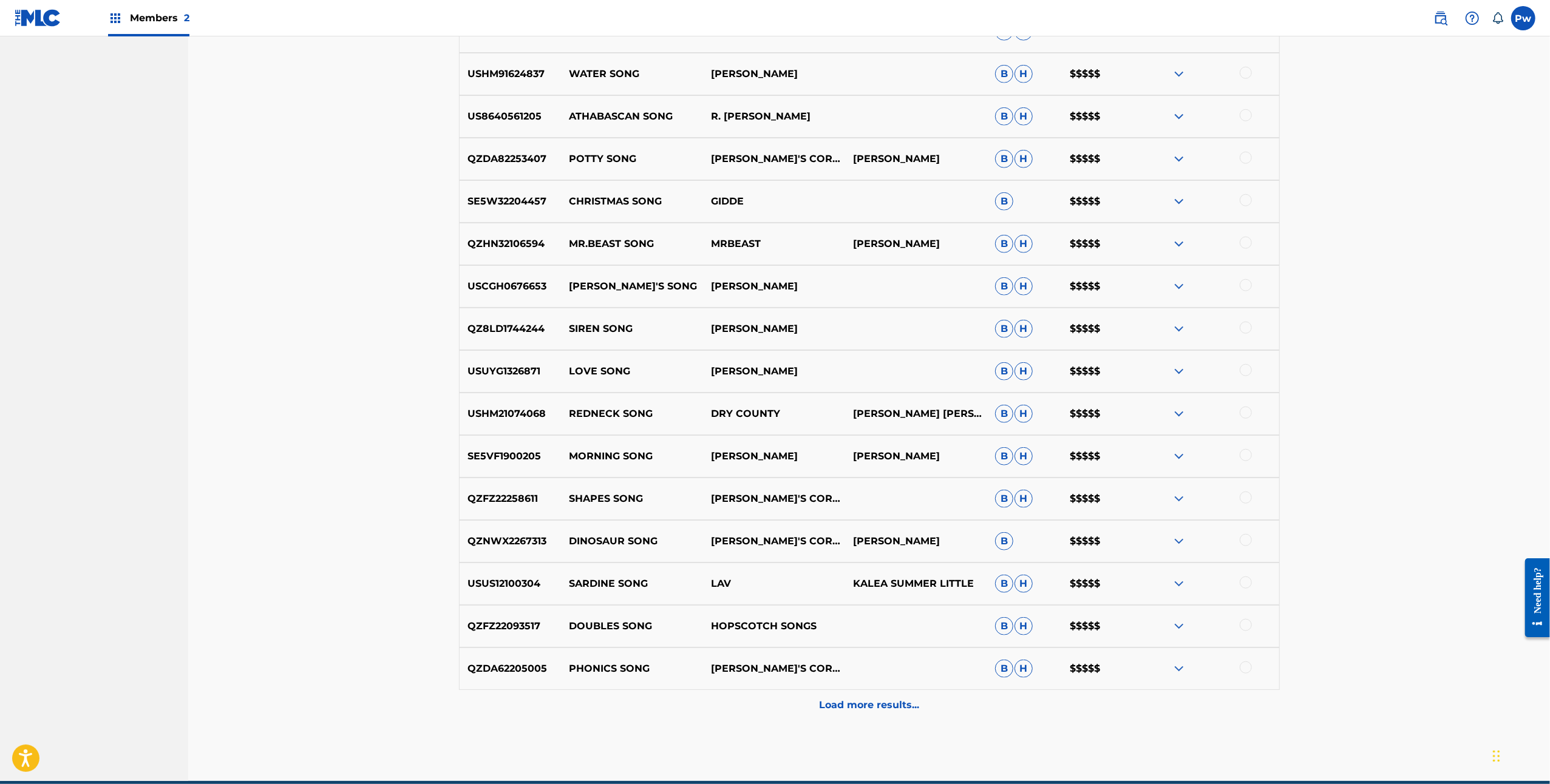
click at [882, 699] on p "Load more results..." at bounding box center [869, 705] width 100 height 14
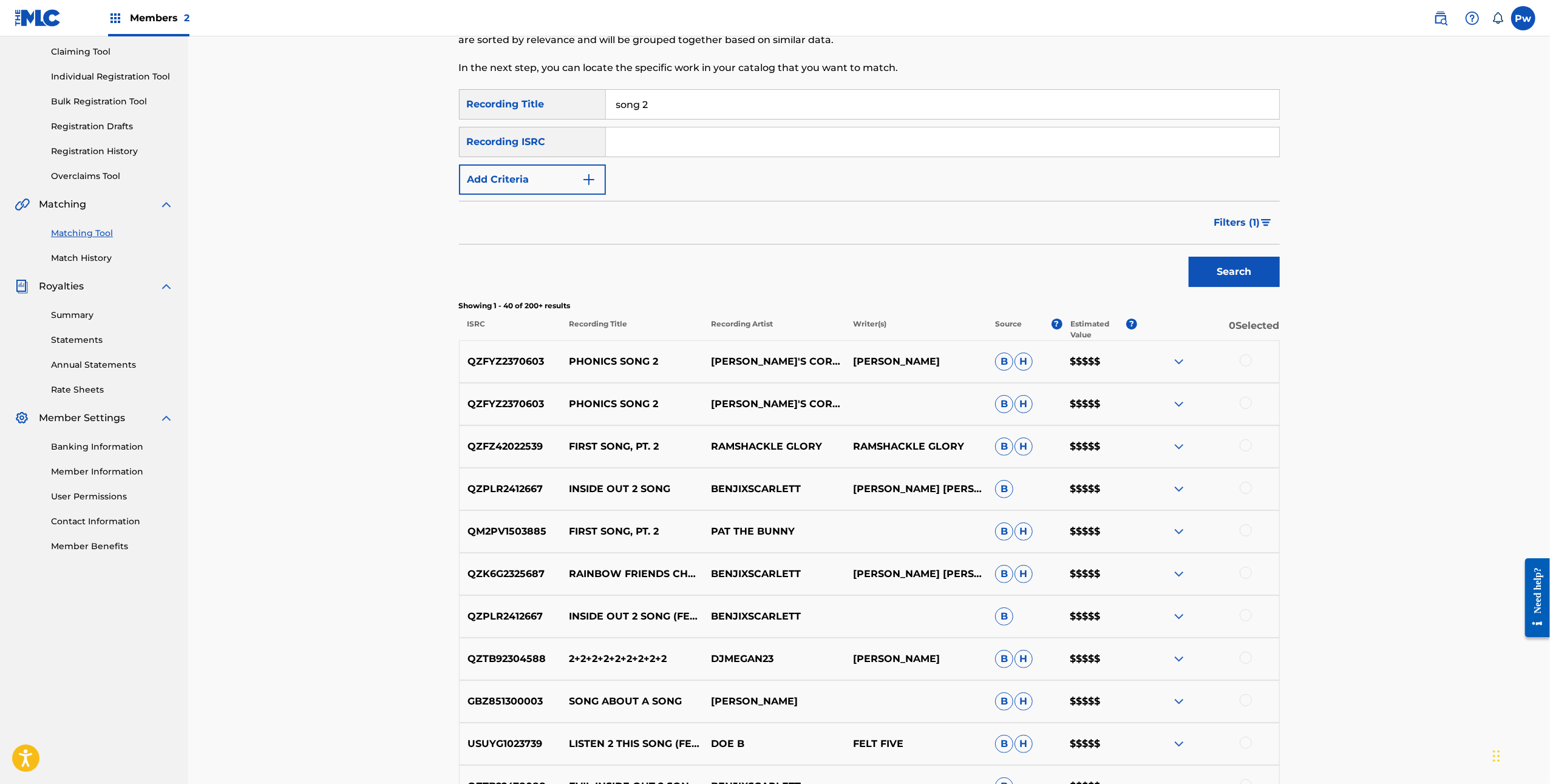
scroll to position [0, 0]
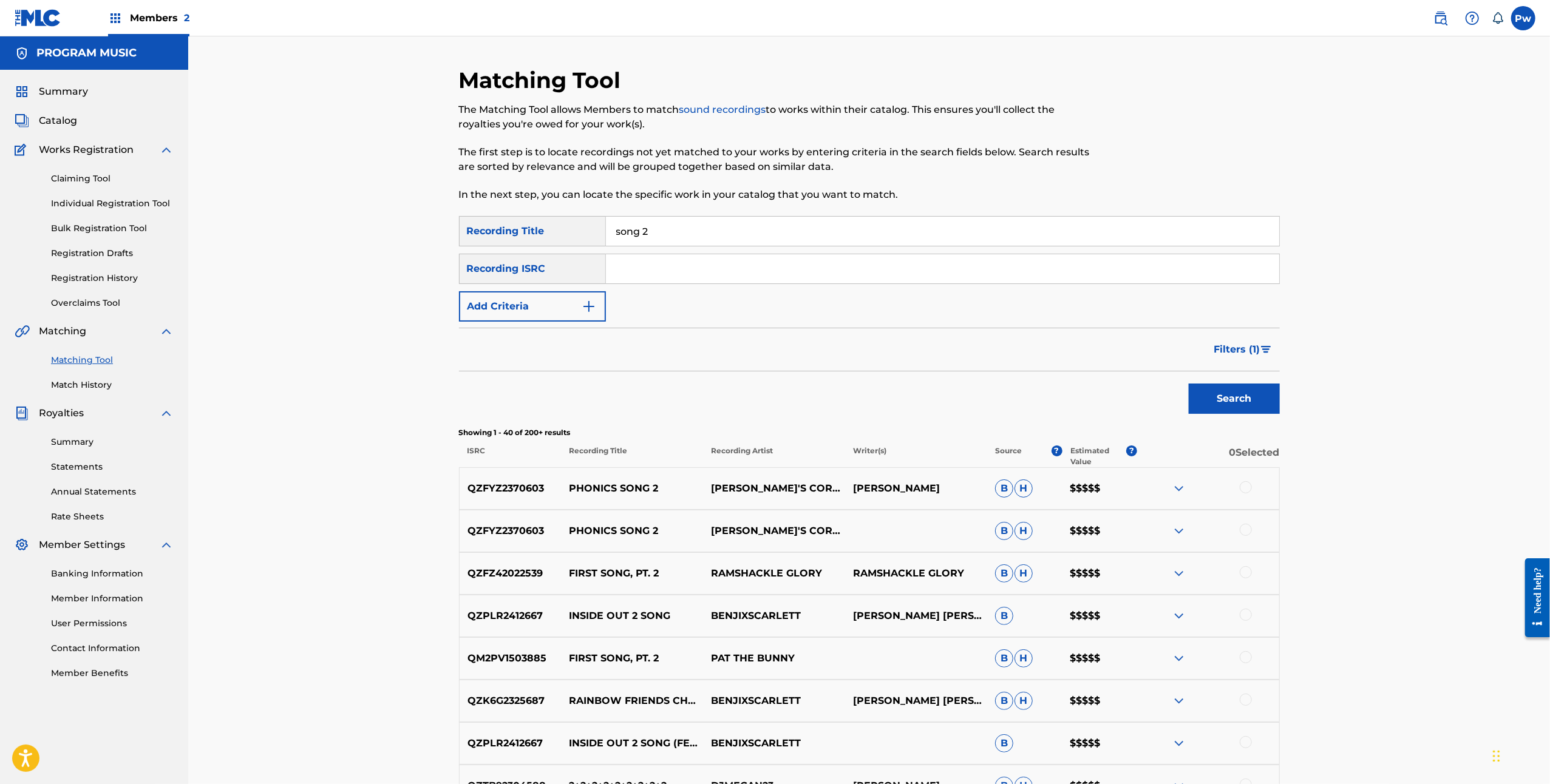
click at [1270, 350] on button "Filters ( 1 )" at bounding box center [1243, 350] width 73 height 31
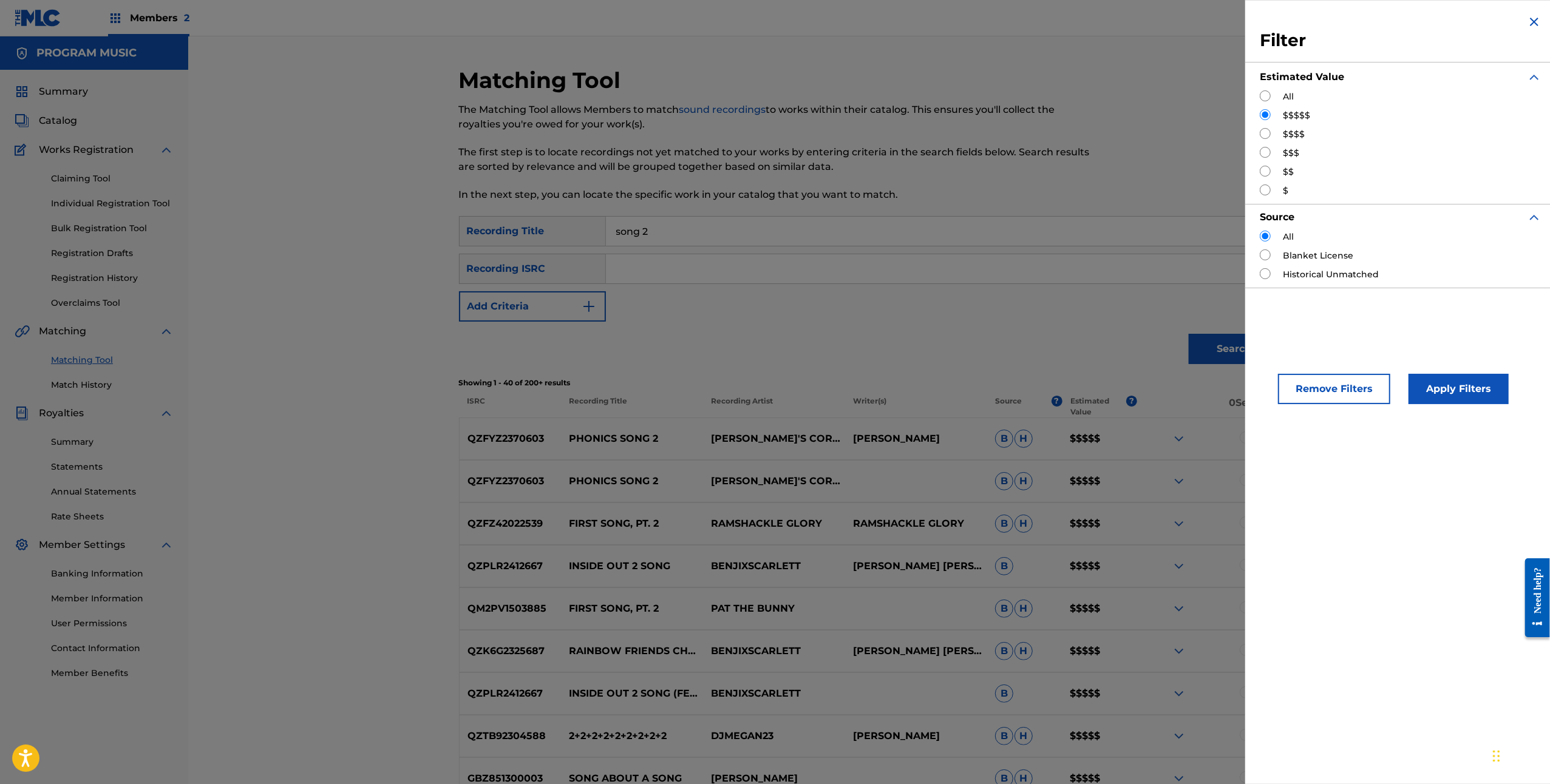
click at [1258, 130] on div "Filter Estimated Value All $$$$$ $$$$ $$$ $$ $ Source All Blanket License Histo…" at bounding box center [1400, 151] width 311 height 302
click at [1267, 134] on input "Search Form" at bounding box center [1265, 134] width 11 height 11
radio input "true"
click at [1437, 407] on div "Remove Filters Apply Filters" at bounding box center [1400, 378] width 311 height 80
click at [1446, 398] on button "Apply Filters" at bounding box center [1458, 389] width 100 height 31
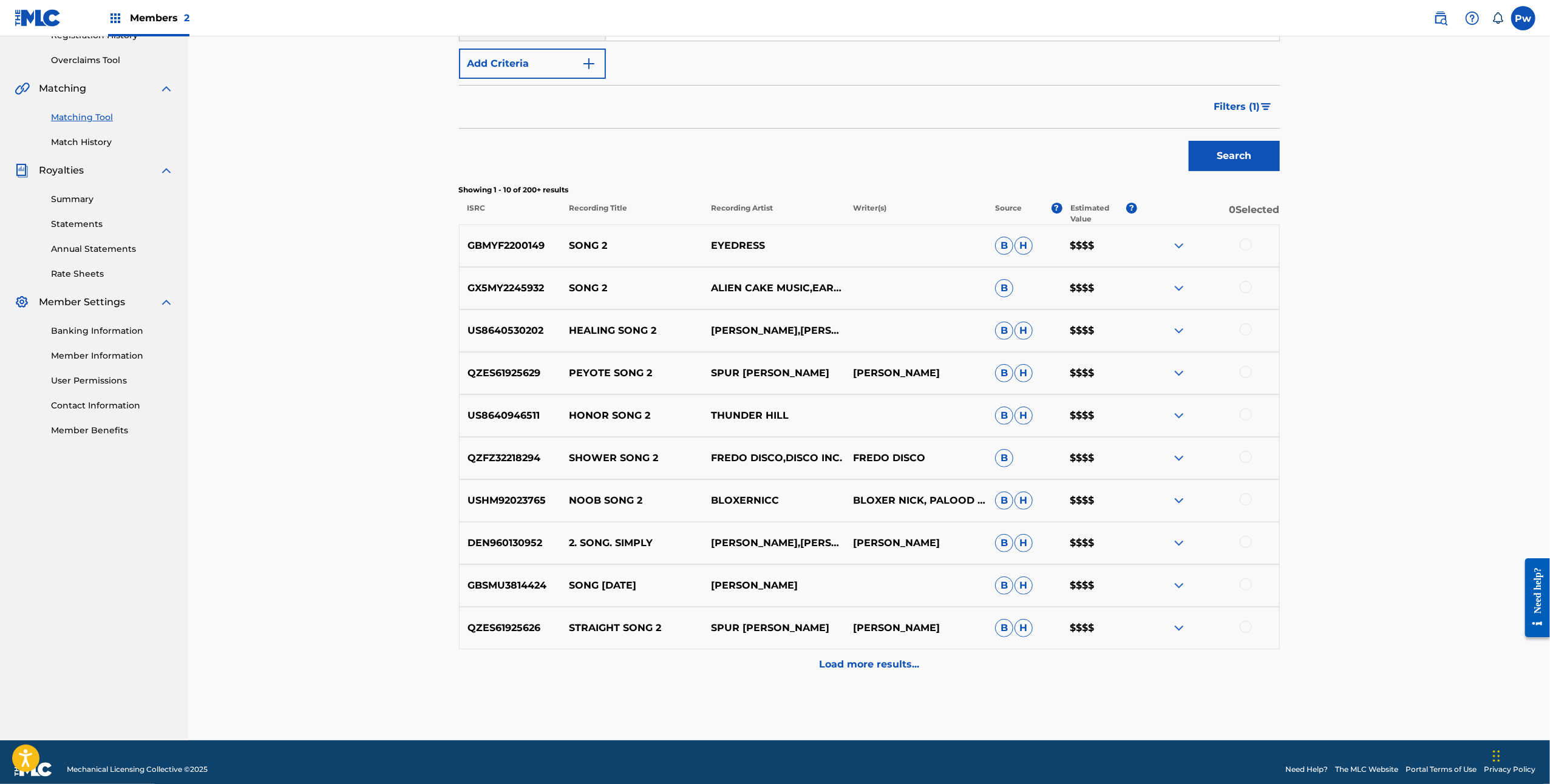
scroll to position [257, 0]
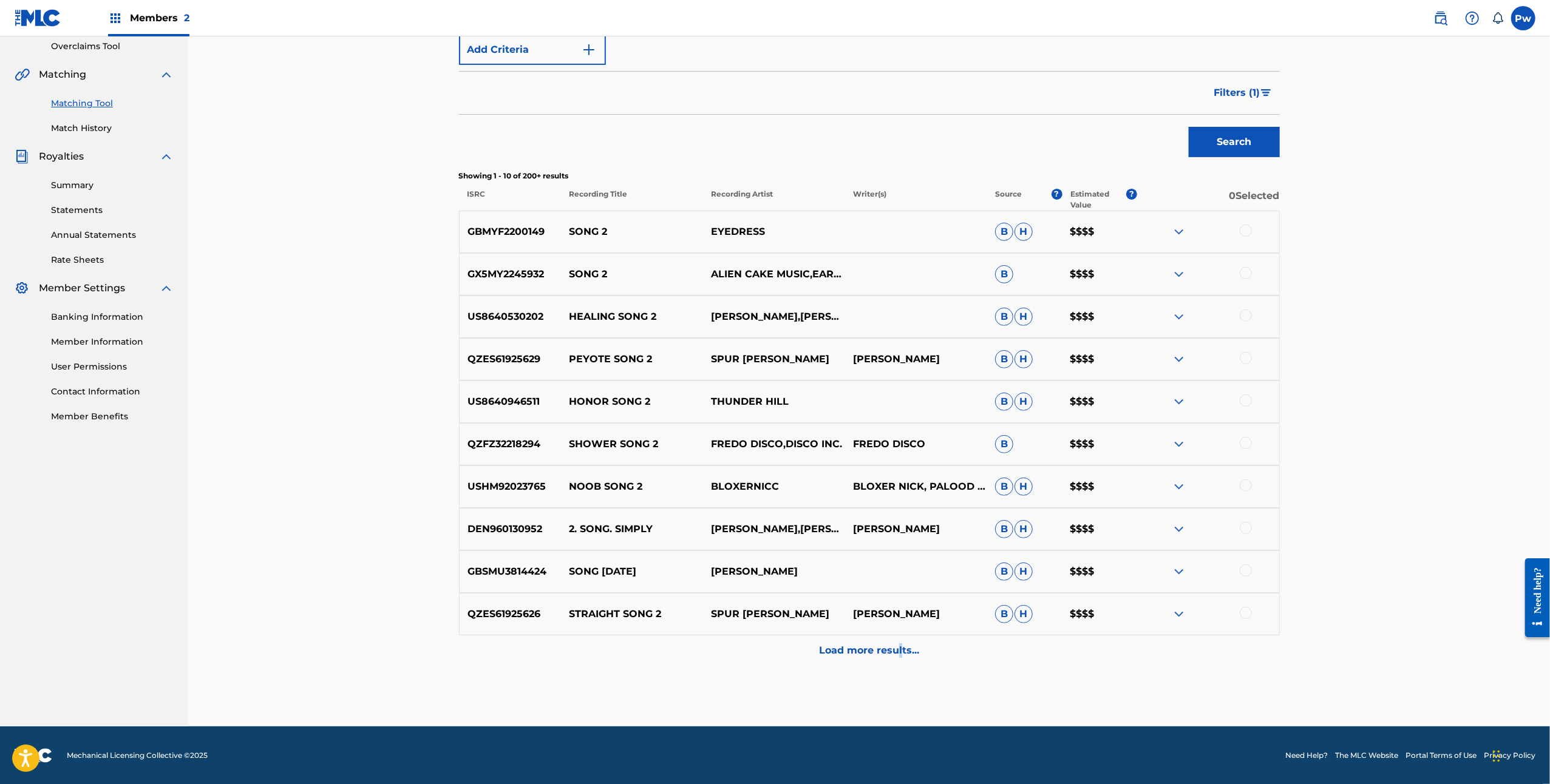
click at [900, 655] on div "Load more results..." at bounding box center [869, 650] width 821 height 31
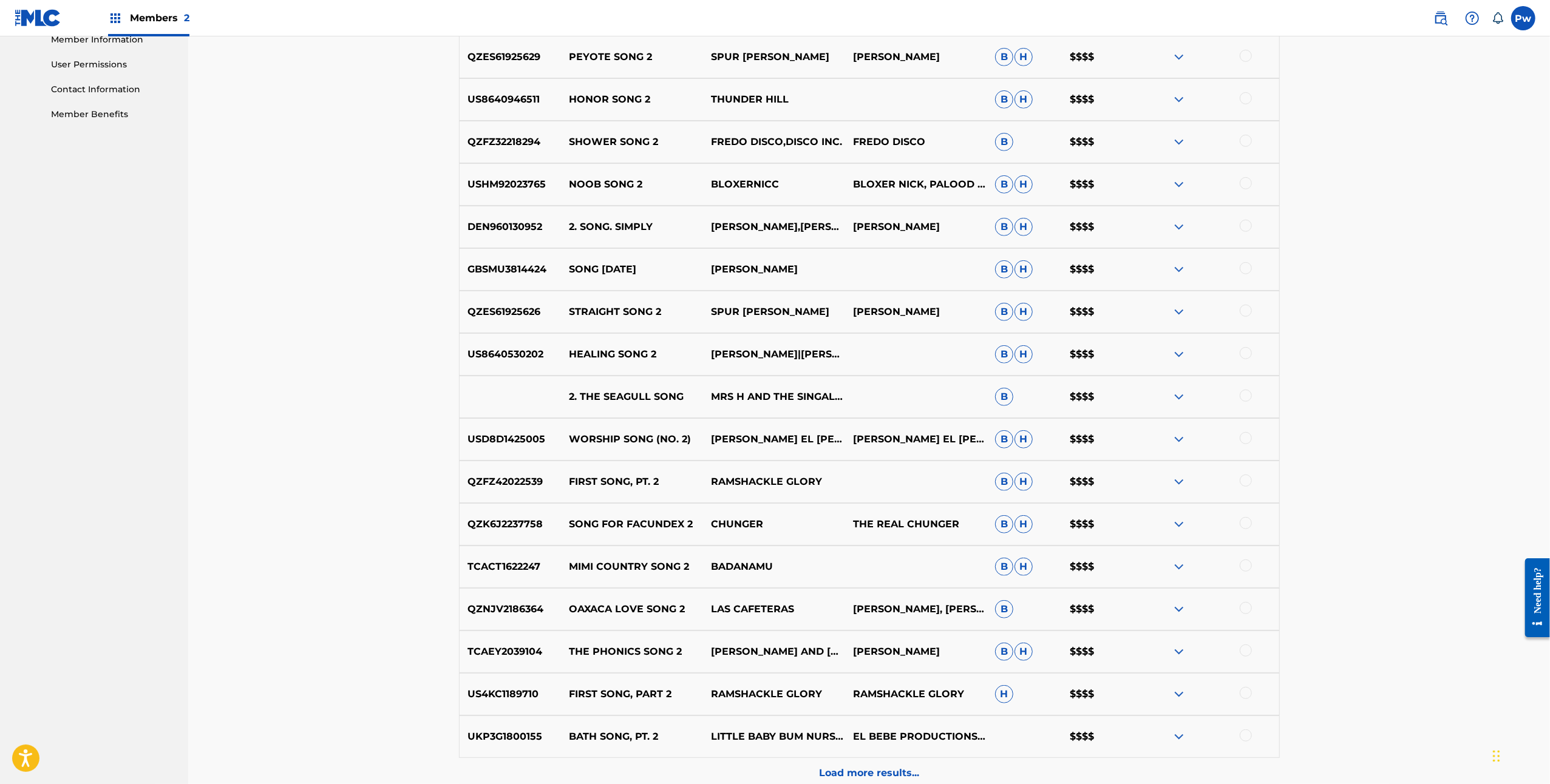
scroll to position [647, 0]
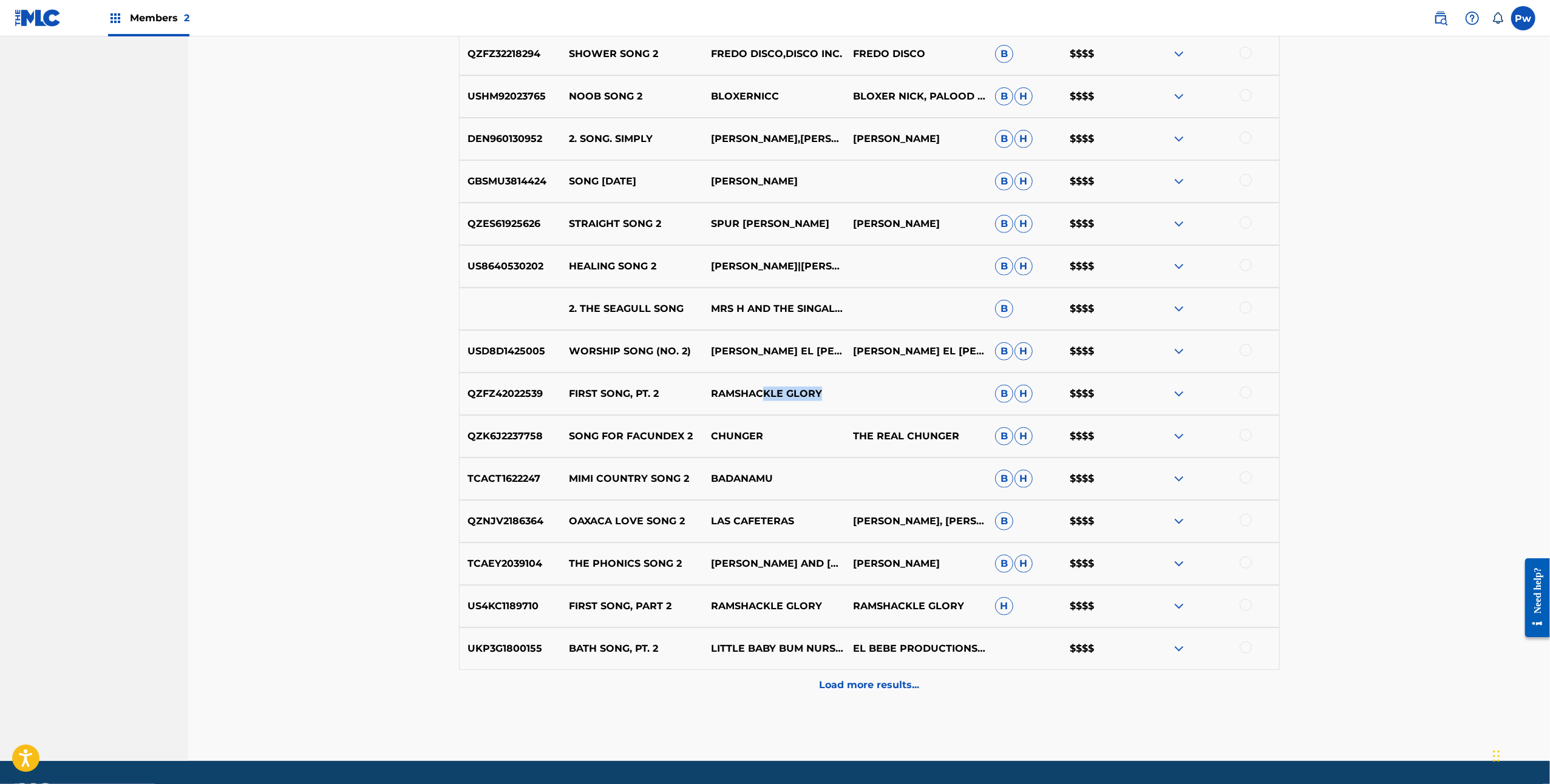
drag, startPoint x: 827, startPoint y: 407, endPoint x: 761, endPoint y: 399, distance: 66.5
click at [761, 399] on div "QZFZ42022539 FIRST SONG, PT. 2 RAMSHACKLE GLORY B H $$$$" at bounding box center [869, 393] width 821 height 42
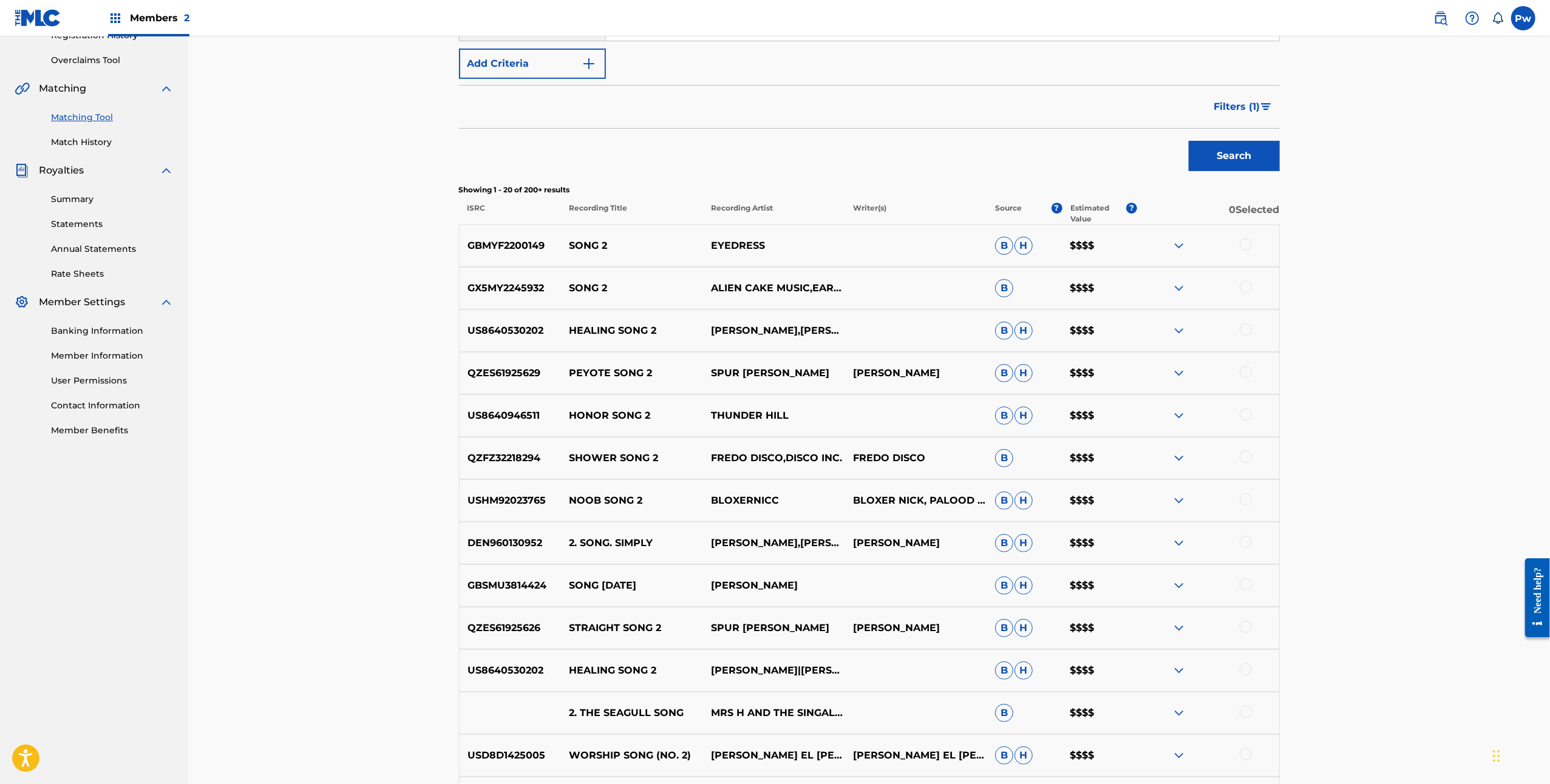
scroll to position [404, 0]
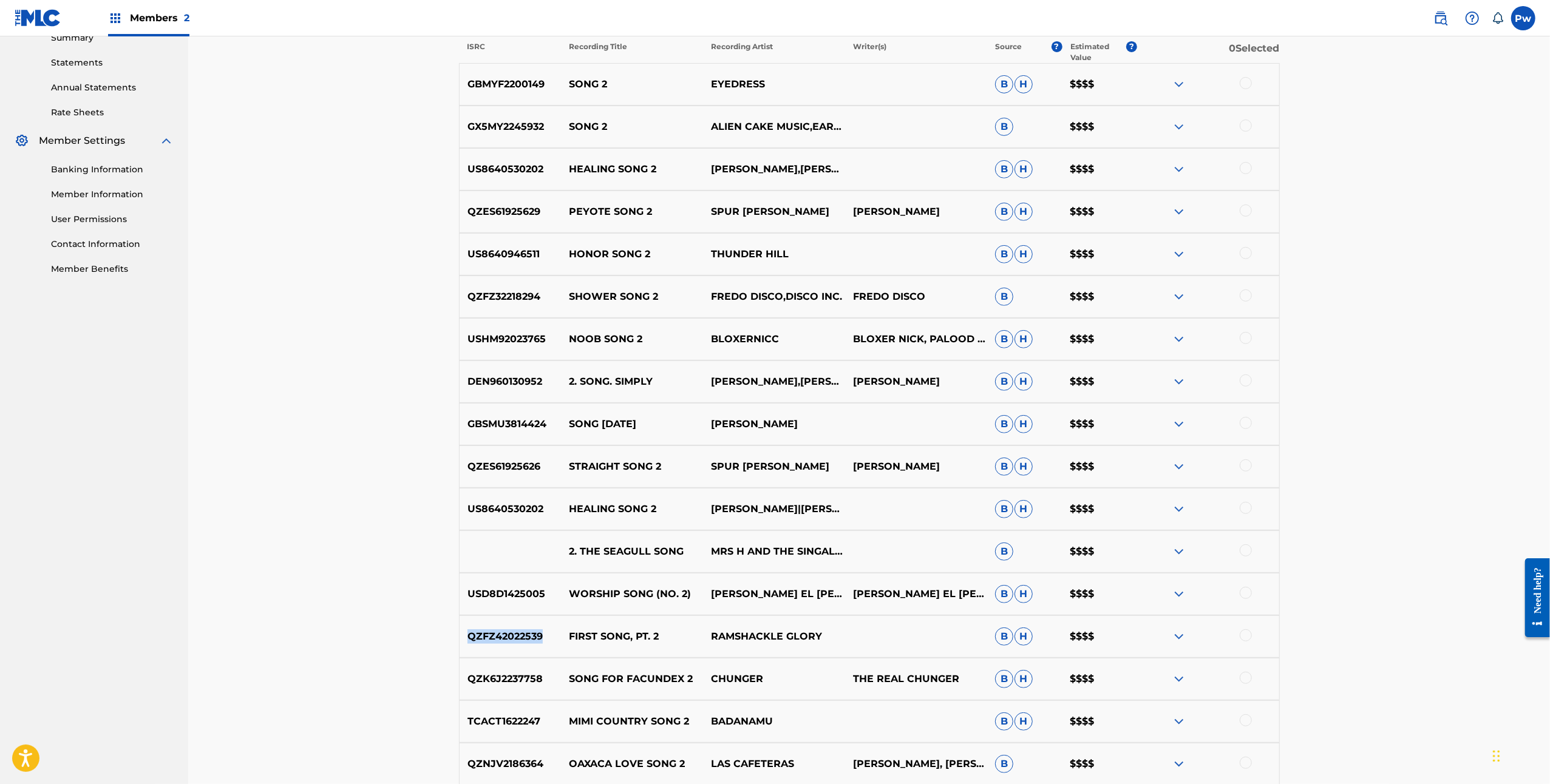
drag, startPoint x: 556, startPoint y: 630, endPoint x: 467, endPoint y: 651, distance: 91.4
click at [467, 651] on div "QZFZ42022539 FIRST SONG, PT. 2 RAMSHACKLE GLORY B H $$$$" at bounding box center [869, 636] width 821 height 42
copy p "QZFZ42022539"
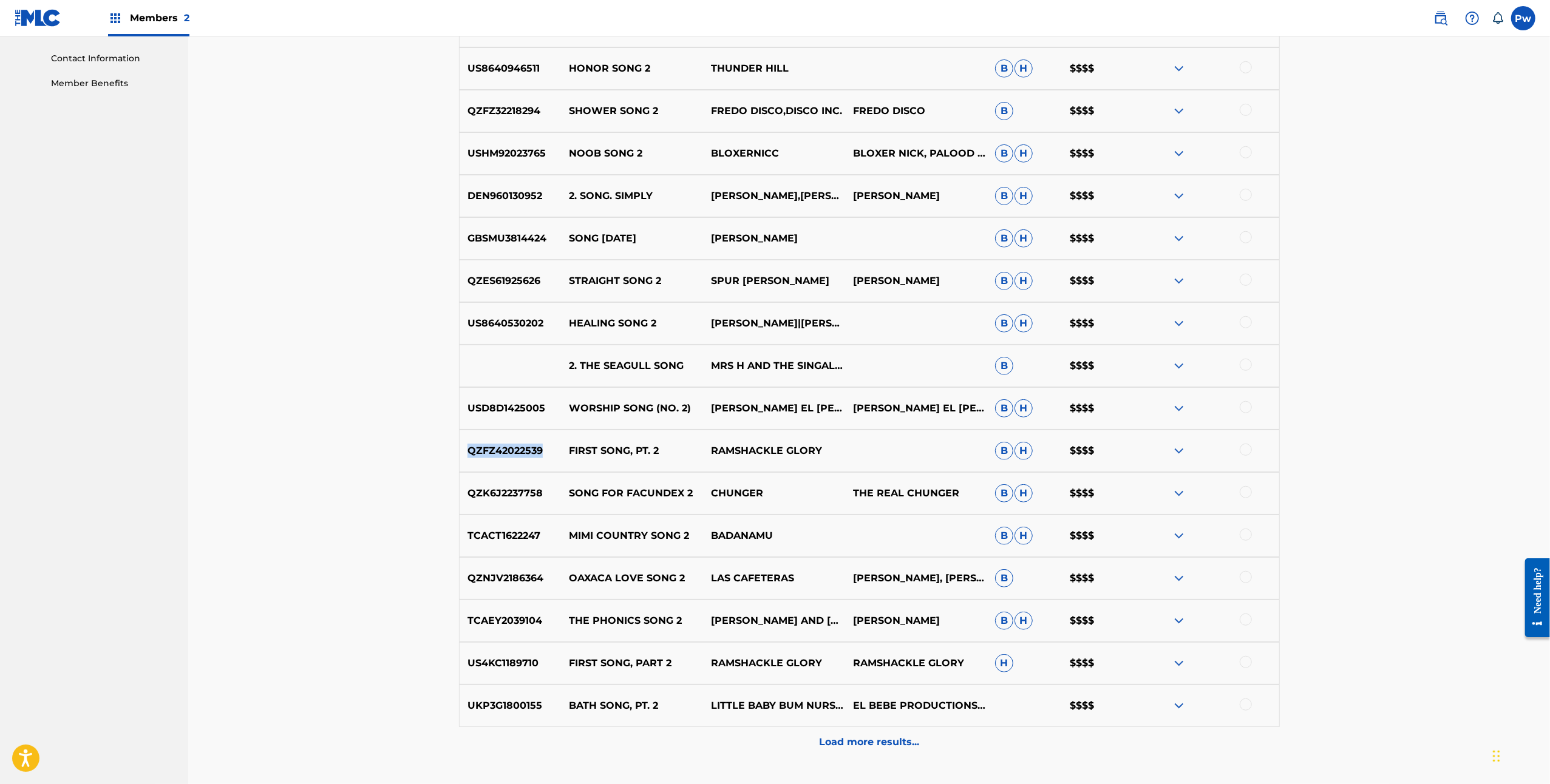
scroll to position [647, 0]
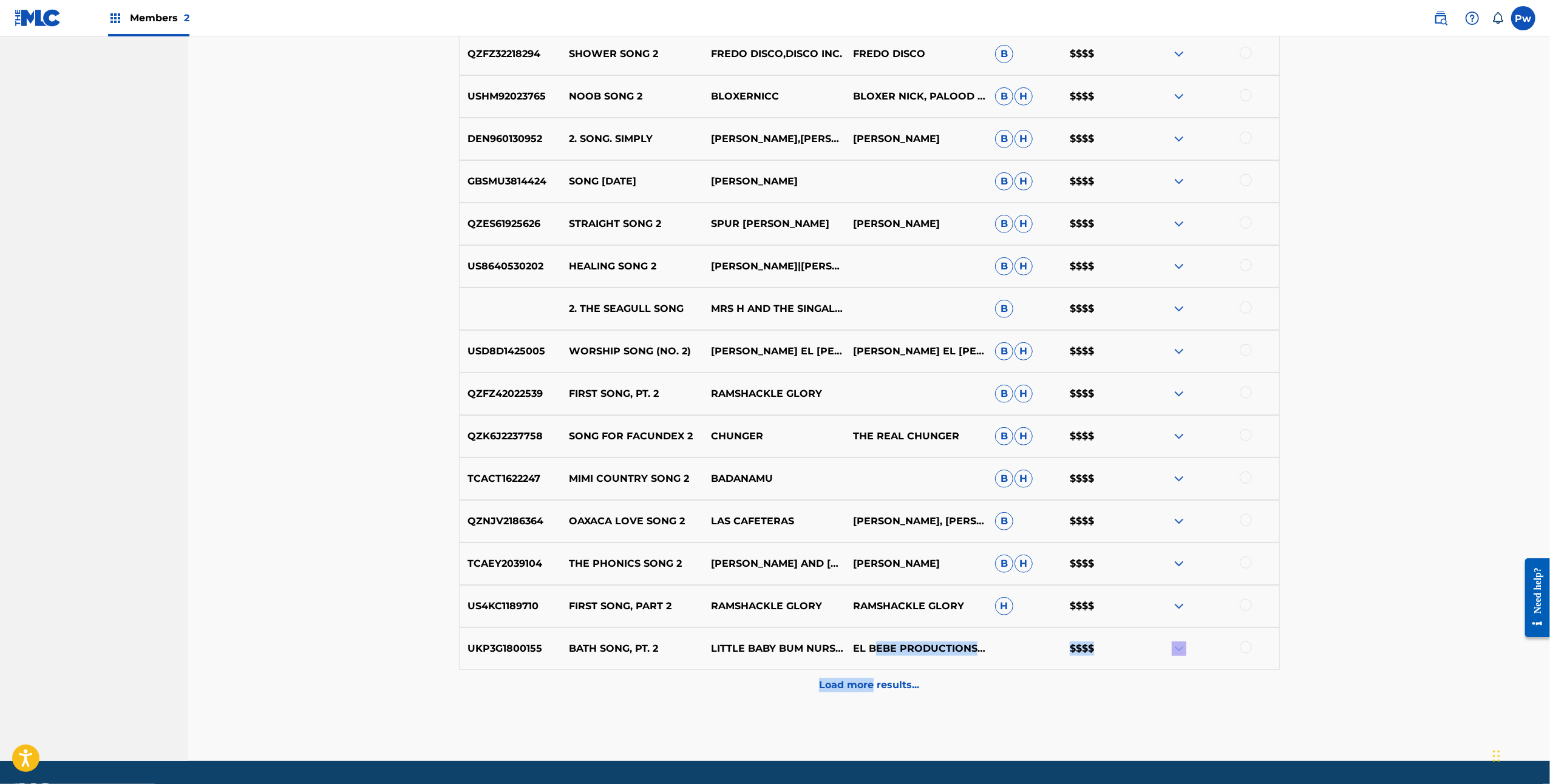
click at [870, 668] on div "GBMYF2200149 SONG 2 EYEDRESS B H $$$$ GX5MY2245932 SONG 2 ALIEN CAKE MUSIC,EART…" at bounding box center [869, 260] width 821 height 880
click at [880, 684] on p "Load more results..." at bounding box center [869, 685] width 100 height 14
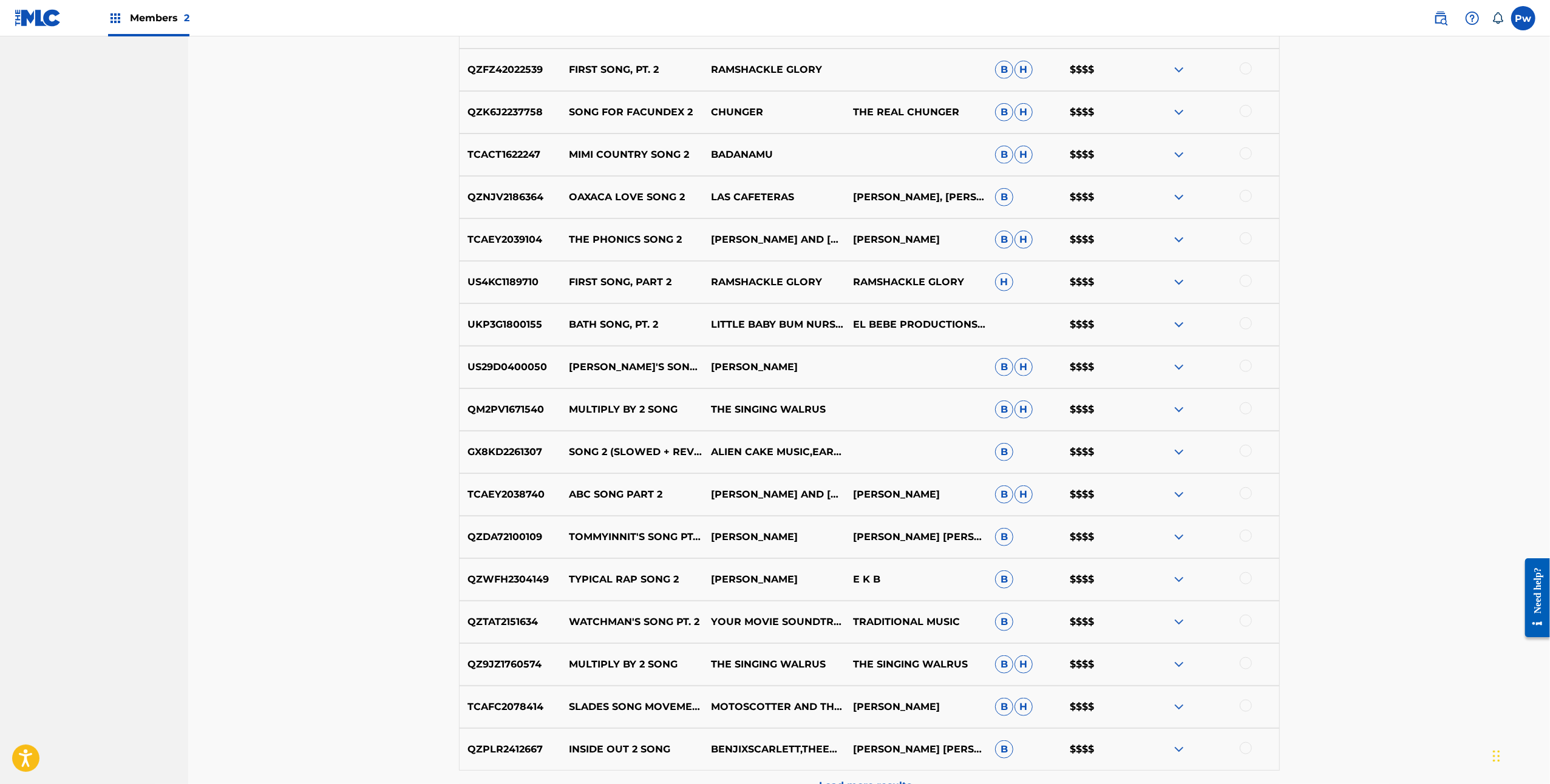
scroll to position [1106, 0]
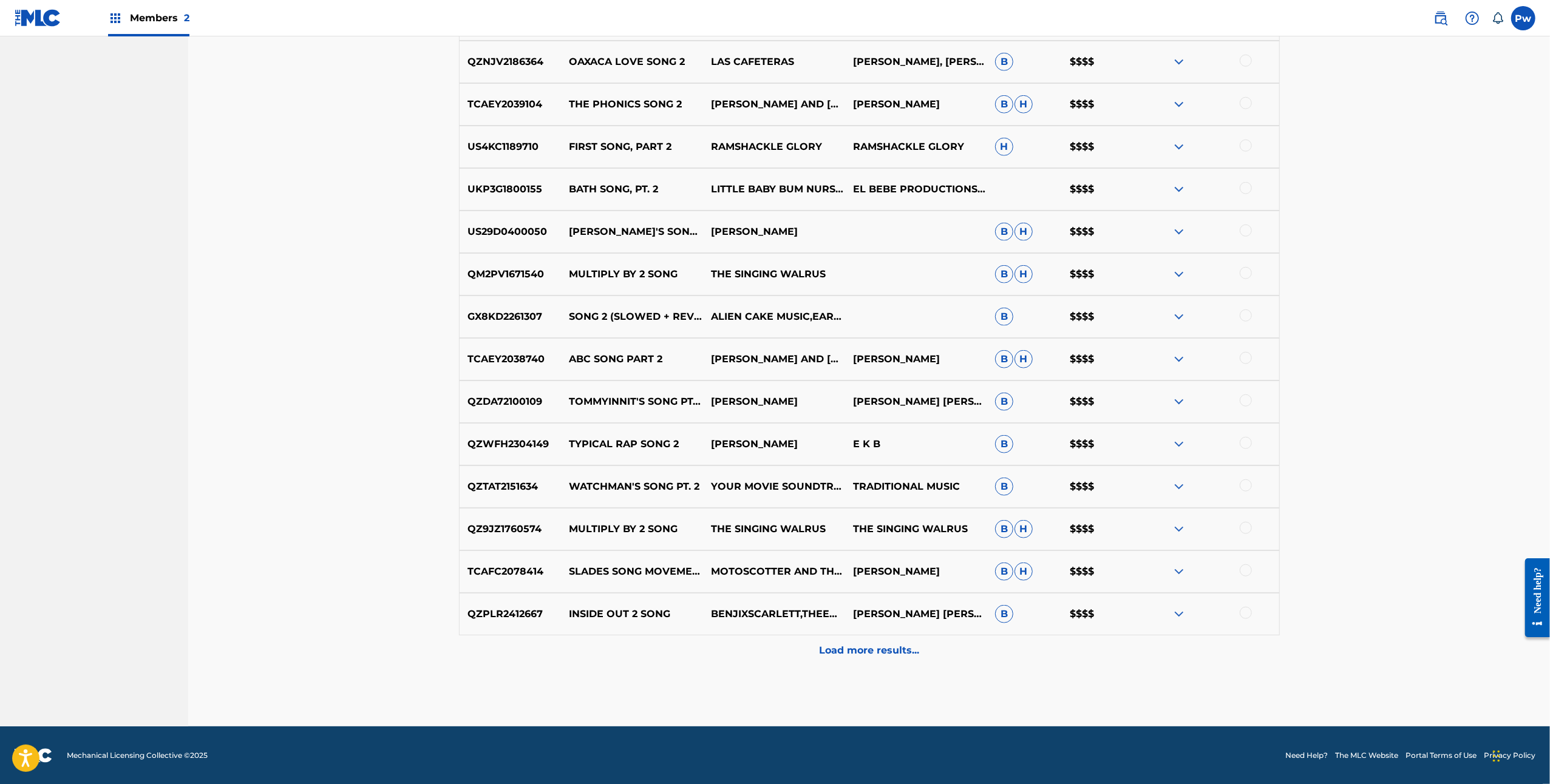
click at [881, 651] on p "Load more results..." at bounding box center [869, 650] width 100 height 14
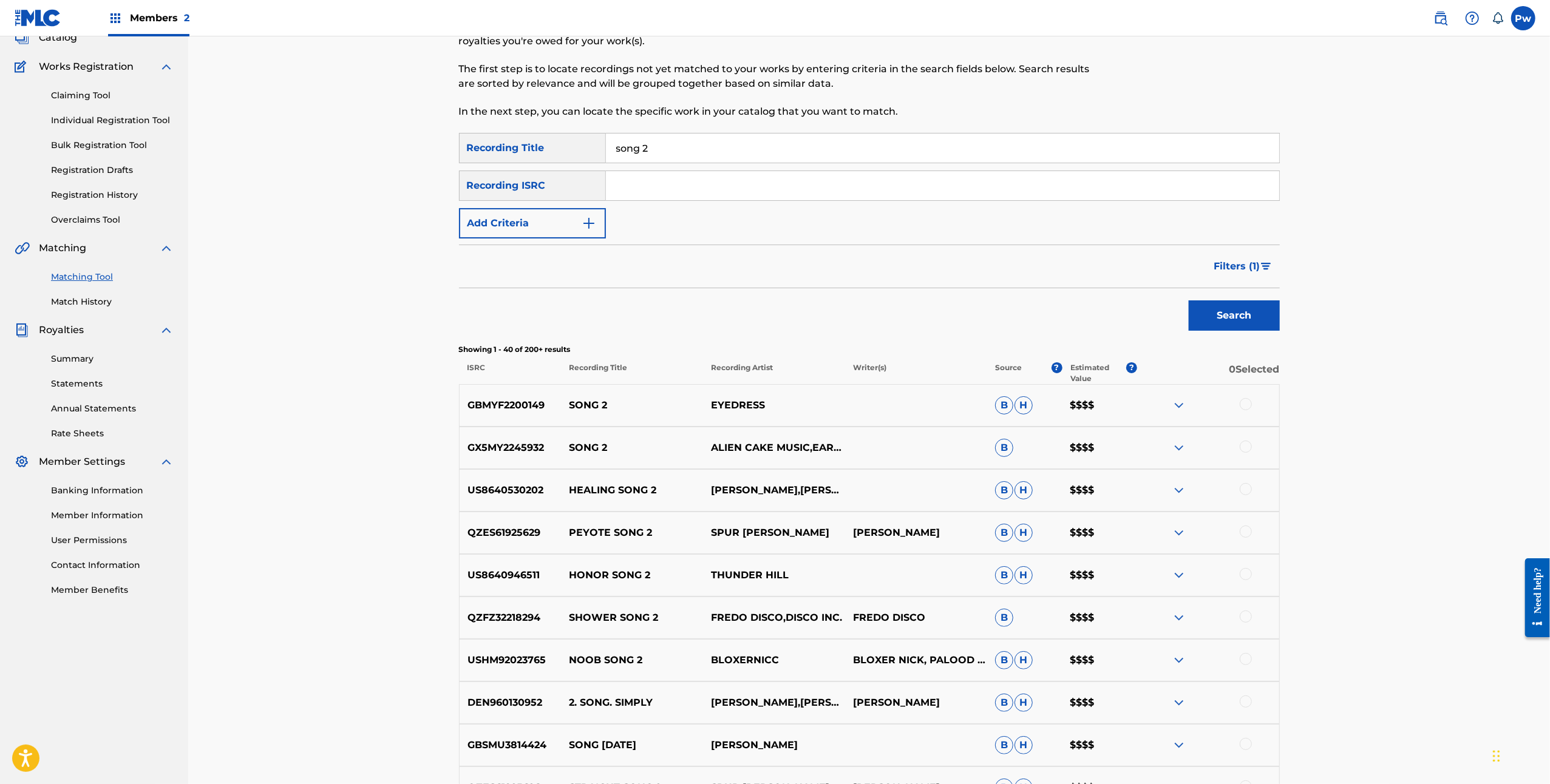
scroll to position [162, 0]
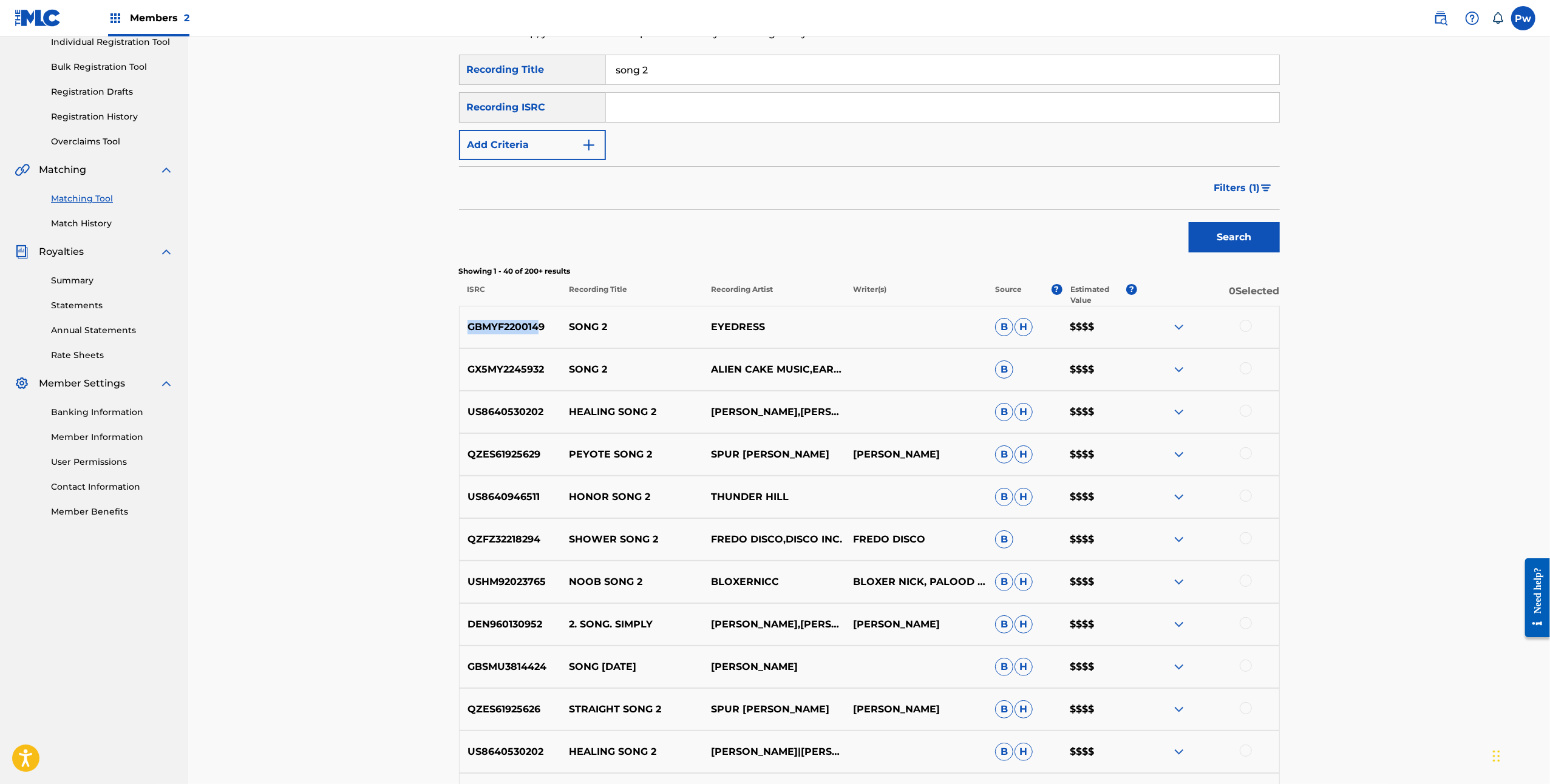
drag, startPoint x: 539, startPoint y: 324, endPoint x: 420, endPoint y: 325, distance: 119.0
drag, startPoint x: 534, startPoint y: 321, endPoint x: 456, endPoint y: 325, distance: 78.1
copy p "GBMYF2200149"
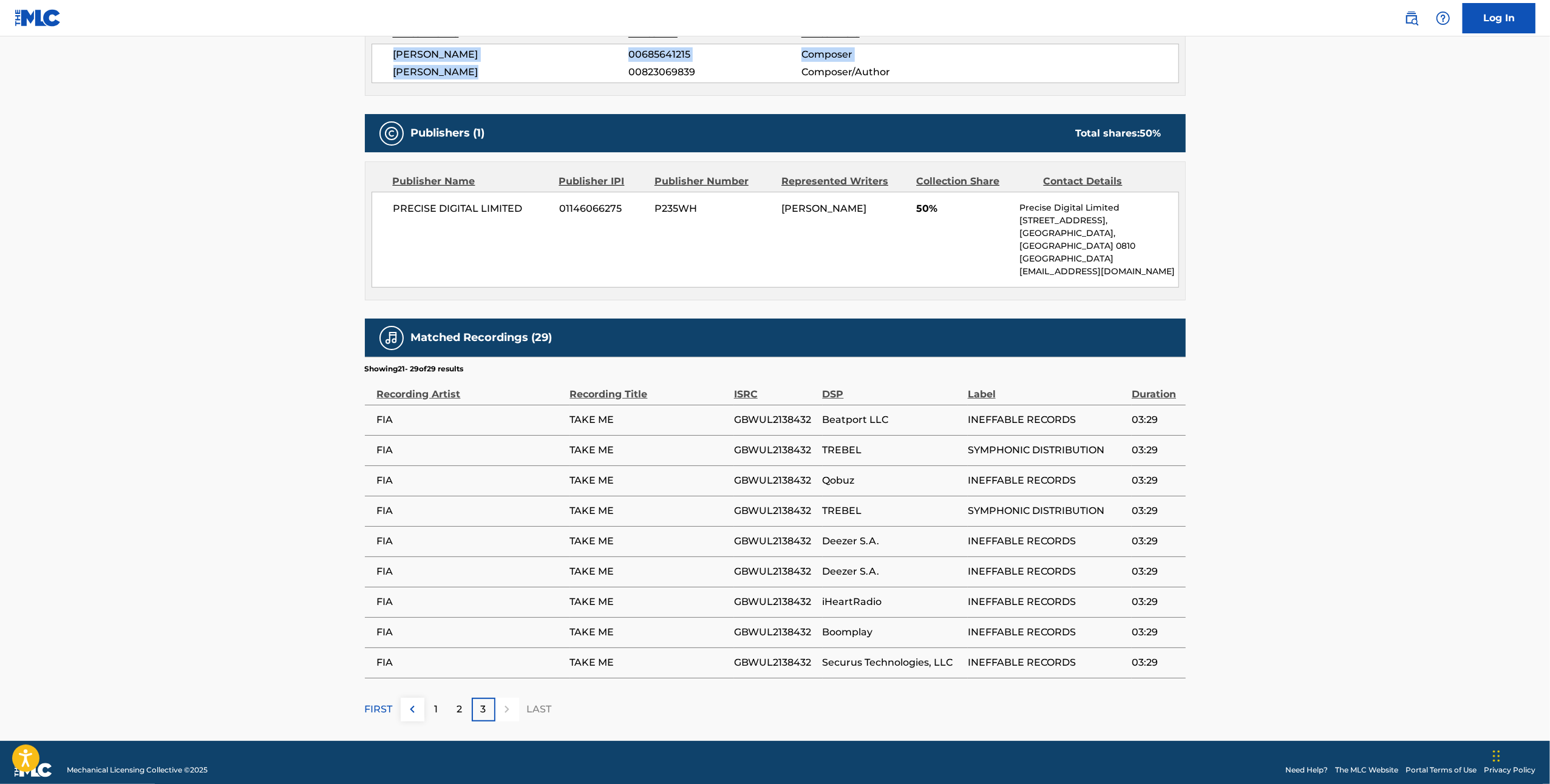
scroll to position [461, 0]
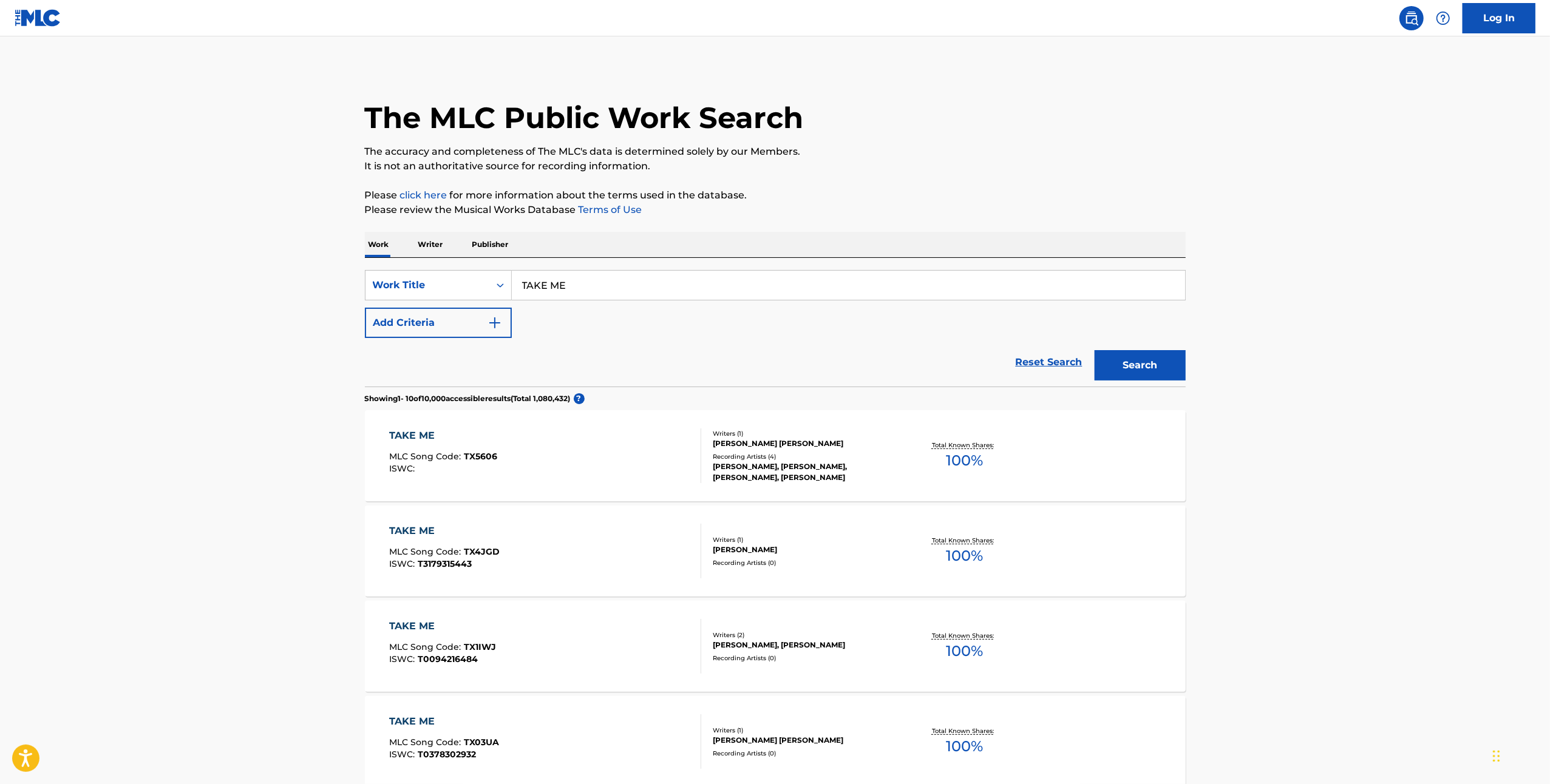
drag, startPoint x: 625, startPoint y: 261, endPoint x: 613, endPoint y: 273, distance: 17.0
click at [611, 273] on div "SearchWithCriteriaca70d48c-cddd-4e28-be85-289edf79dac6 Work Title TAKE ME Add C…" at bounding box center [775, 322] width 821 height 128
drag, startPoint x: 594, startPoint y: 290, endPoint x: 487, endPoint y: 265, distance: 109.9
click at [487, 266] on div "SearchWithCriteriaca70d48c-cddd-4e28-be85-289edf79dac6 Work Title TAKE ME Add C…" at bounding box center [775, 322] width 821 height 128
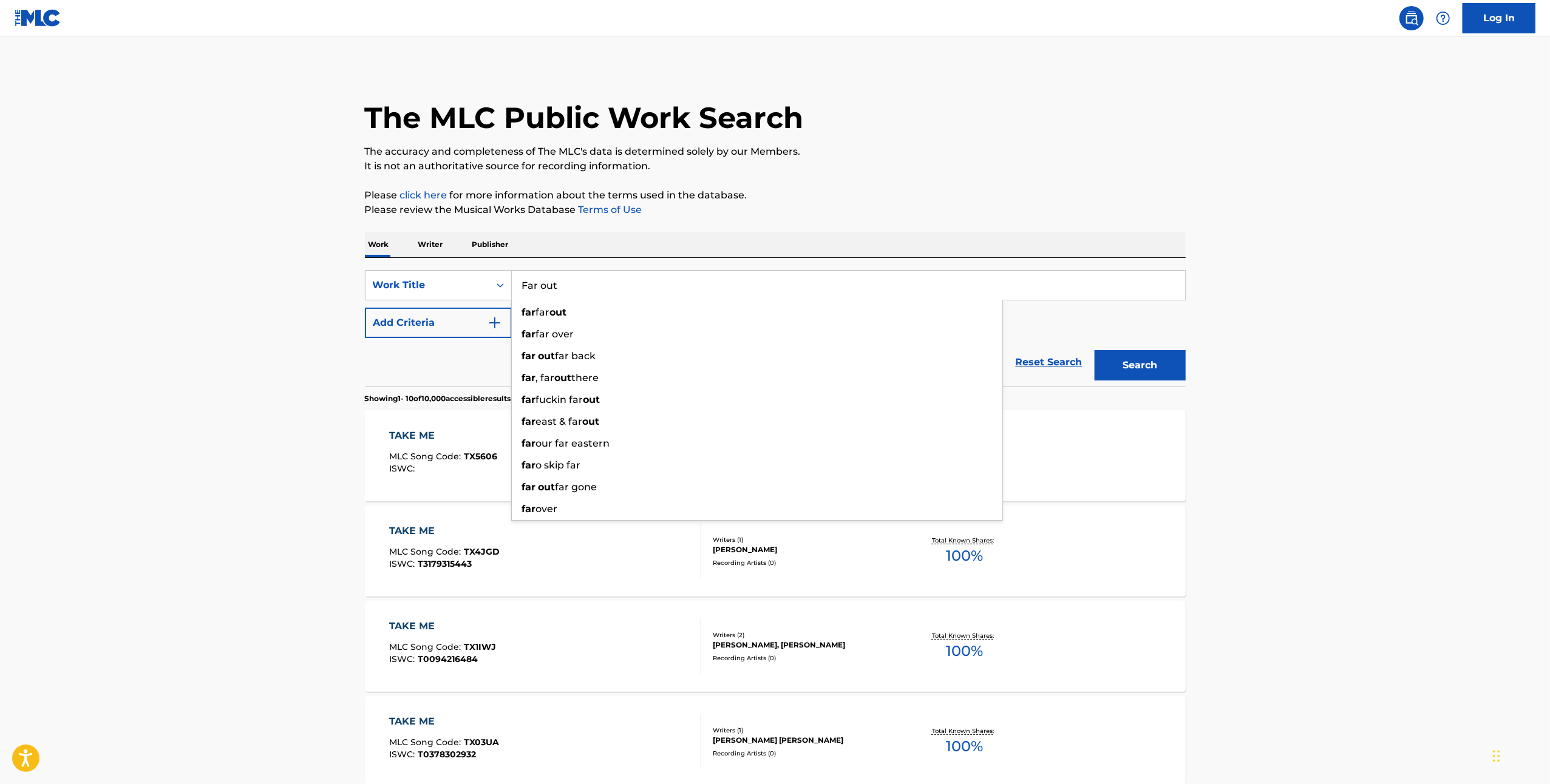
type input "Far out"
click at [1094, 350] on button "Search" at bounding box center [1140, 366] width 91 height 31
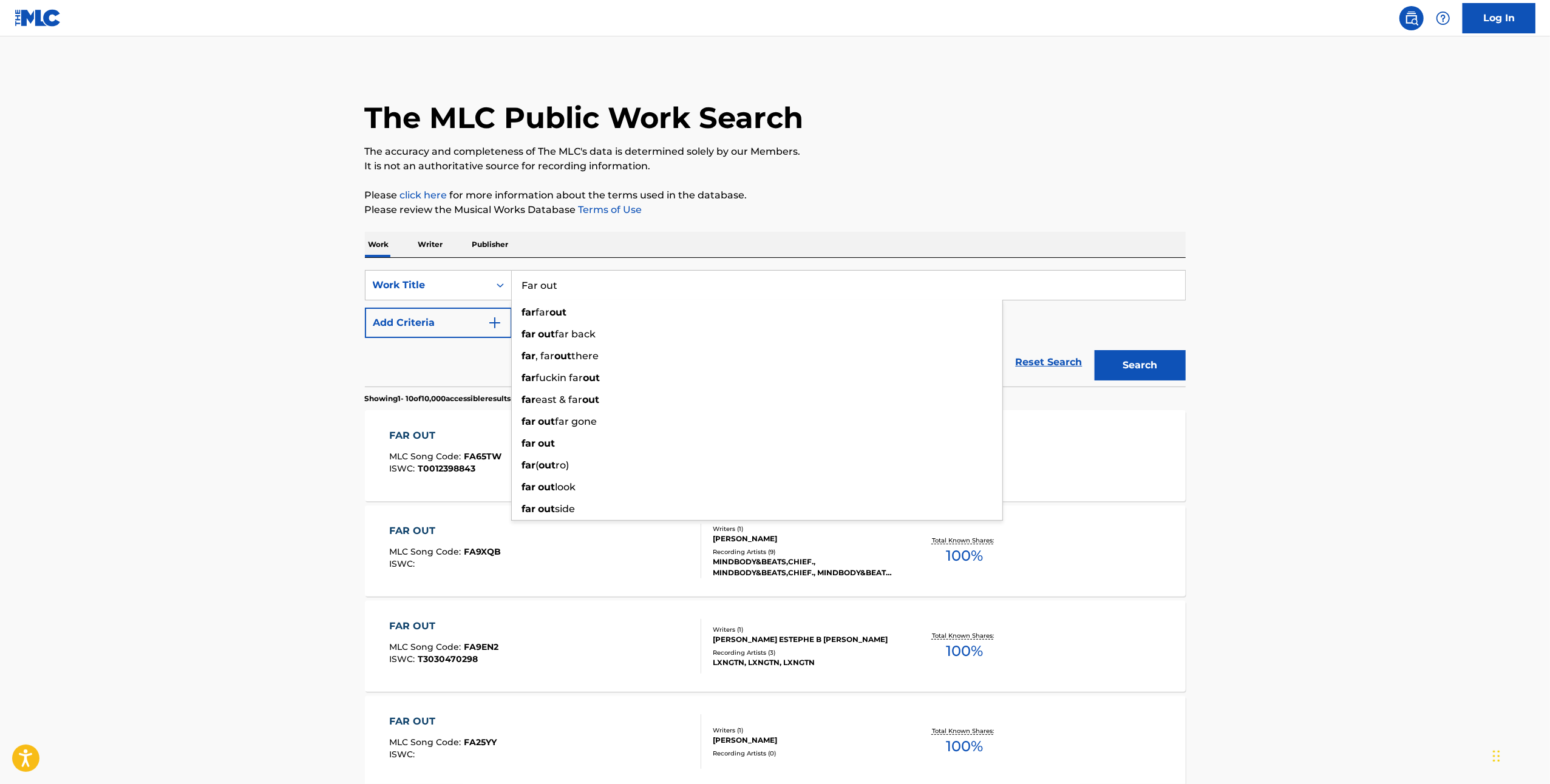
click at [463, 374] on div "Reset Search Search" at bounding box center [775, 362] width 821 height 49
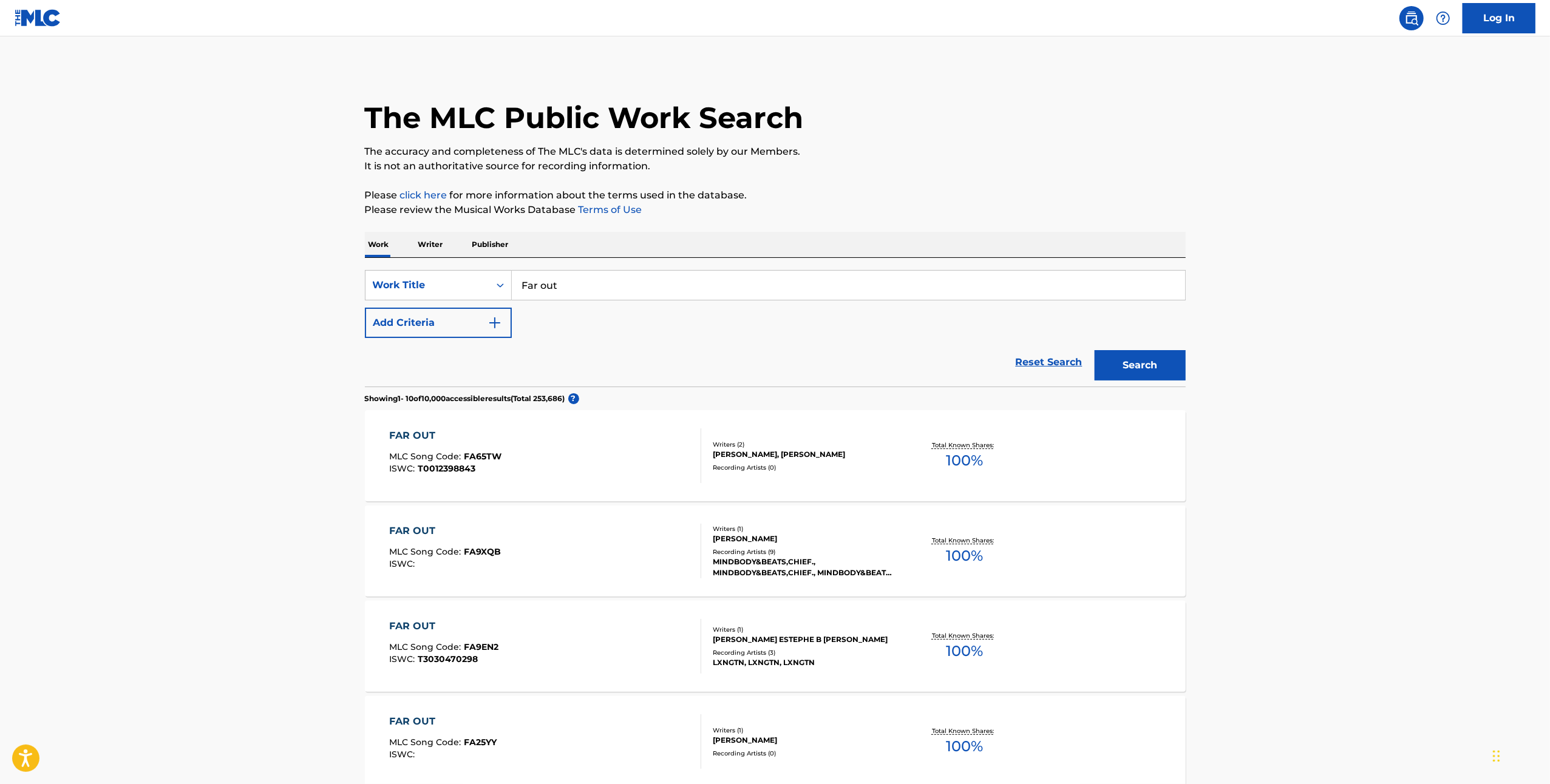
click at [497, 325] on img "Search Form" at bounding box center [494, 322] width 14 height 14
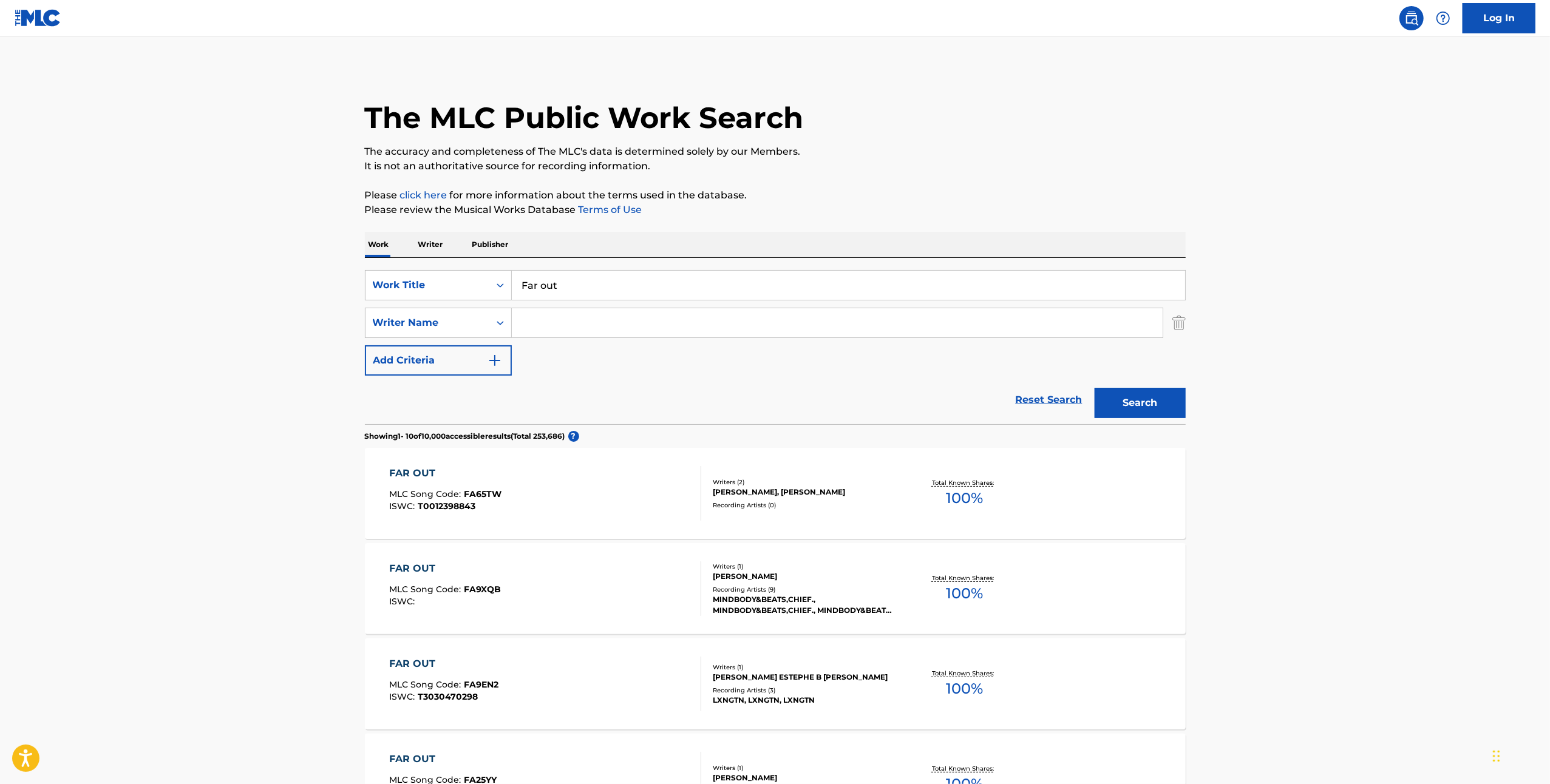
click at [526, 330] on input "Search Form" at bounding box center [837, 322] width 651 height 29
type input "james"
click at [1094, 387] on button "Search" at bounding box center [1140, 403] width 91 height 31
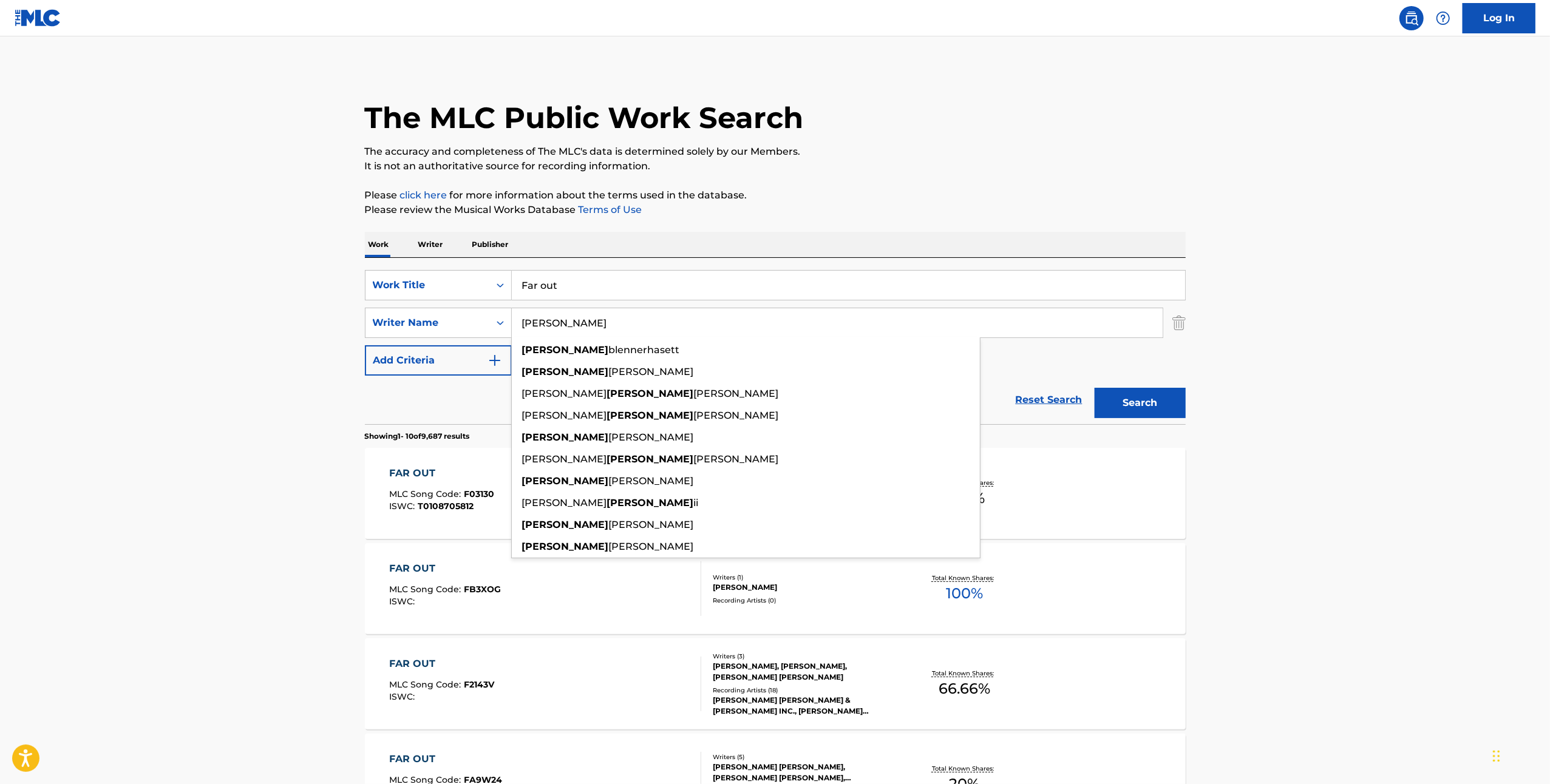
click at [169, 490] on main "The MLC Public Work Search The accuracy and completeness of The MLC's data is d…" at bounding box center [775, 750] width 1550 height 1428
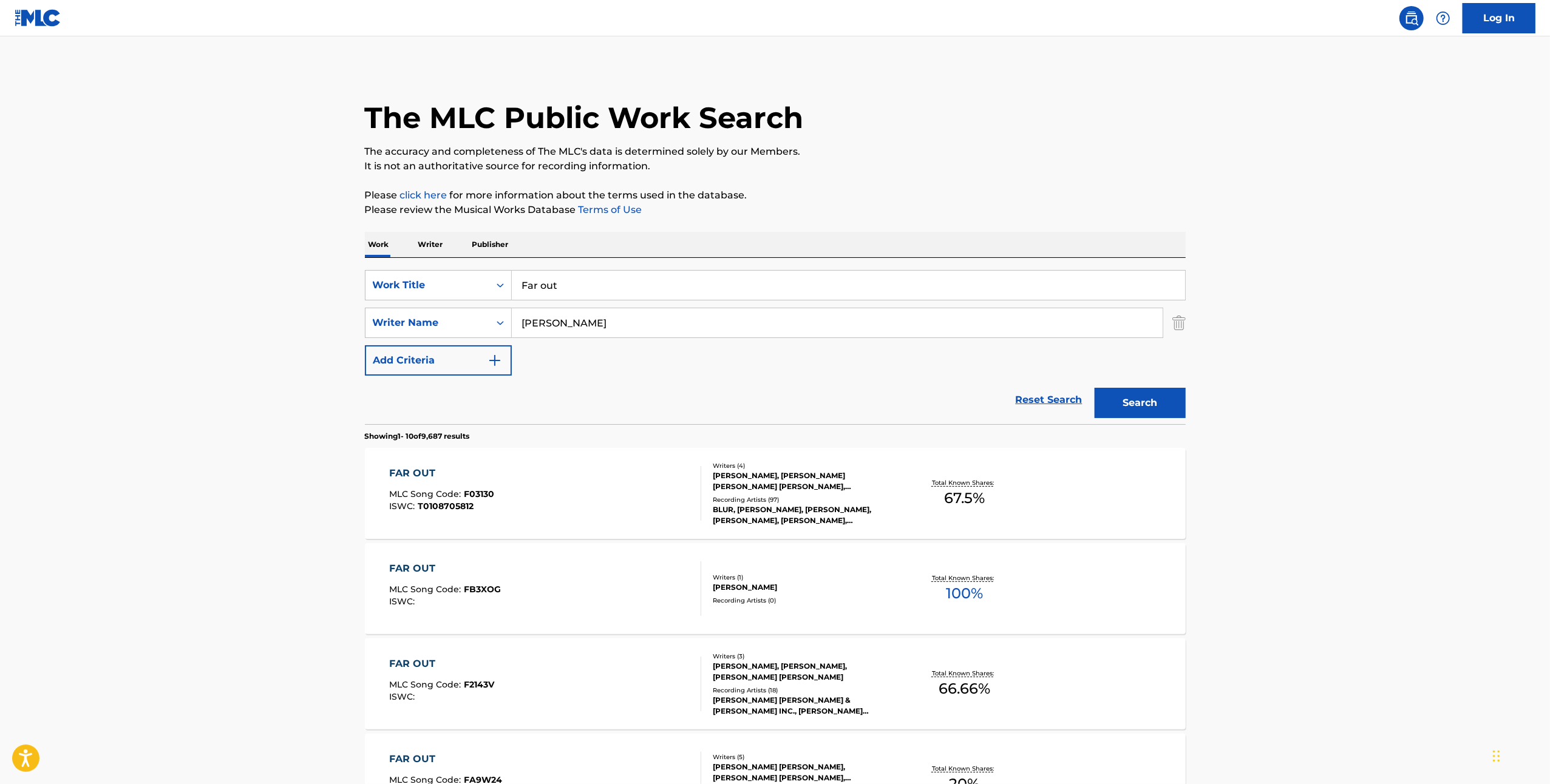
click at [779, 480] on div "DAMON ALBARN, GRAHAM LESLIE COXON, ALEXANDER JAMES STEVEN, DAVID ALEXANDER DE H…" at bounding box center [803, 481] width 183 height 22
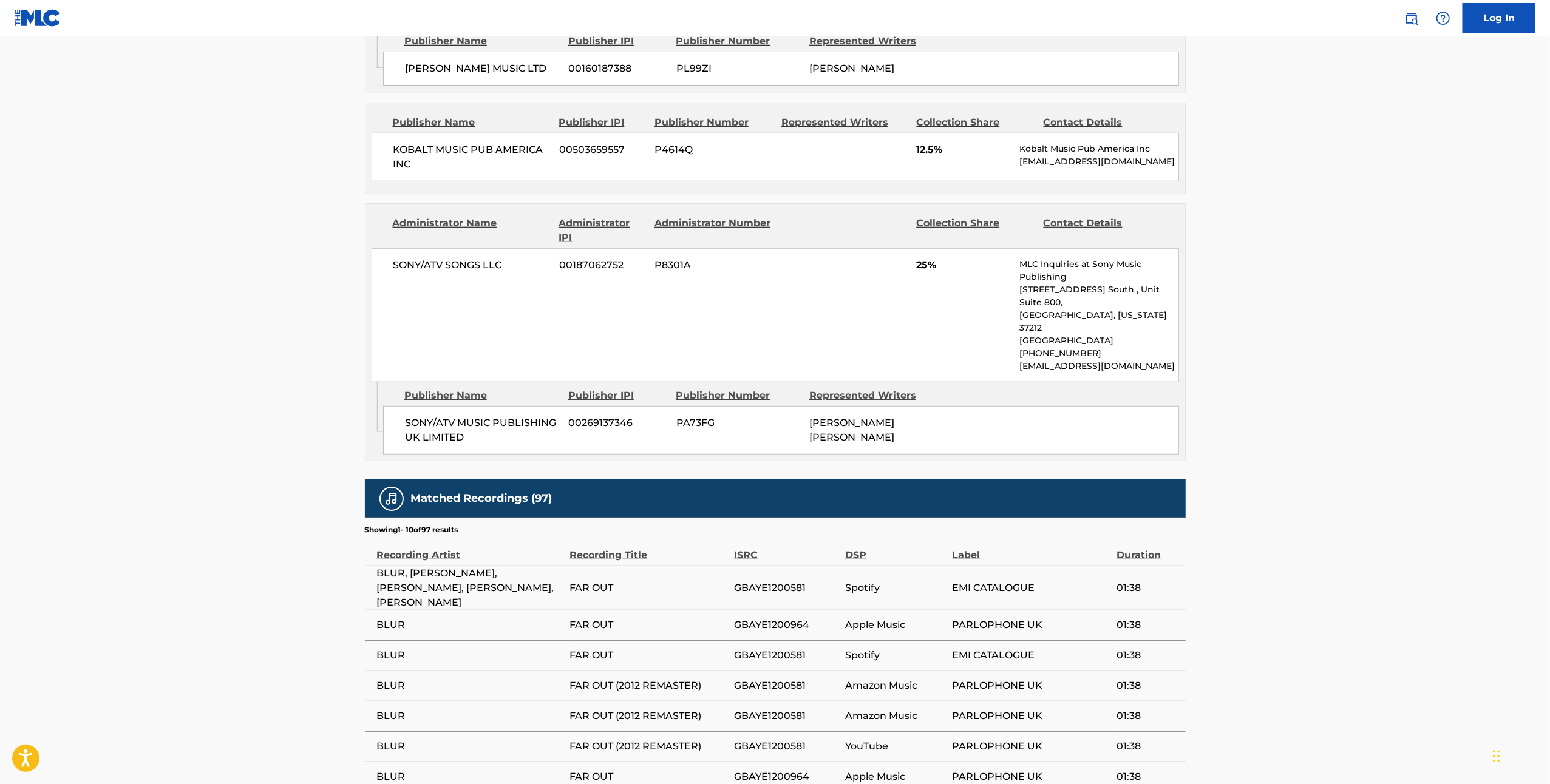
scroll to position [971, 0]
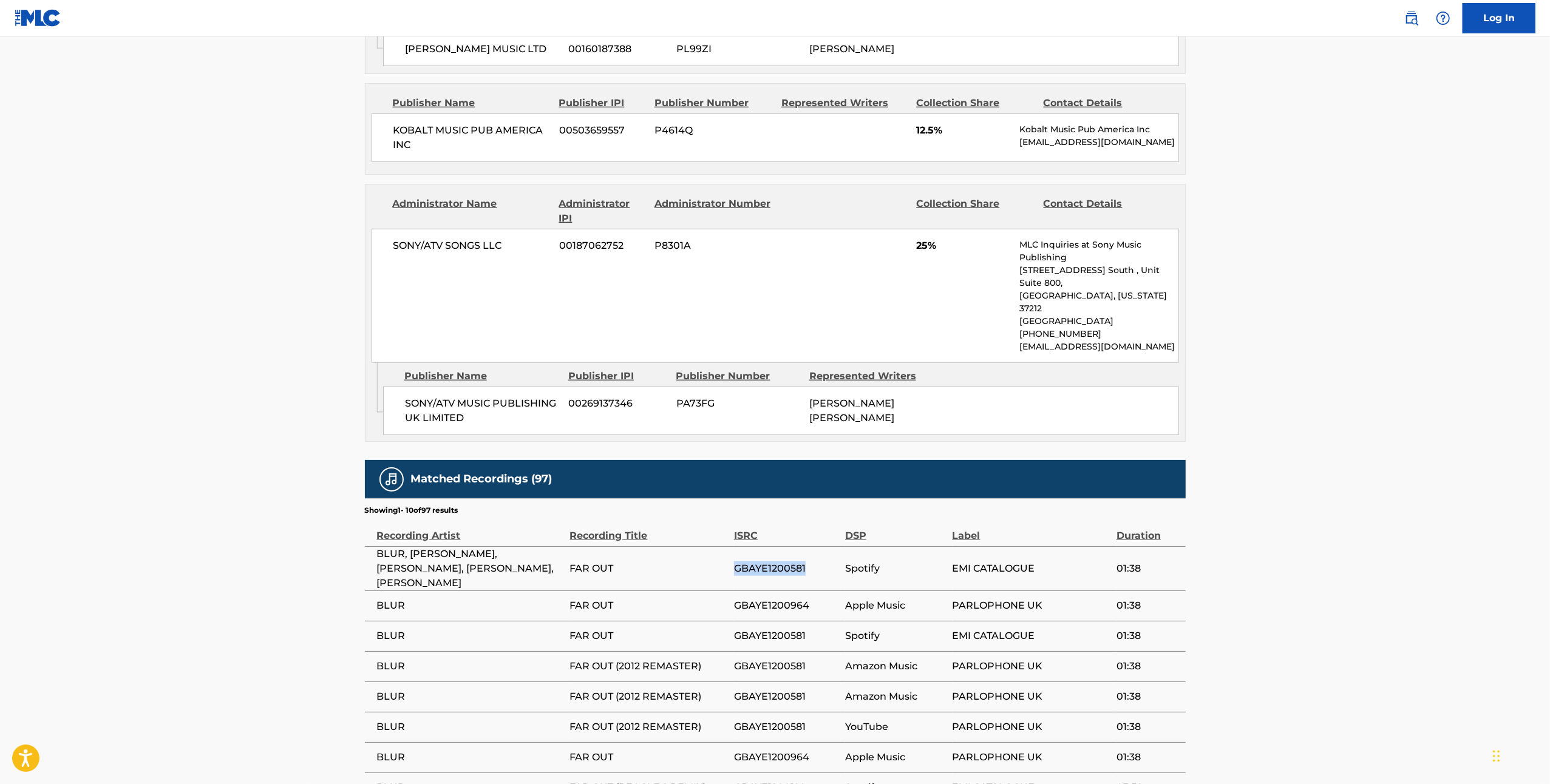
drag, startPoint x: 813, startPoint y: 535, endPoint x: 732, endPoint y: 546, distance: 81.7
click at [732, 546] on tr "BLUR, DAVE ROWNTREE, ALEX JAMES, GRAHAM COXON, DAMON ALBARN FAR OUT GBAYE120058…" at bounding box center [775, 567] width 821 height 44
copy tr "GBAYE1200581"
drag, startPoint x: 788, startPoint y: 570, endPoint x: 735, endPoint y: 576, distance: 53.3
click at [735, 598] on span "GBAYE1200964" at bounding box center [786, 605] width 105 height 14
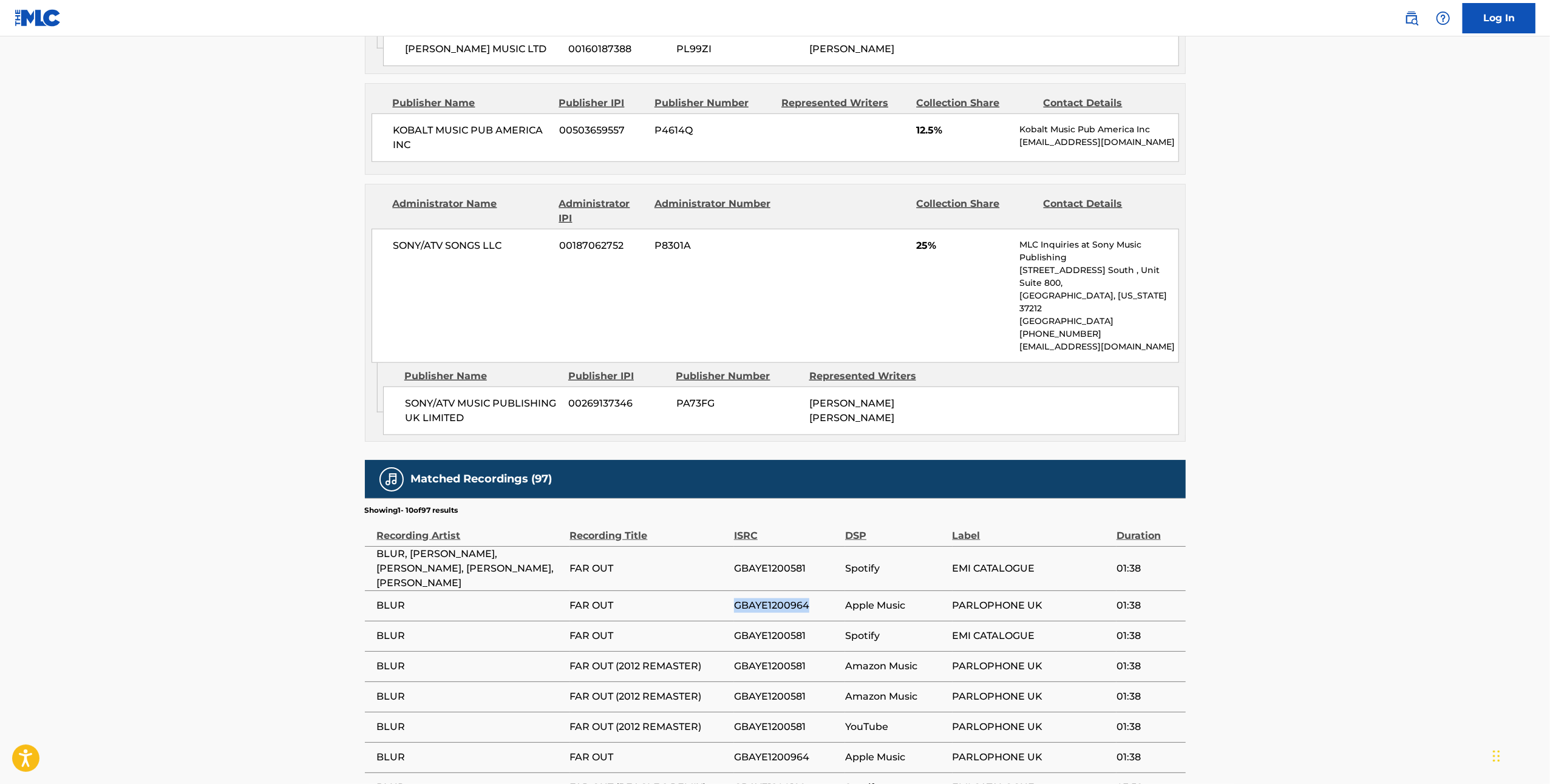
copy span "GBAYE1200964"
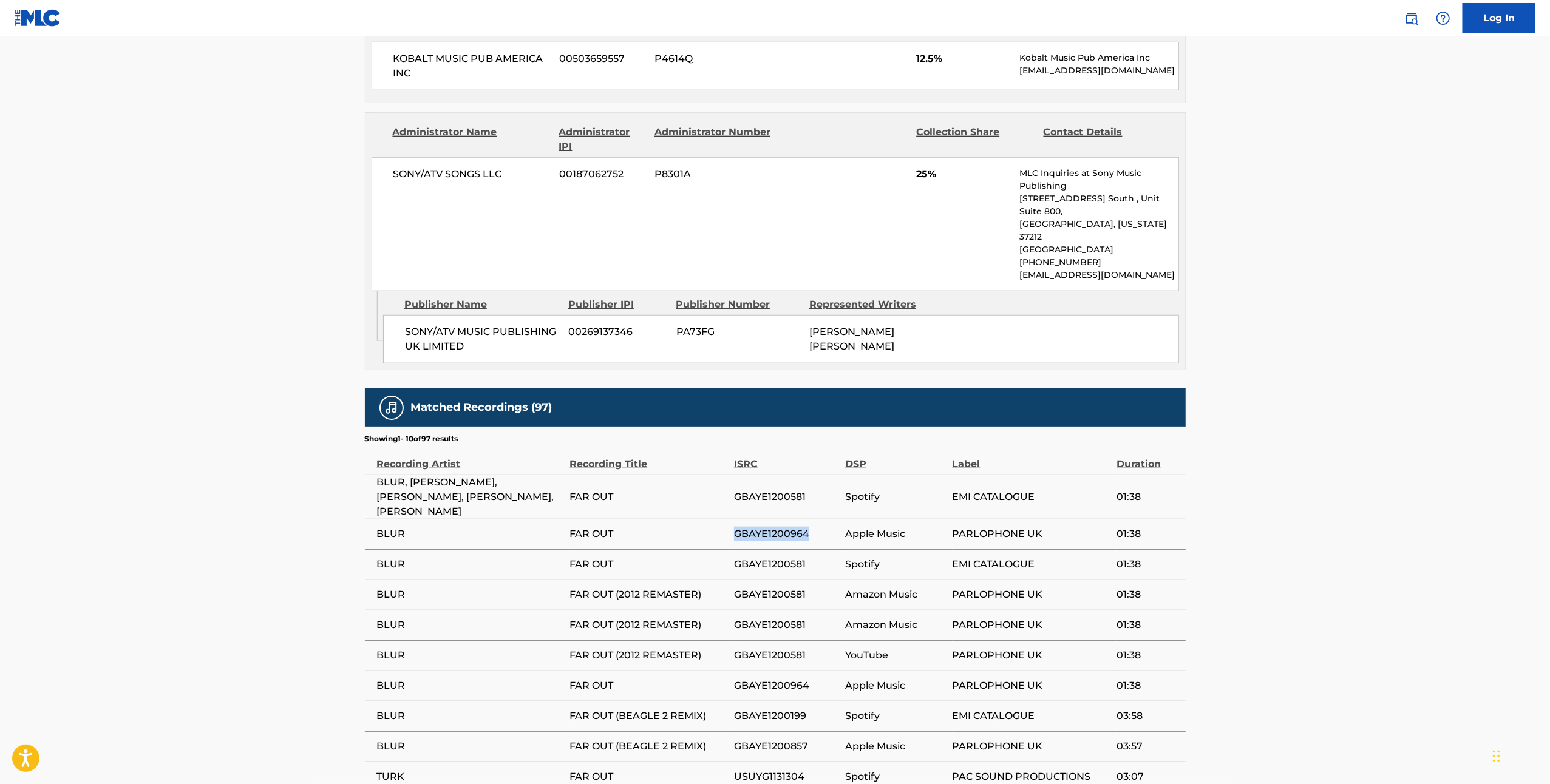
scroll to position [1132, 0]
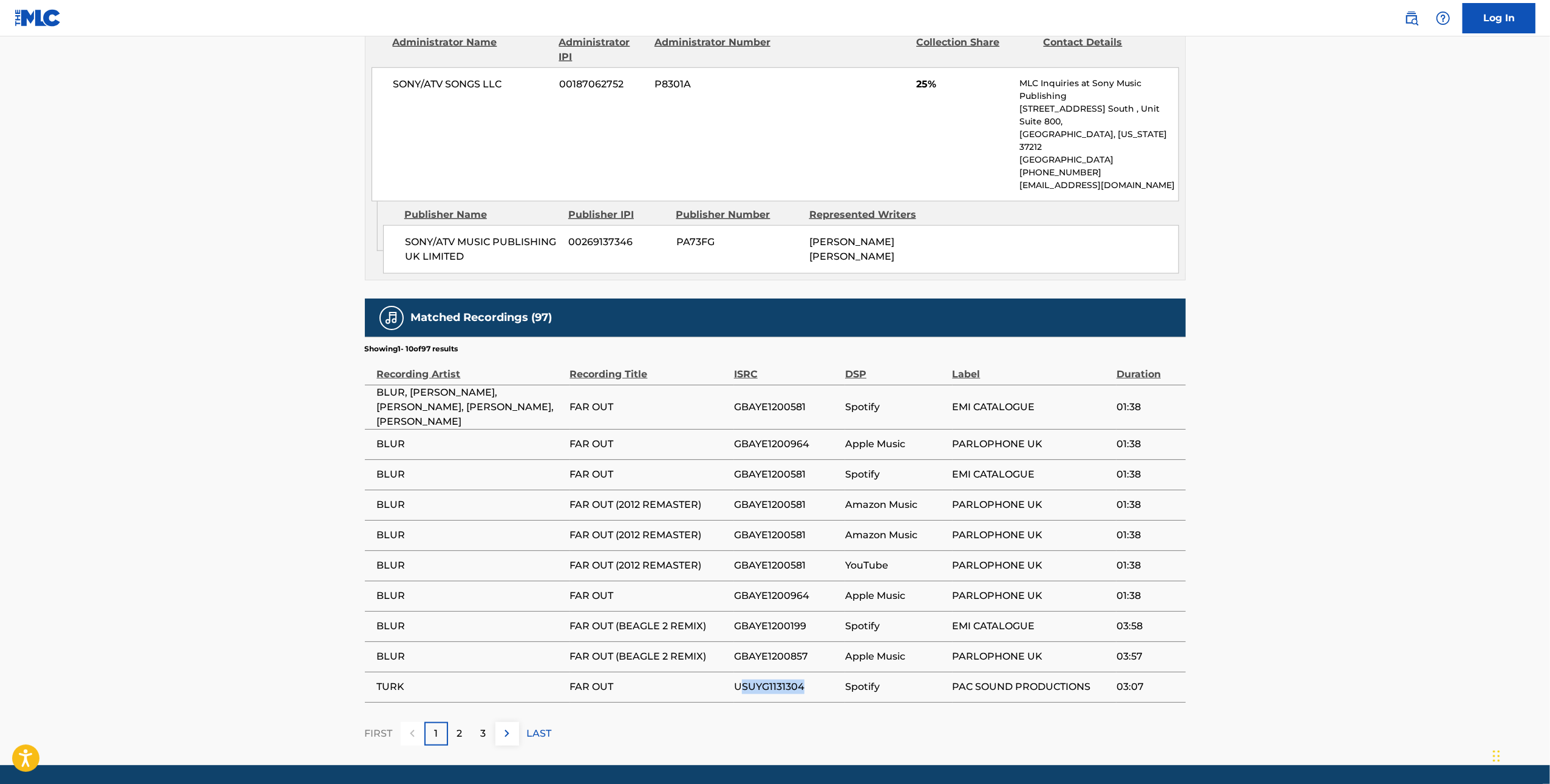
drag, startPoint x: 807, startPoint y: 656, endPoint x: 738, endPoint y: 652, distance: 69.1
click at [738, 679] on span "USUYG1131304" at bounding box center [786, 686] width 105 height 14
click at [461, 726] on p "2" at bounding box center [460, 733] width 5 height 14
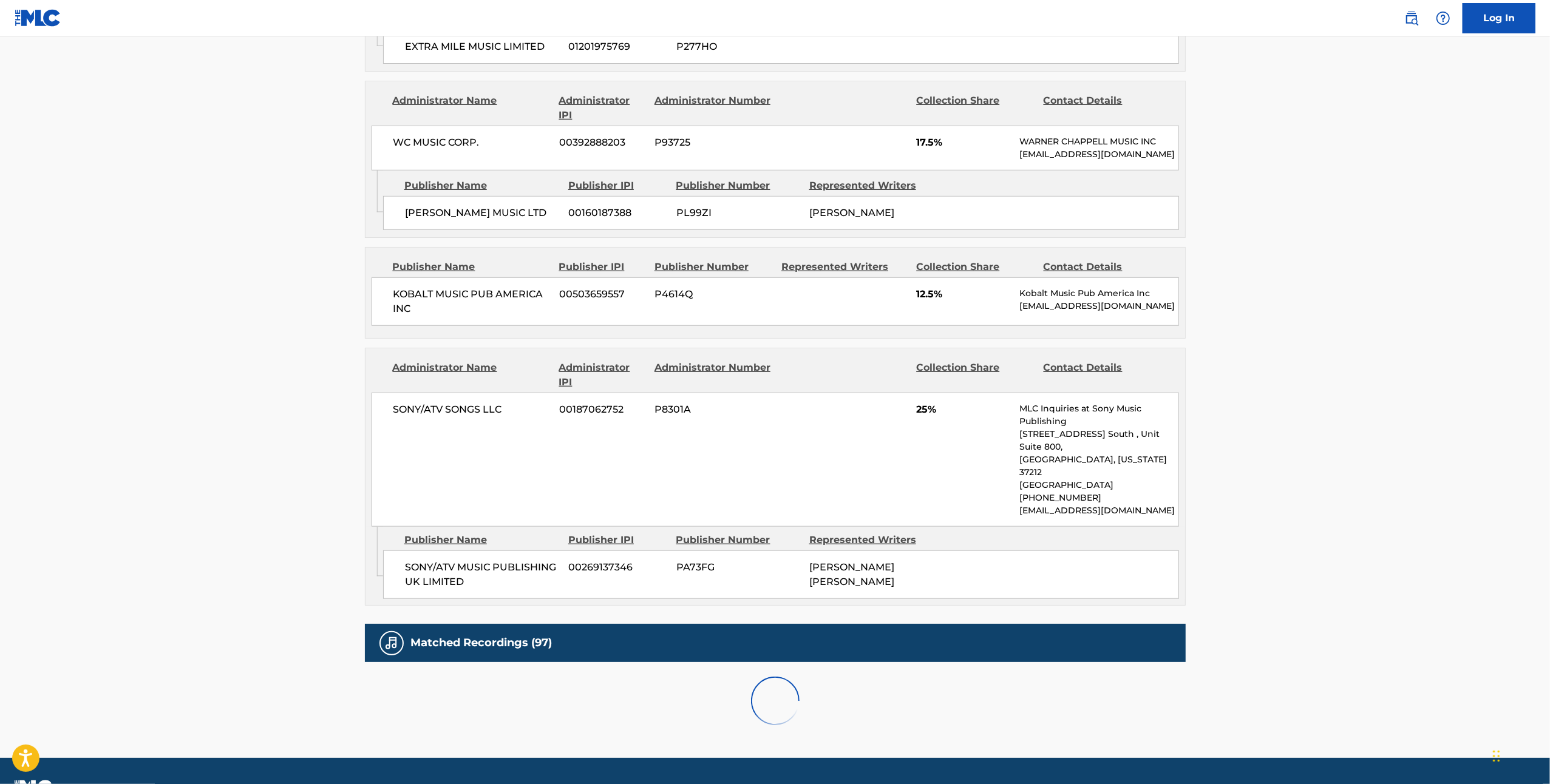
scroll to position [1125, 0]
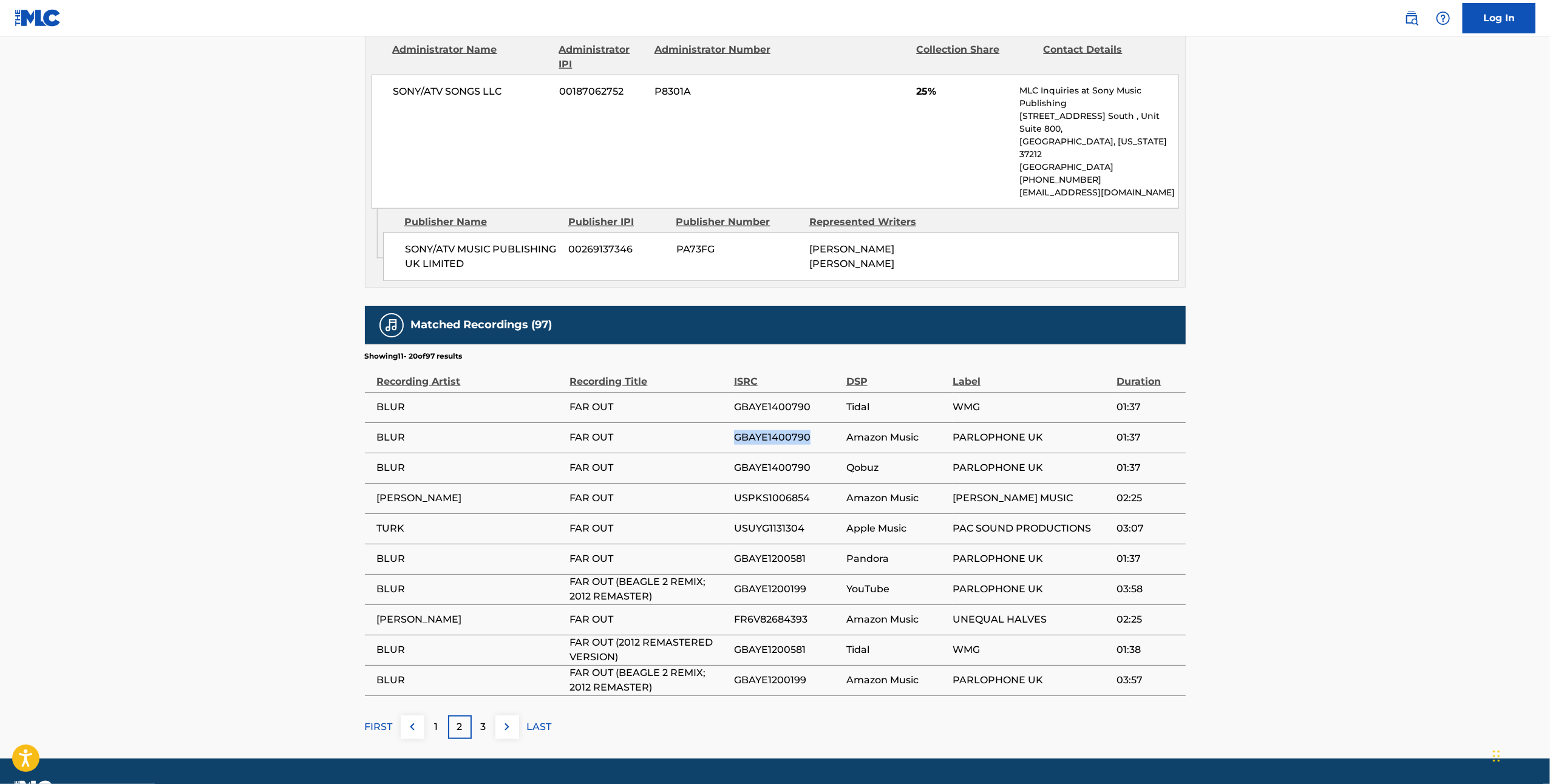
drag, startPoint x: 813, startPoint y: 401, endPoint x: 731, endPoint y: 406, distance: 82.2
click at [731, 422] on tr "BLUR FAR OUT GBAYE1400790 Amazon Music PARLOPHONE UK 01:37" at bounding box center [775, 437] width 821 height 31
copy tr "GBAYE1400790"
